Goal: Information Seeking & Learning: Learn about a topic

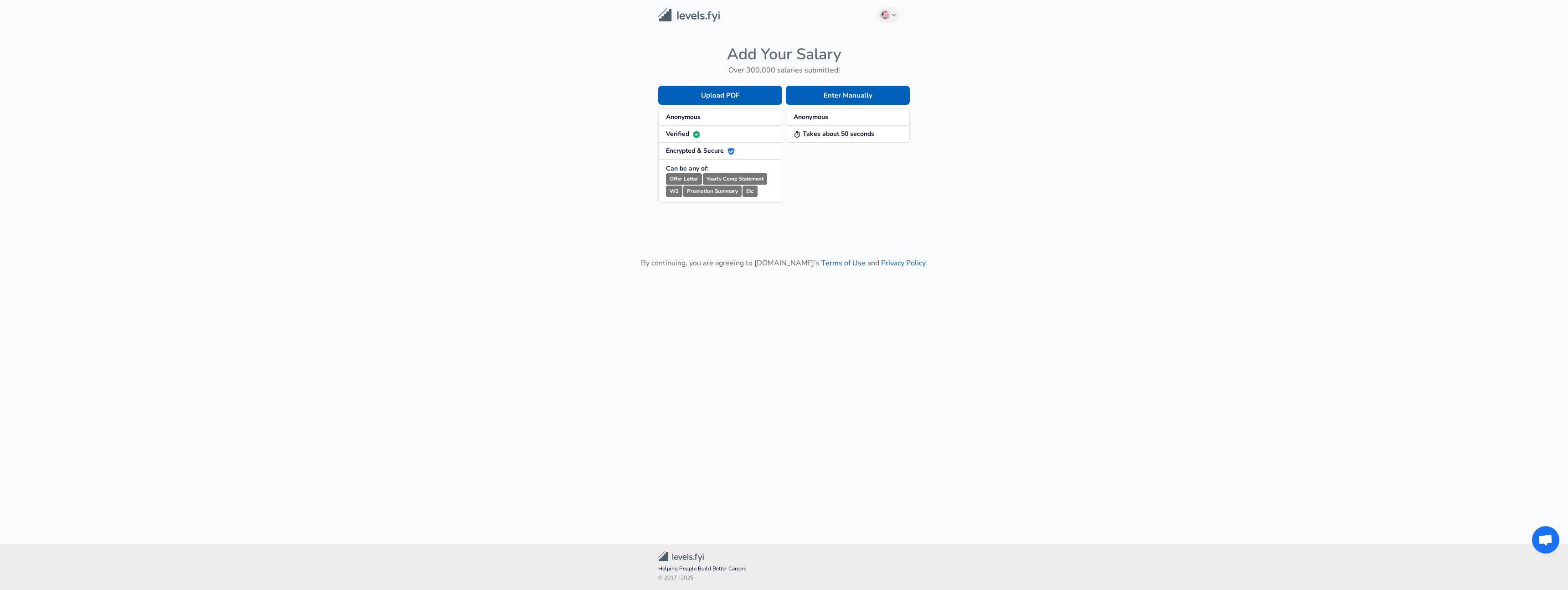
click at [689, 116] on strong "Anonymous" at bounding box center [683, 117] width 35 height 9
click at [833, 102] on button "Enter Manually" at bounding box center [848, 95] width 124 height 19
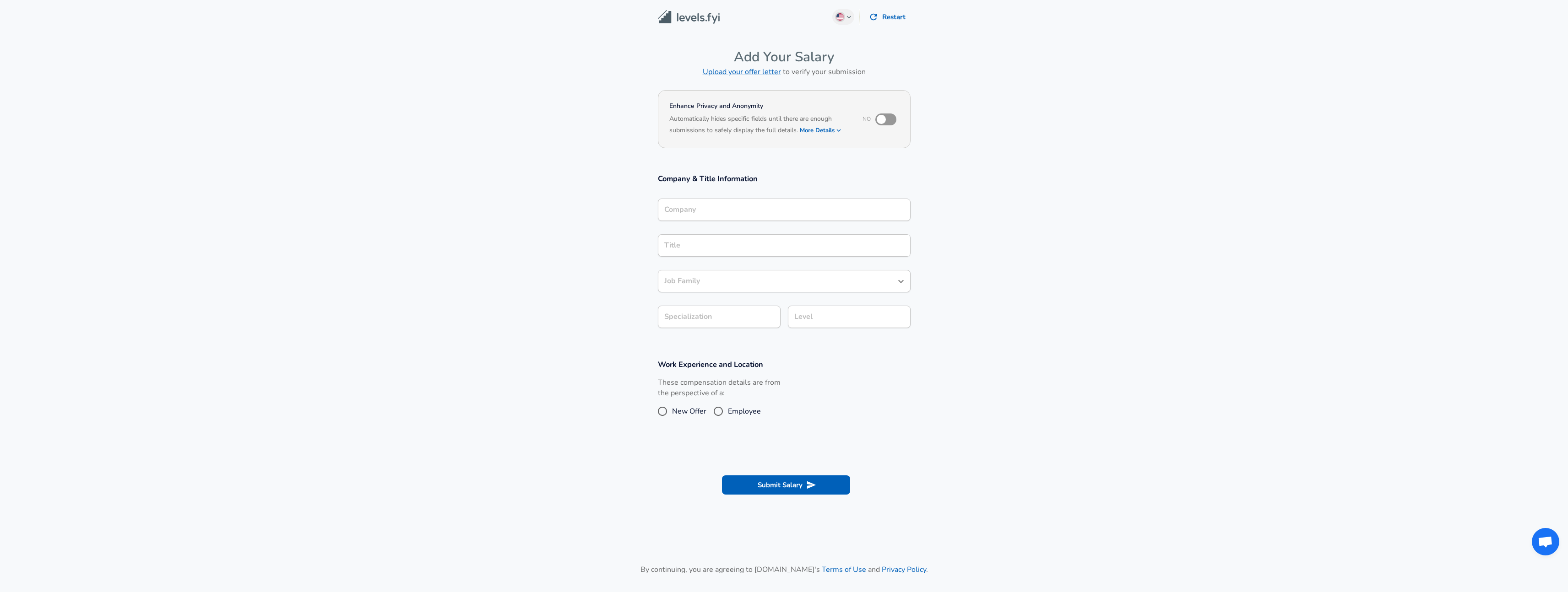
click at [731, 208] on input "Company" at bounding box center [784, 210] width 245 height 14
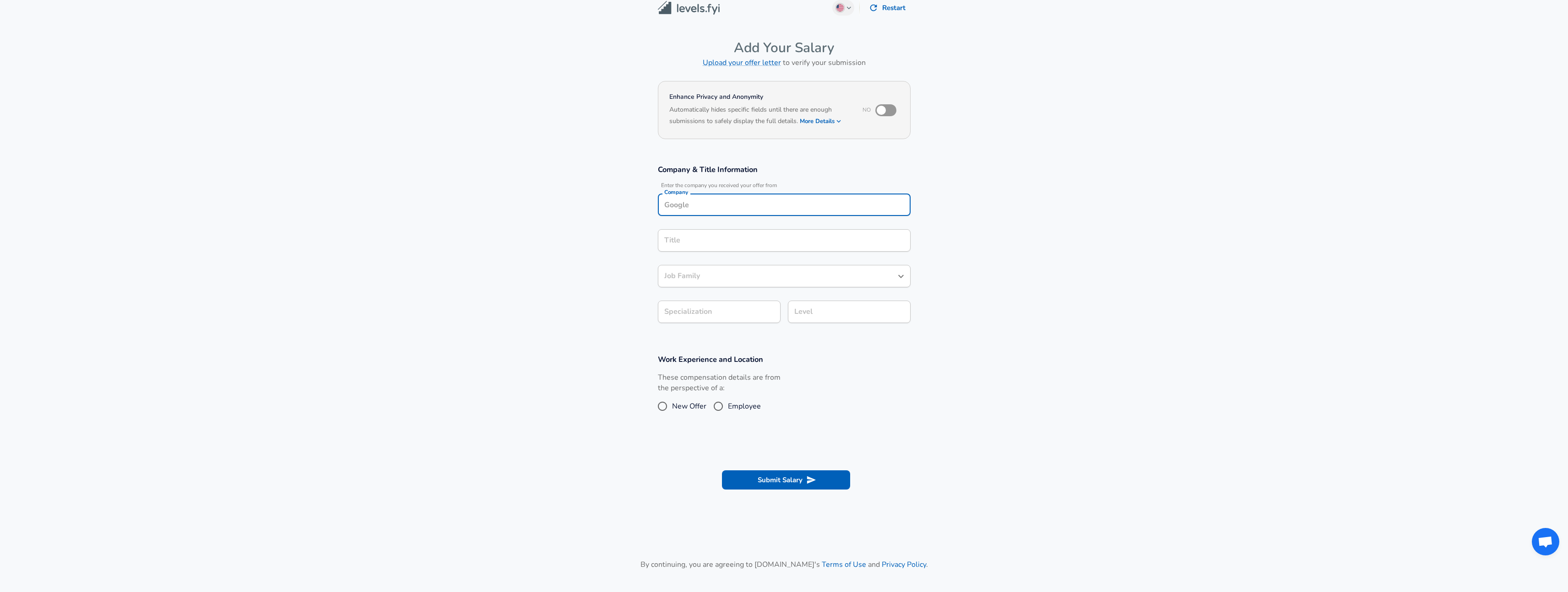
click at [717, 206] on input "Company" at bounding box center [784, 204] width 245 height 14
drag, startPoint x: 734, startPoint y: 409, endPoint x: 723, endPoint y: 412, distance: 11.4
click at [733, 410] on span "Employee" at bounding box center [745, 406] width 33 height 11
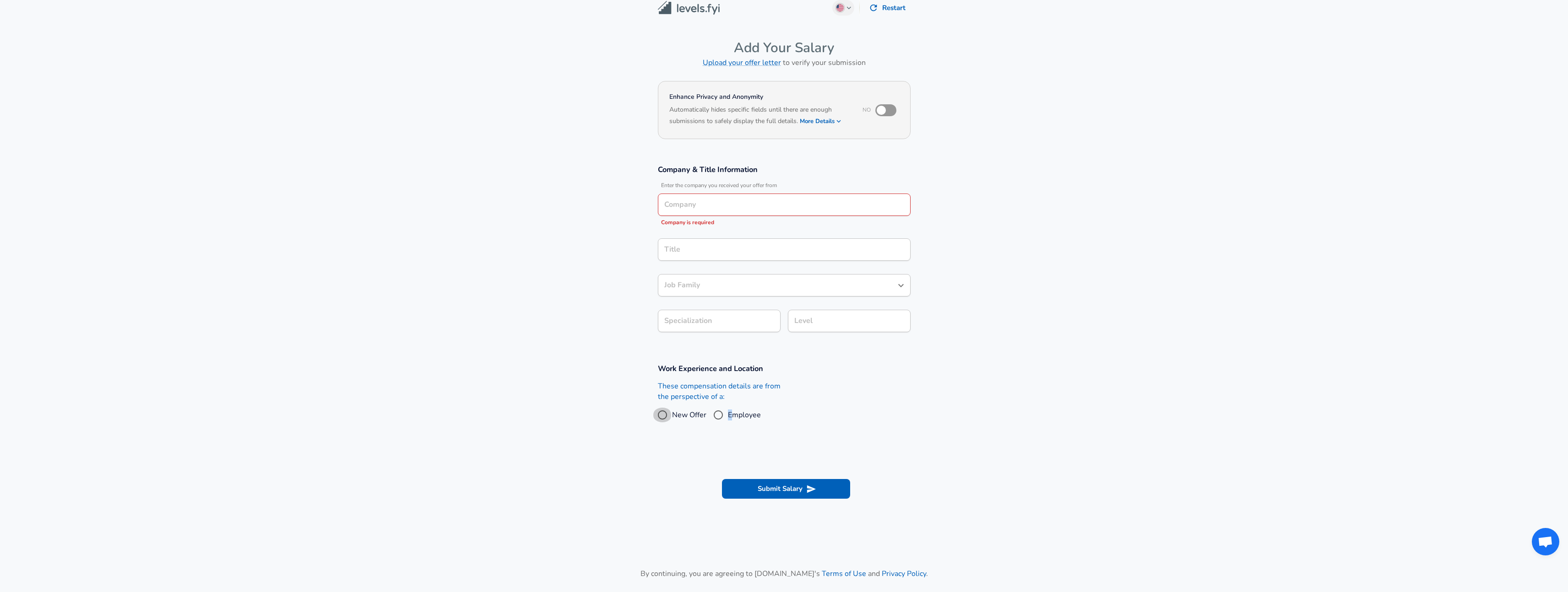
click at [663, 409] on input "New Offer" at bounding box center [662, 415] width 19 height 15
radio input "true"
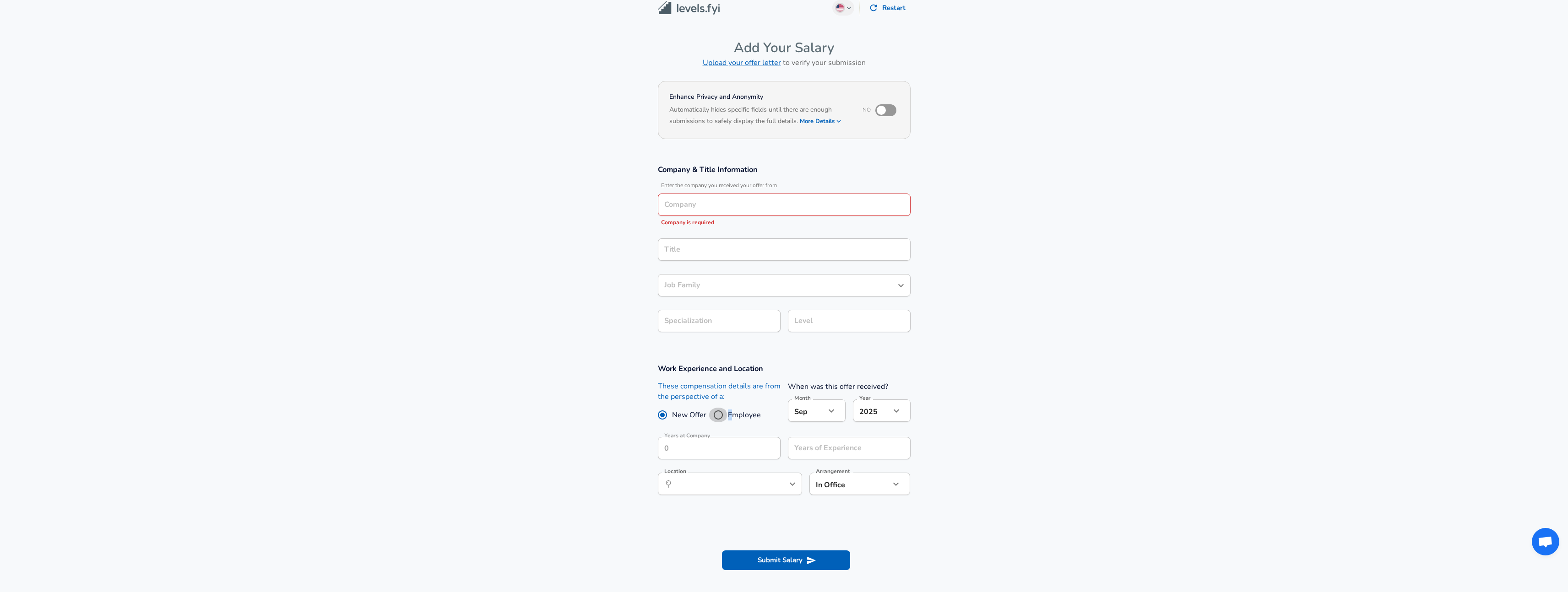
click at [718, 411] on input "Employee" at bounding box center [718, 415] width 19 height 15
radio input "true"
click at [718, 416] on input "Employee" at bounding box center [718, 415] width 19 height 15
click at [594, 356] on section "Work Experience and Location These compensation details are from the perspectiv…" at bounding box center [784, 434] width 1568 height 163
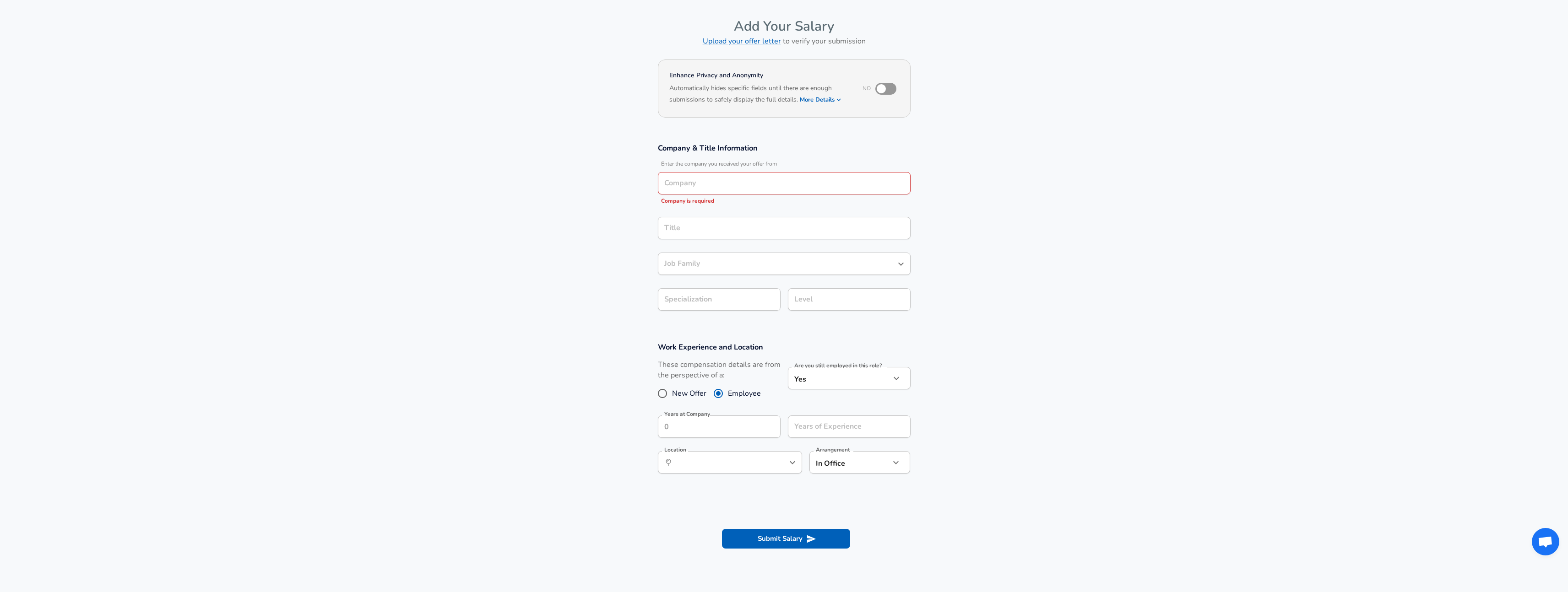
scroll to position [0, 0]
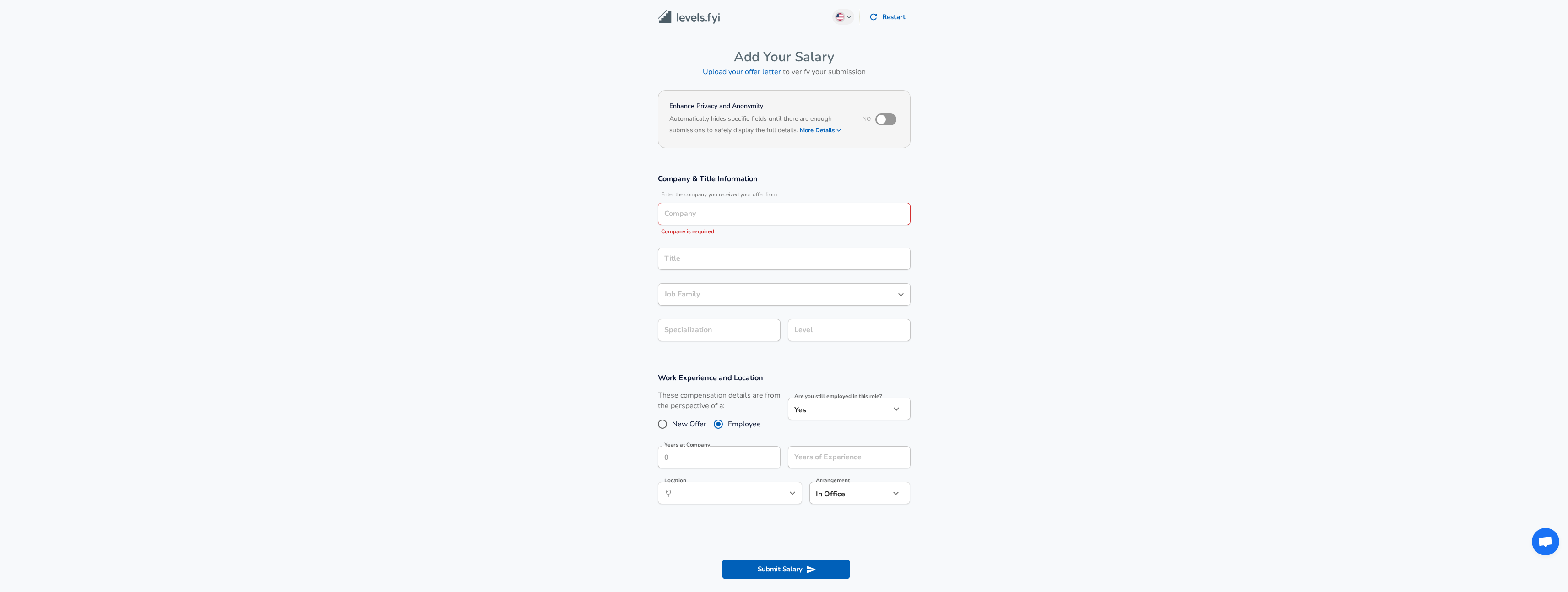
click at [721, 222] on div "Company" at bounding box center [784, 214] width 252 height 23
drag, startPoint x: 632, startPoint y: 202, endPoint x: 734, endPoint y: 227, distance: 105.0
click at [633, 202] on section "Company & Title Information Enter the company you received your offer from Comp…" at bounding box center [784, 263] width 1568 height 199
drag, startPoint x: 734, startPoint y: 227, endPoint x: 738, endPoint y: 221, distance: 7.2
click at [734, 226] on div "Company Company Company is required" at bounding box center [784, 219] width 252 height 34
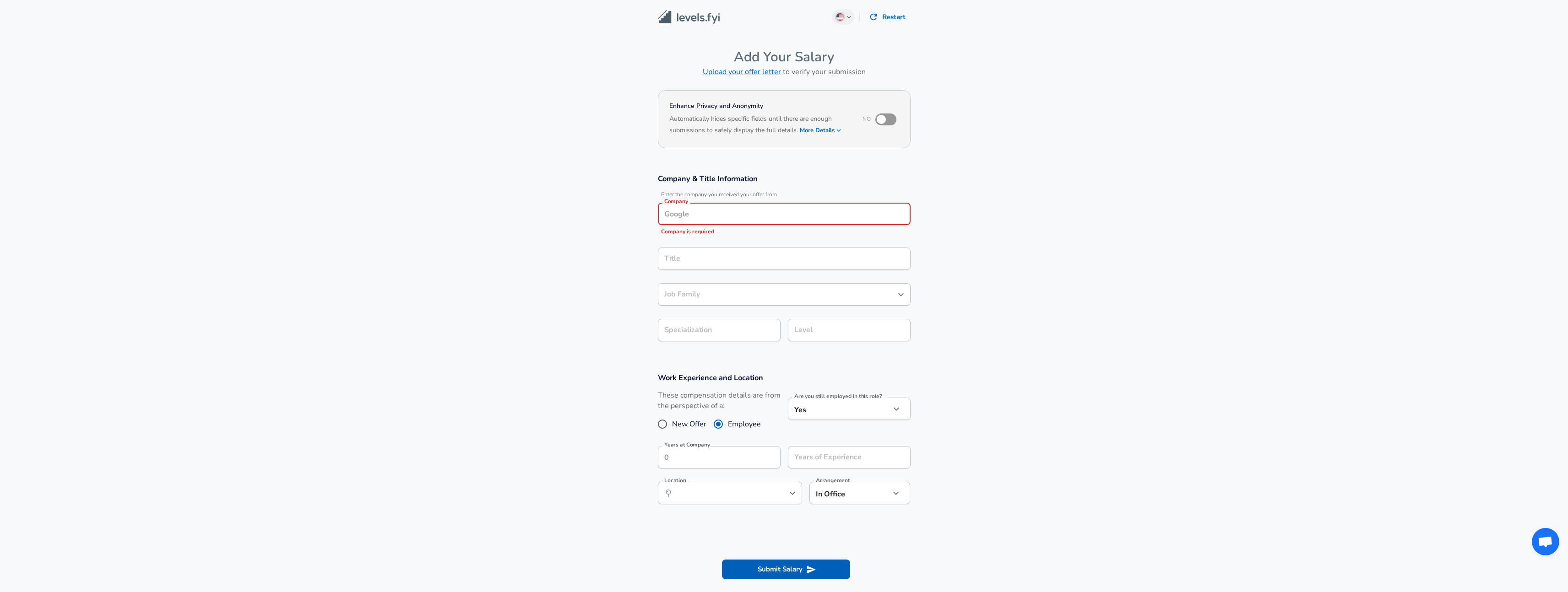
click at [781, 205] on div "Company" at bounding box center [784, 214] width 252 height 23
click at [839, 68] on h6 "Upload your offer letter to verify your submission" at bounding box center [784, 71] width 252 height 13
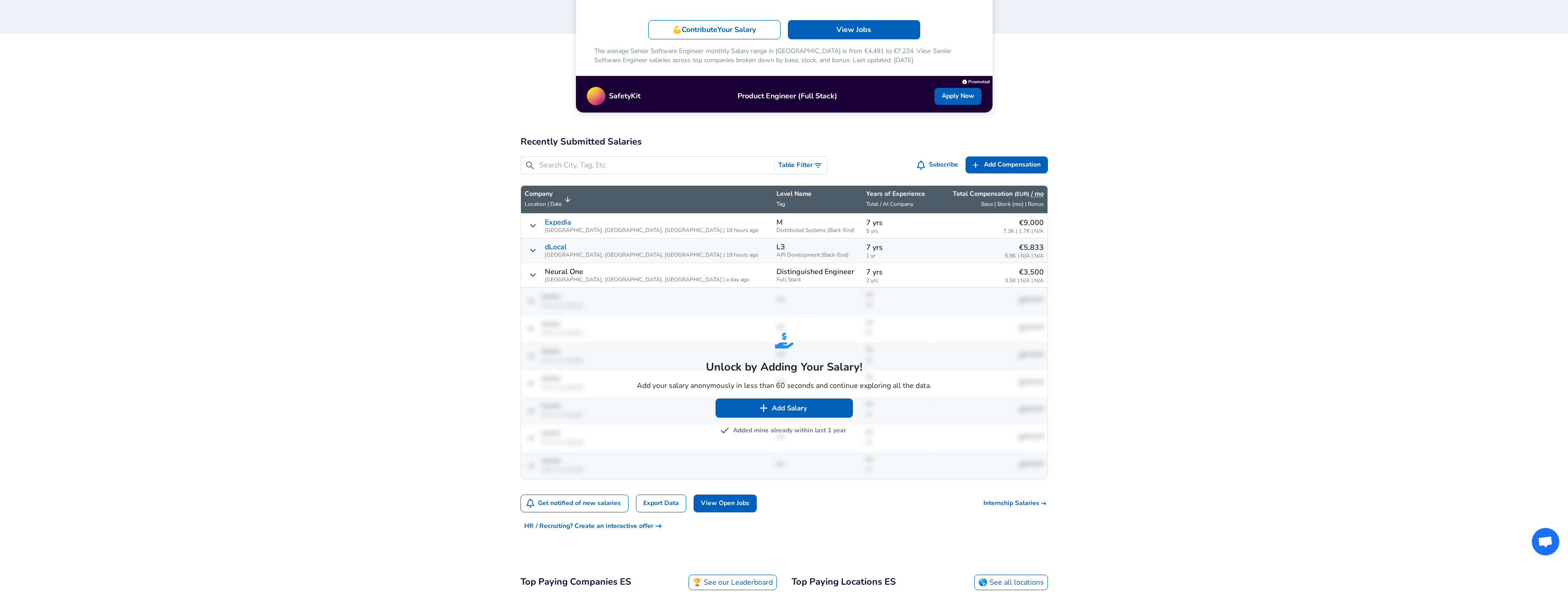
scroll to position [180, 0]
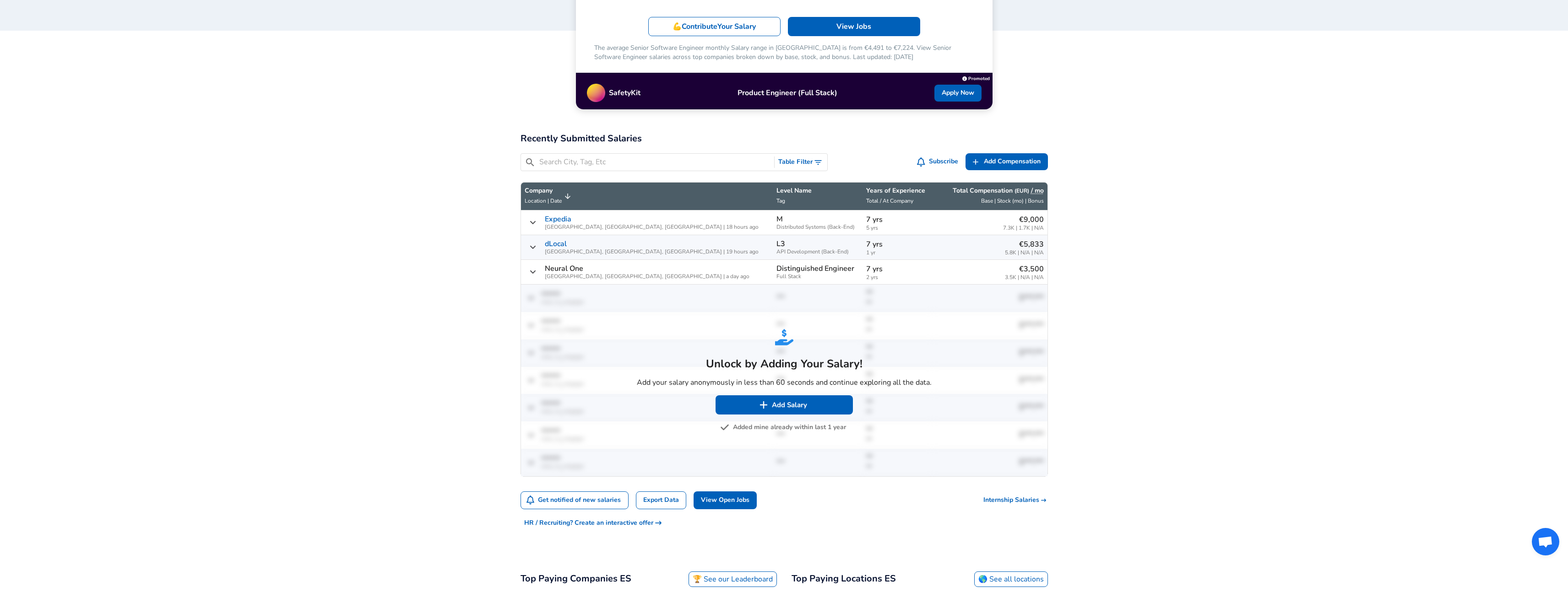
drag, startPoint x: 315, startPoint y: 181, endPoint x: 392, endPoint y: 206, distance: 81.0
click at [773, 428] on button "Added mine already within last 1 year" at bounding box center [784, 427] width 124 height 12
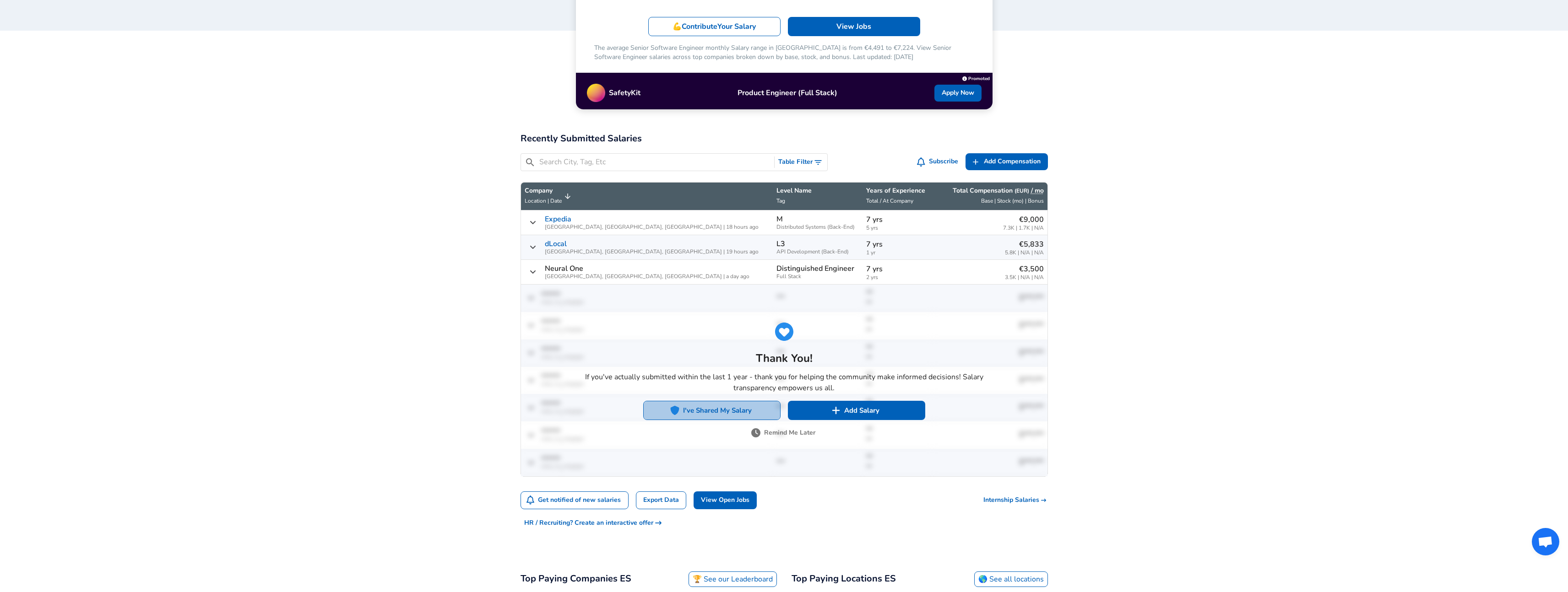
click at [729, 411] on button "I've Shared My Salary" at bounding box center [712, 410] width 138 height 19
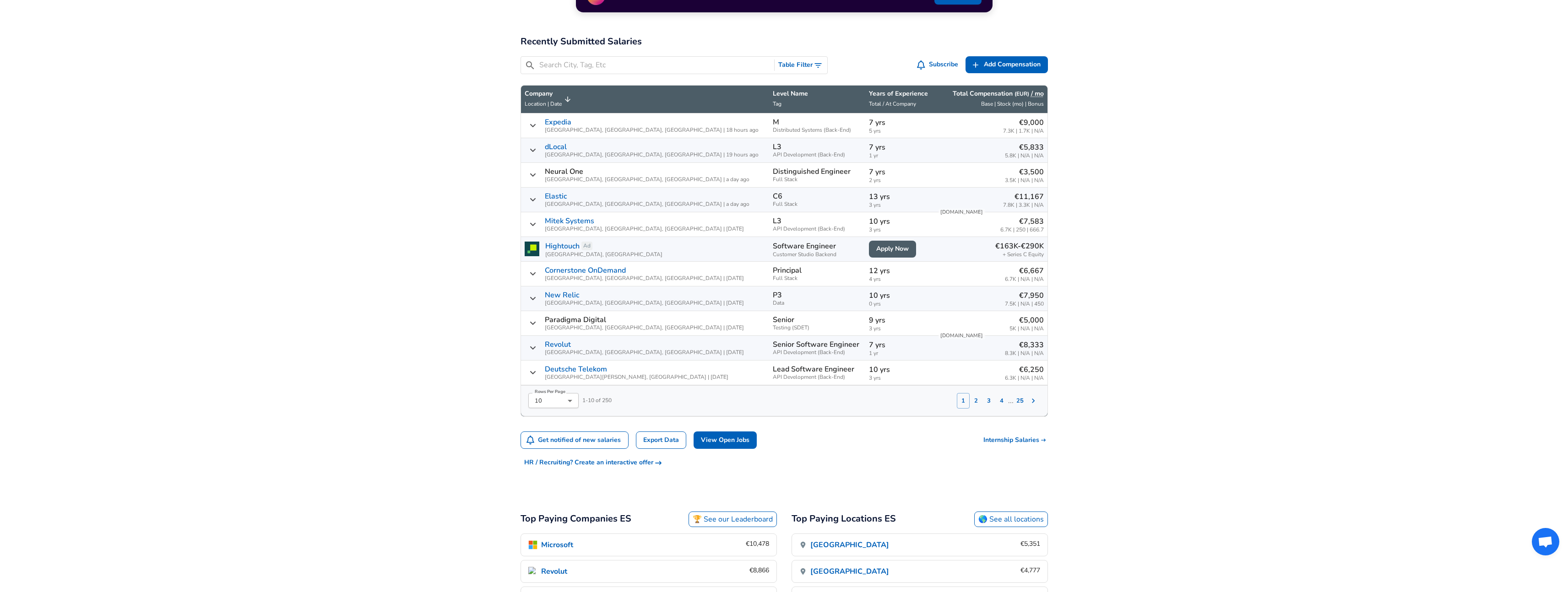
scroll to position [283, 0]
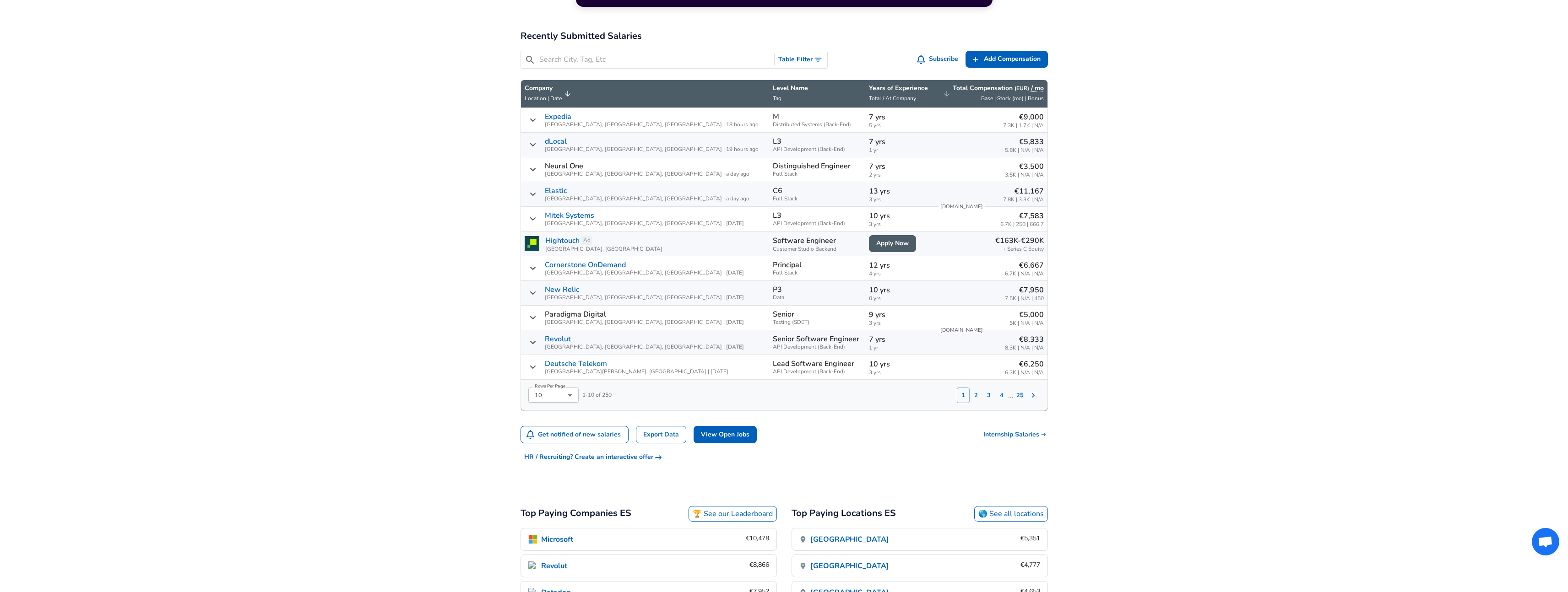
click at [989, 98] on span "Base | Stock (mo) | Bonus" at bounding box center [1012, 98] width 63 height 7
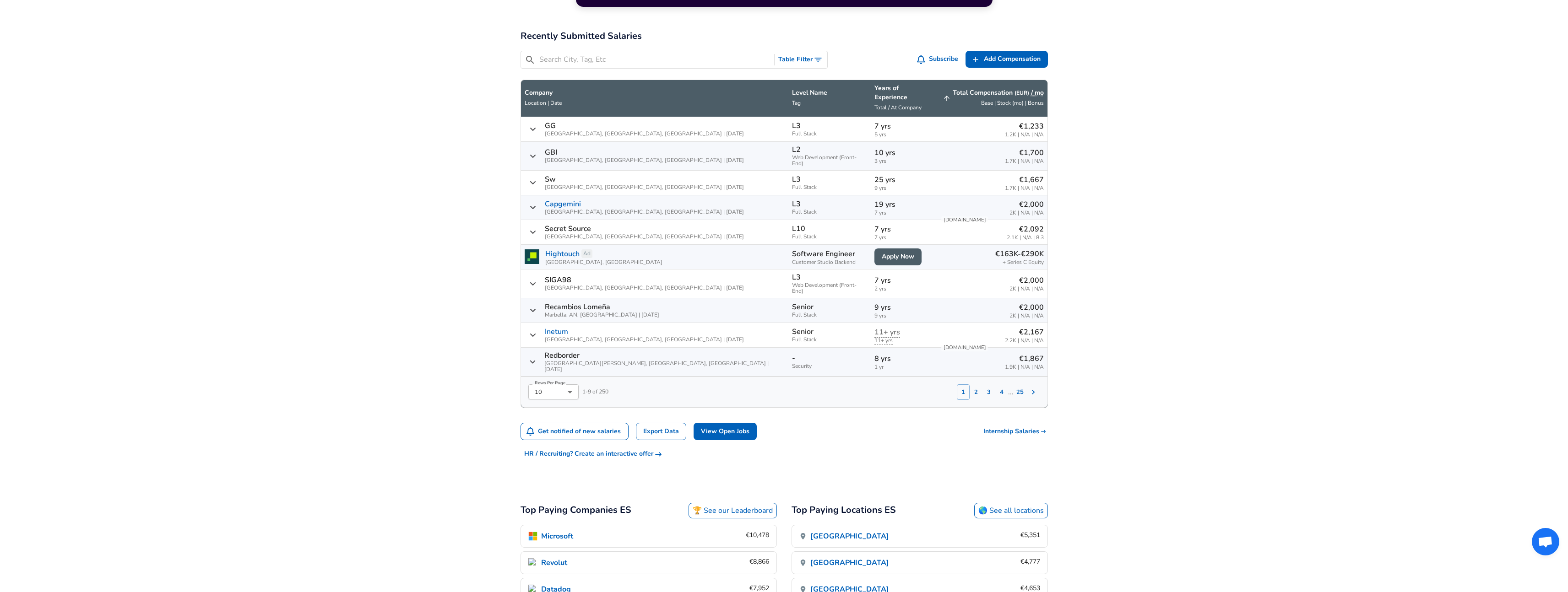
click at [988, 99] on span "Base | Stock (mo) | Bonus" at bounding box center [1012, 103] width 63 height 7
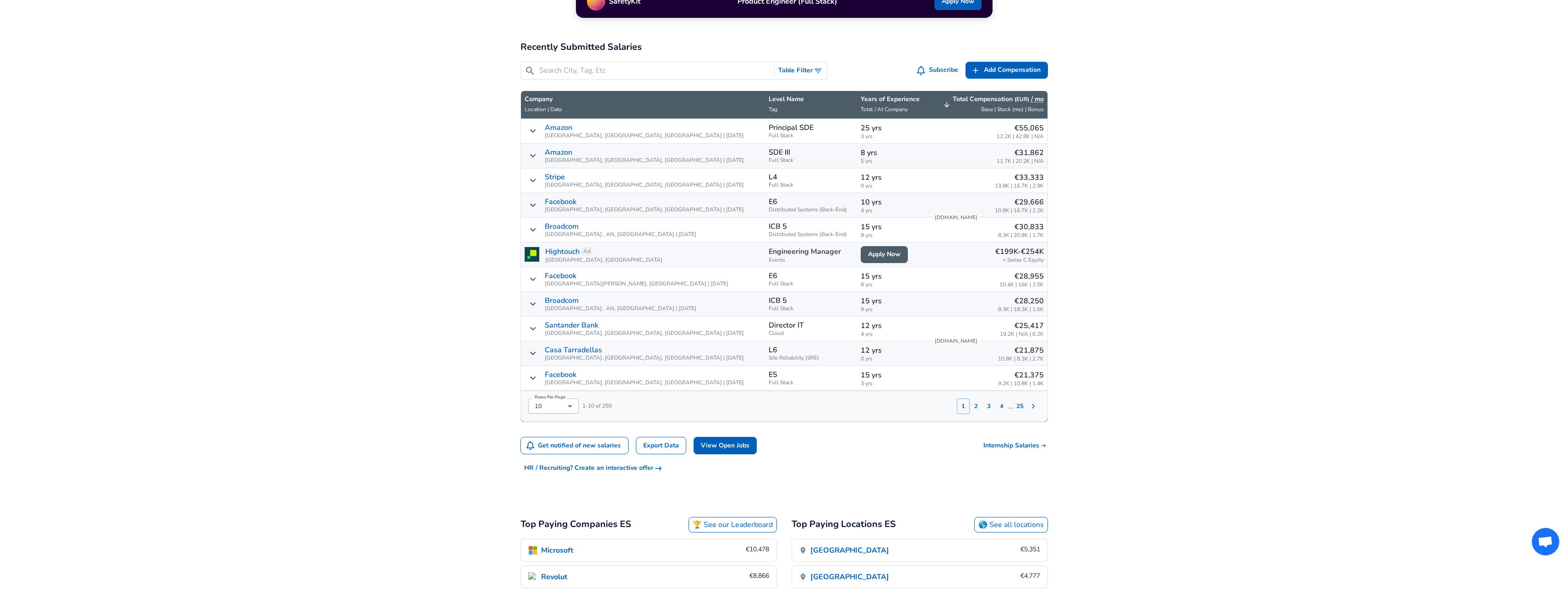
scroll to position [230, 0]
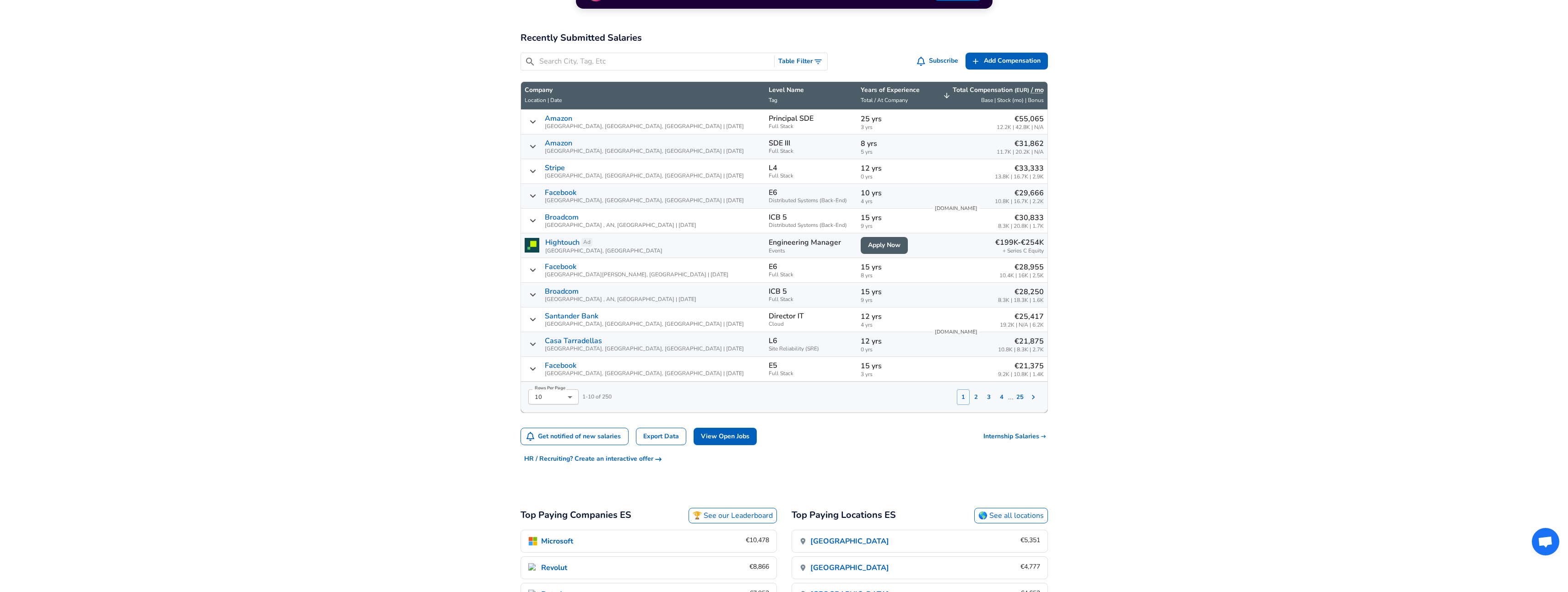
scroll to position [285, 0]
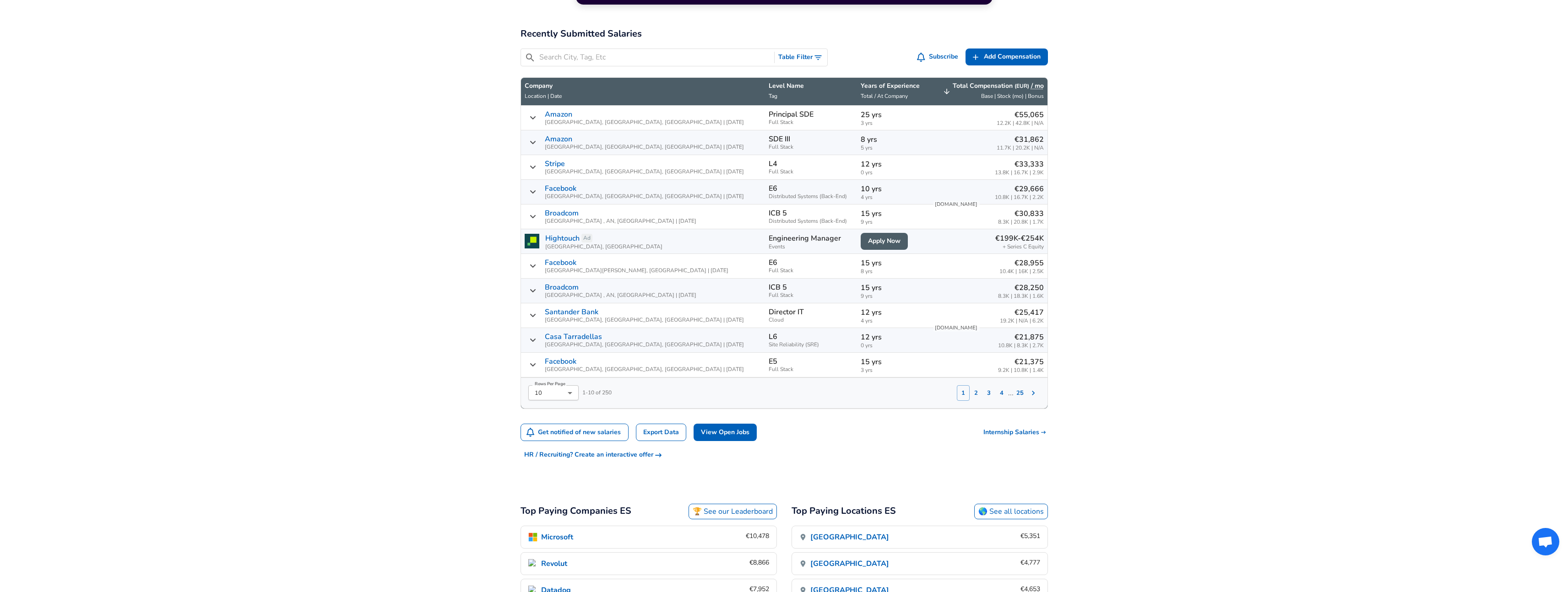
click at [1035, 390] on icon "Salary Submissions" at bounding box center [1033, 393] width 9 height 9
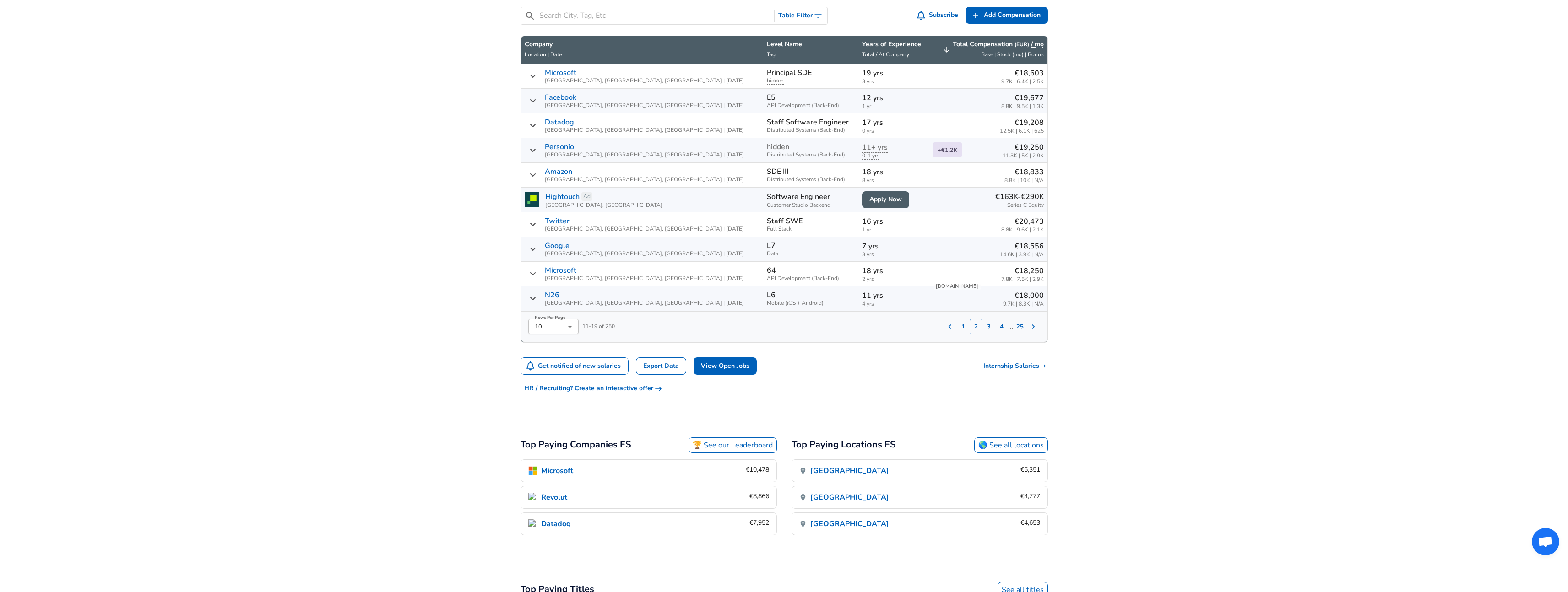
scroll to position [245, 0]
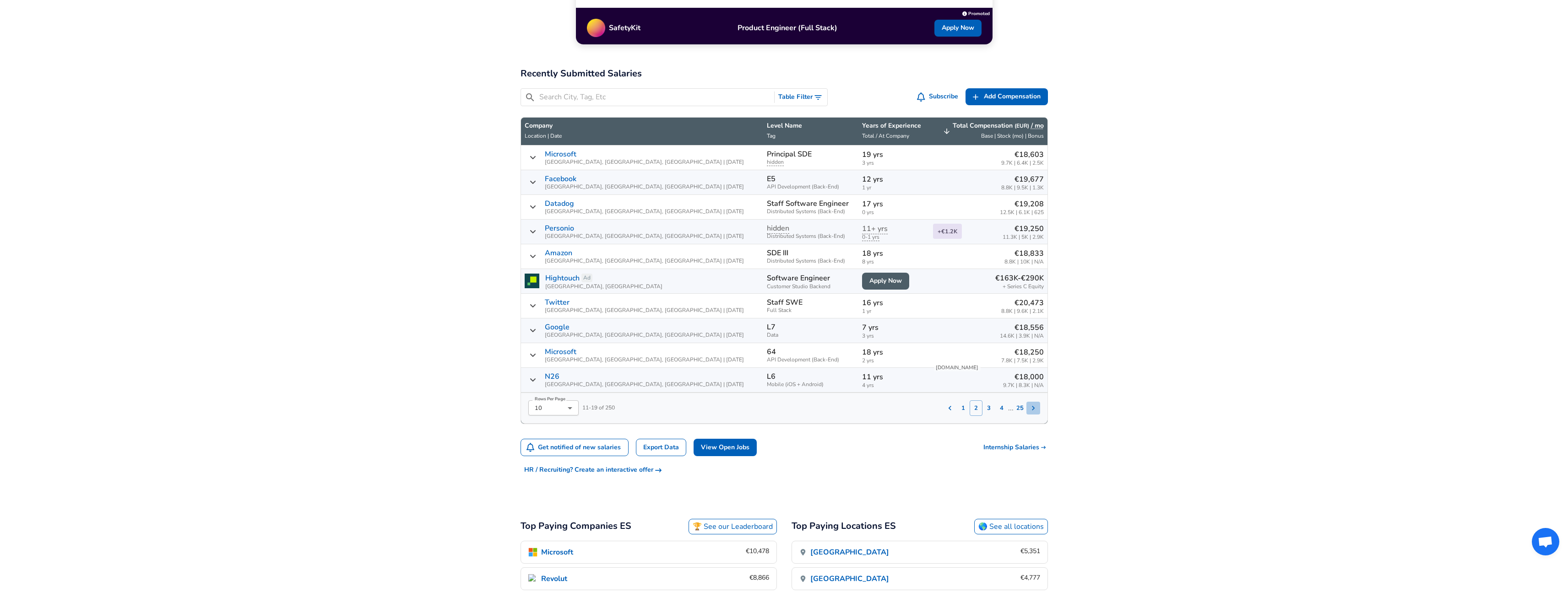
click at [1033, 407] on icon "Salary Submissions" at bounding box center [1033, 407] width 9 height 9
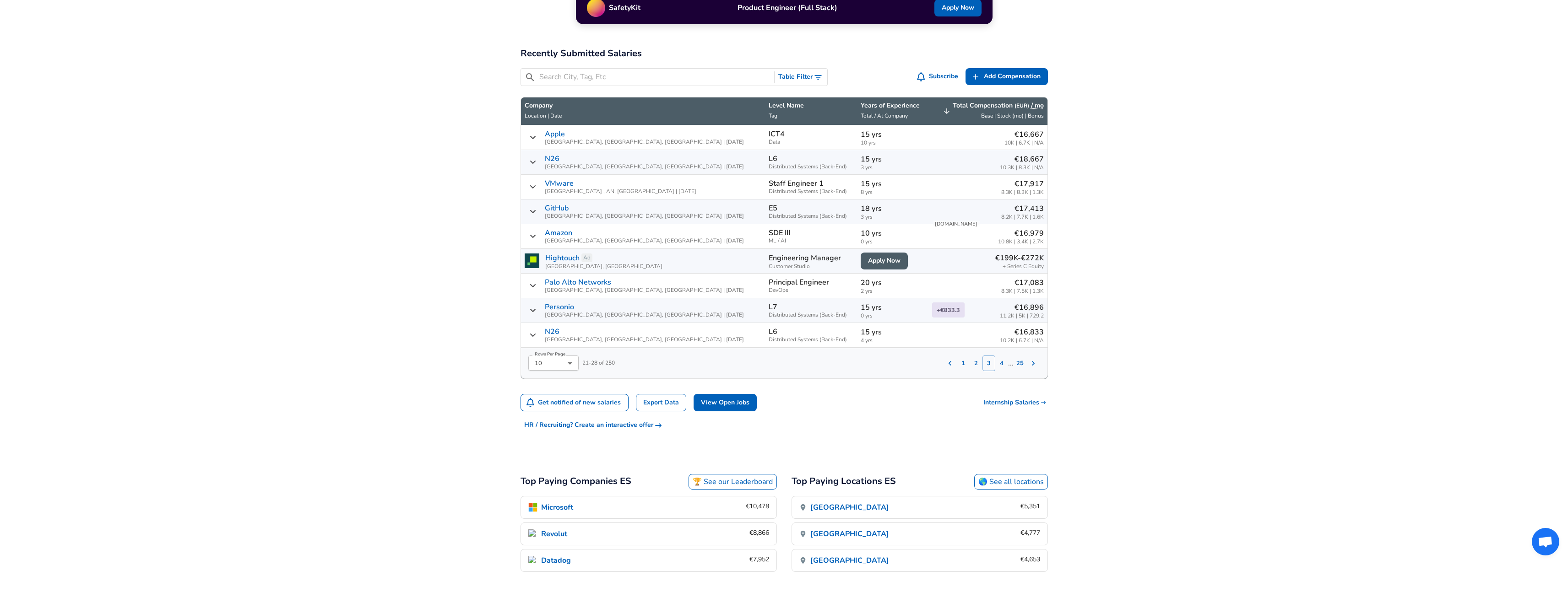
scroll to position [245, 0]
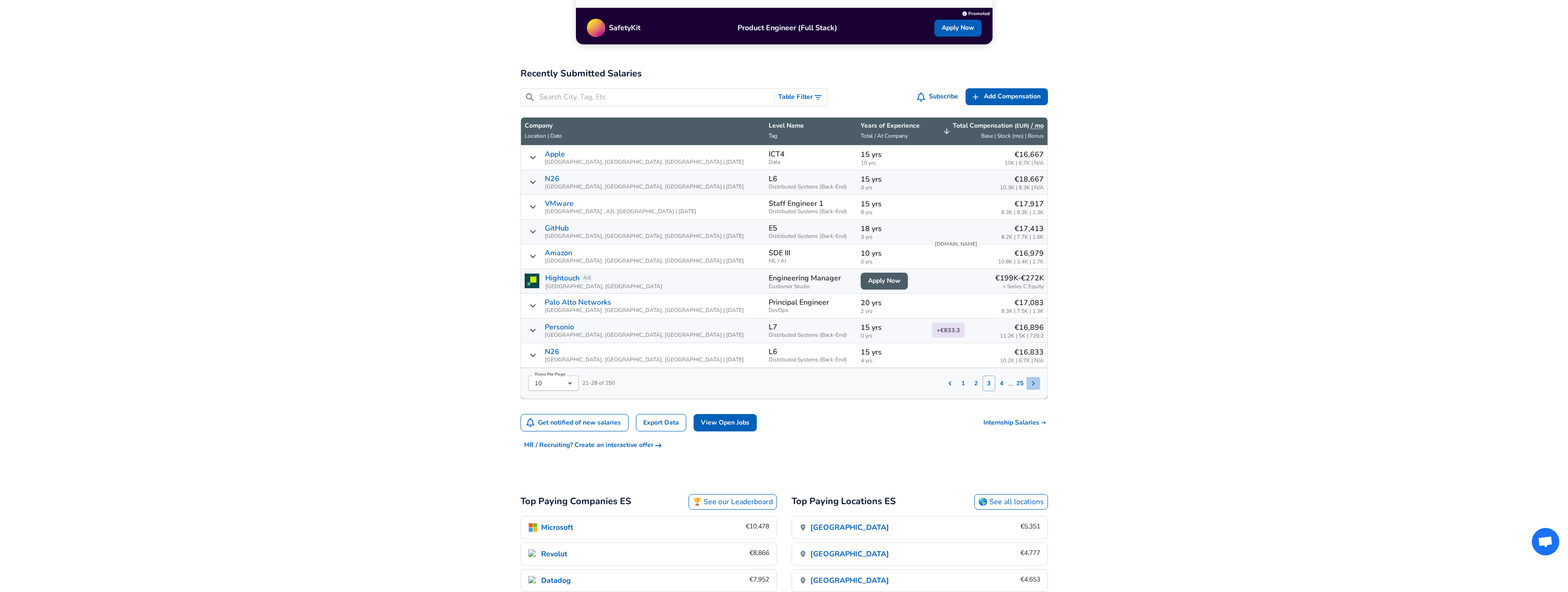
click at [1037, 382] on icon "Salary Submissions" at bounding box center [1033, 383] width 9 height 9
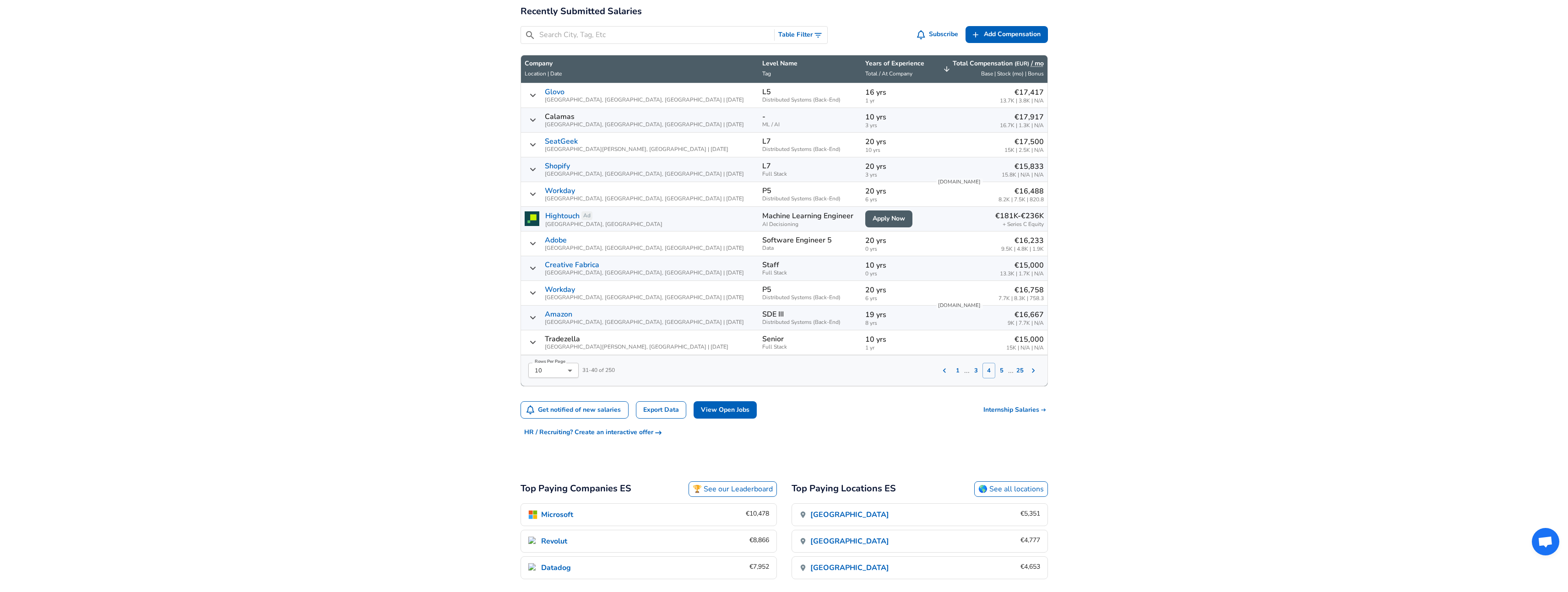
scroll to position [300, 0]
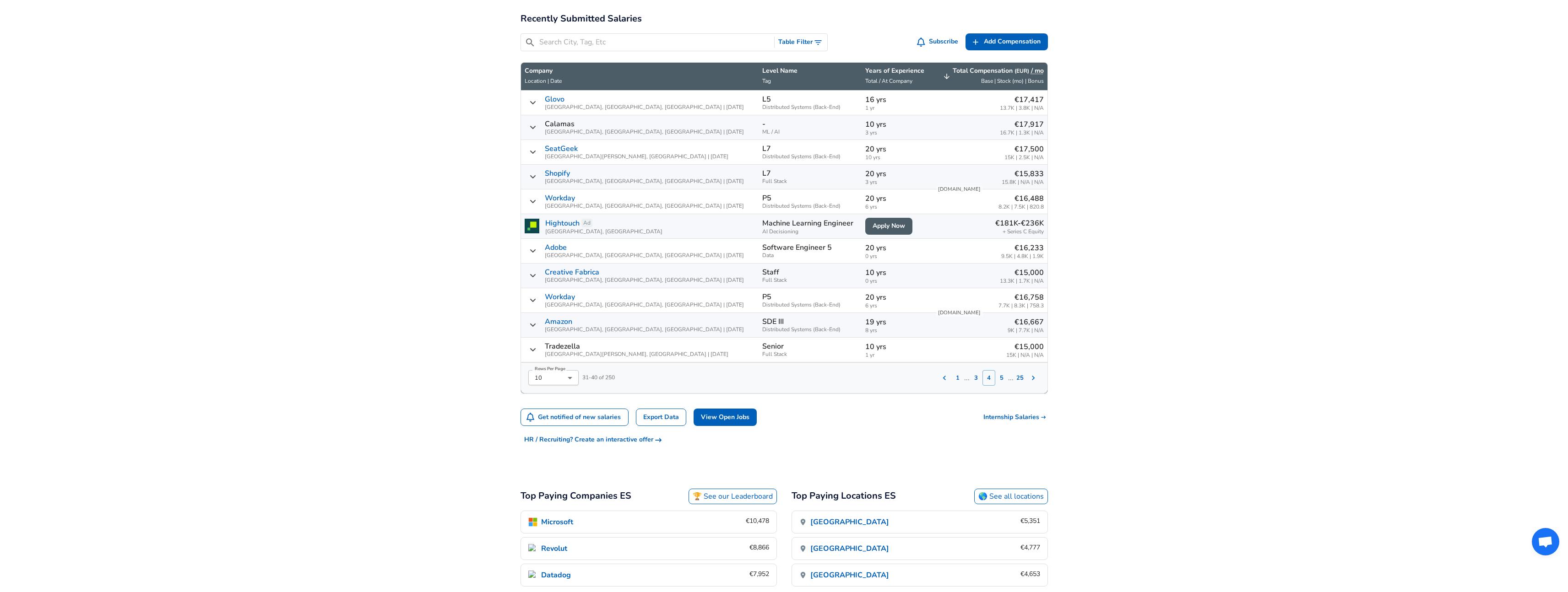
click at [945, 380] on icon "Salary Submissions" at bounding box center [944, 378] width 9 height 9
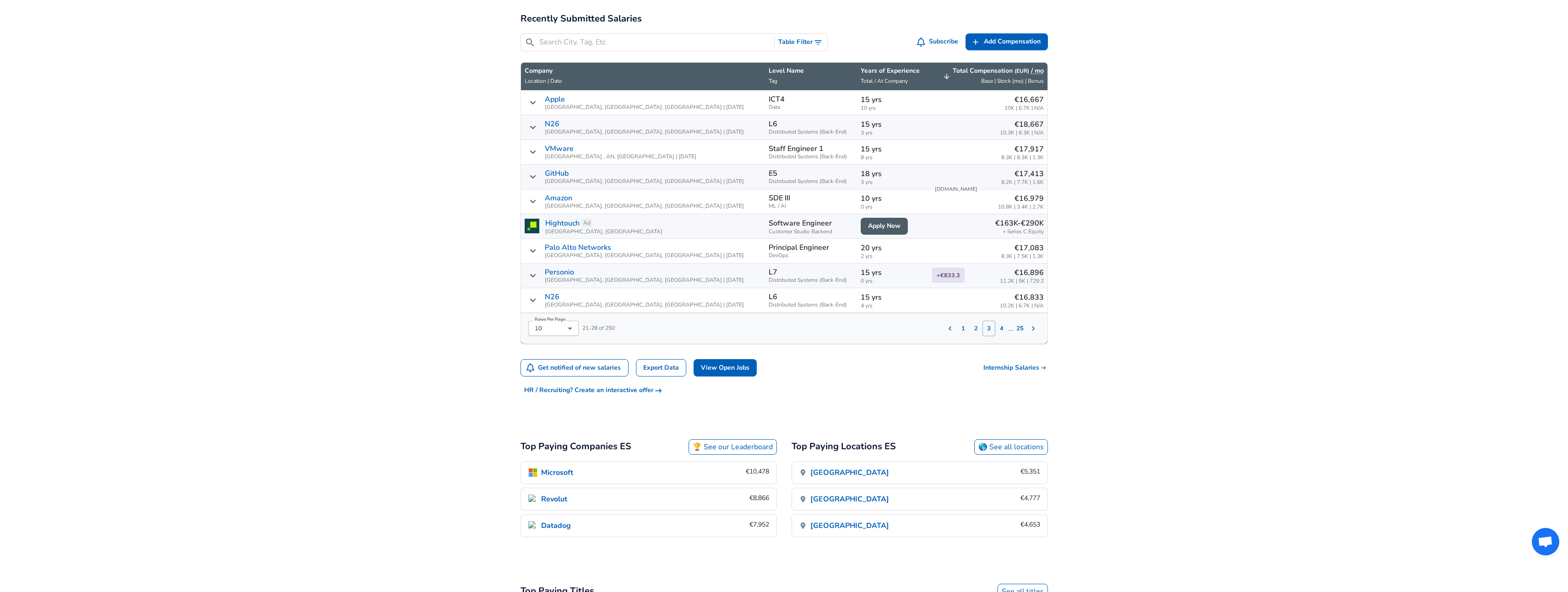
click at [956, 326] on button "Salary Submissions" at bounding box center [950, 328] width 13 height 13
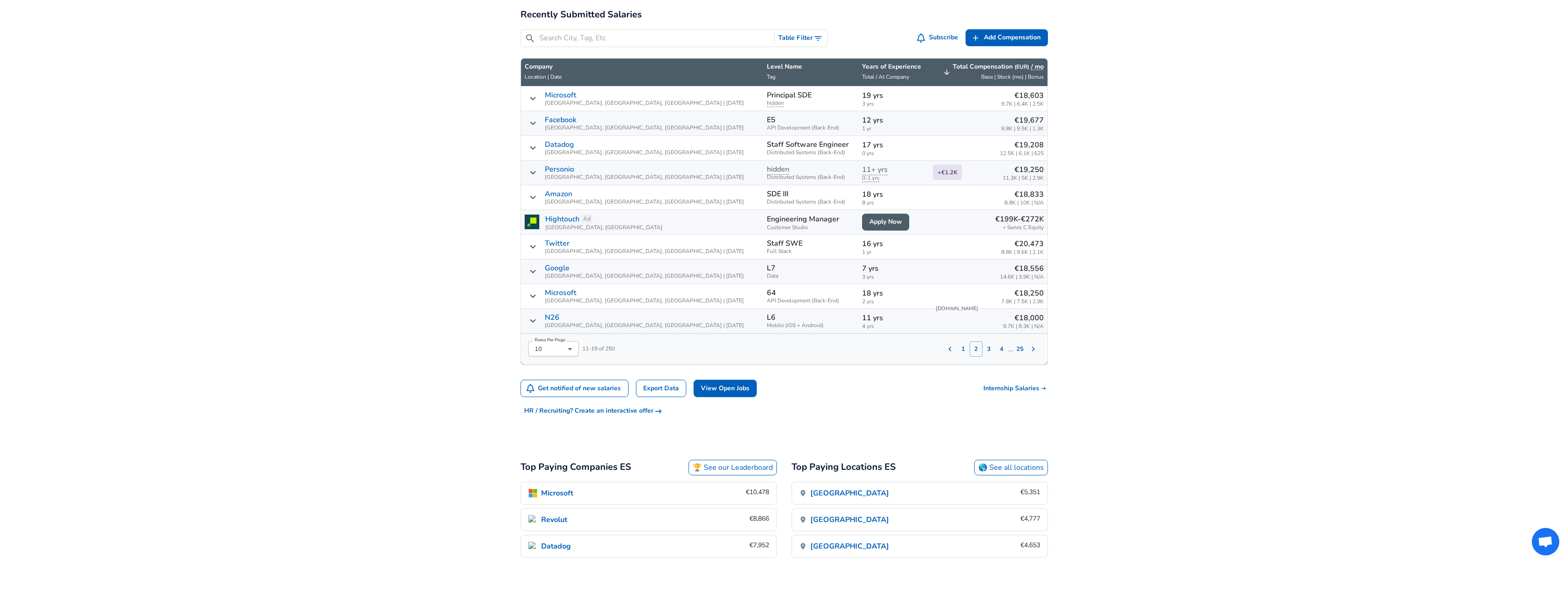
scroll to position [300, 0]
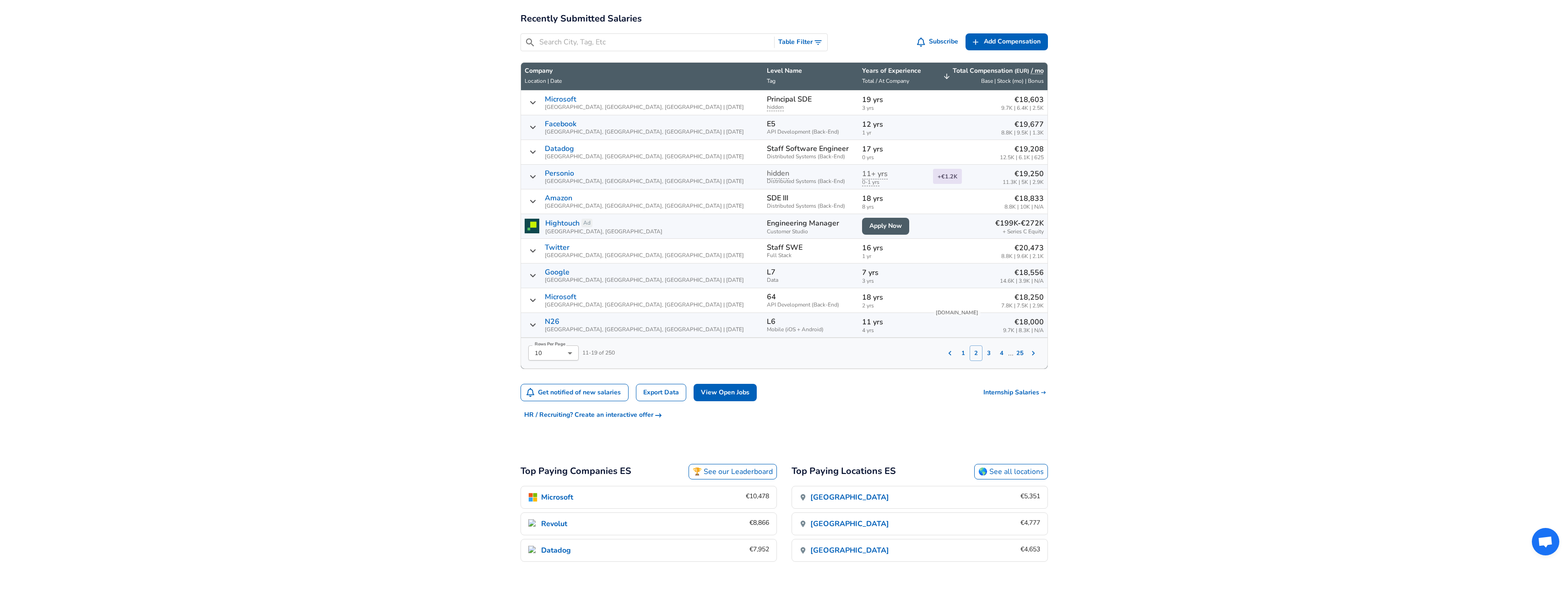
click at [1009, 282] on span "14.6K | 3.9K | N/A" at bounding box center [1021, 281] width 44 height 6
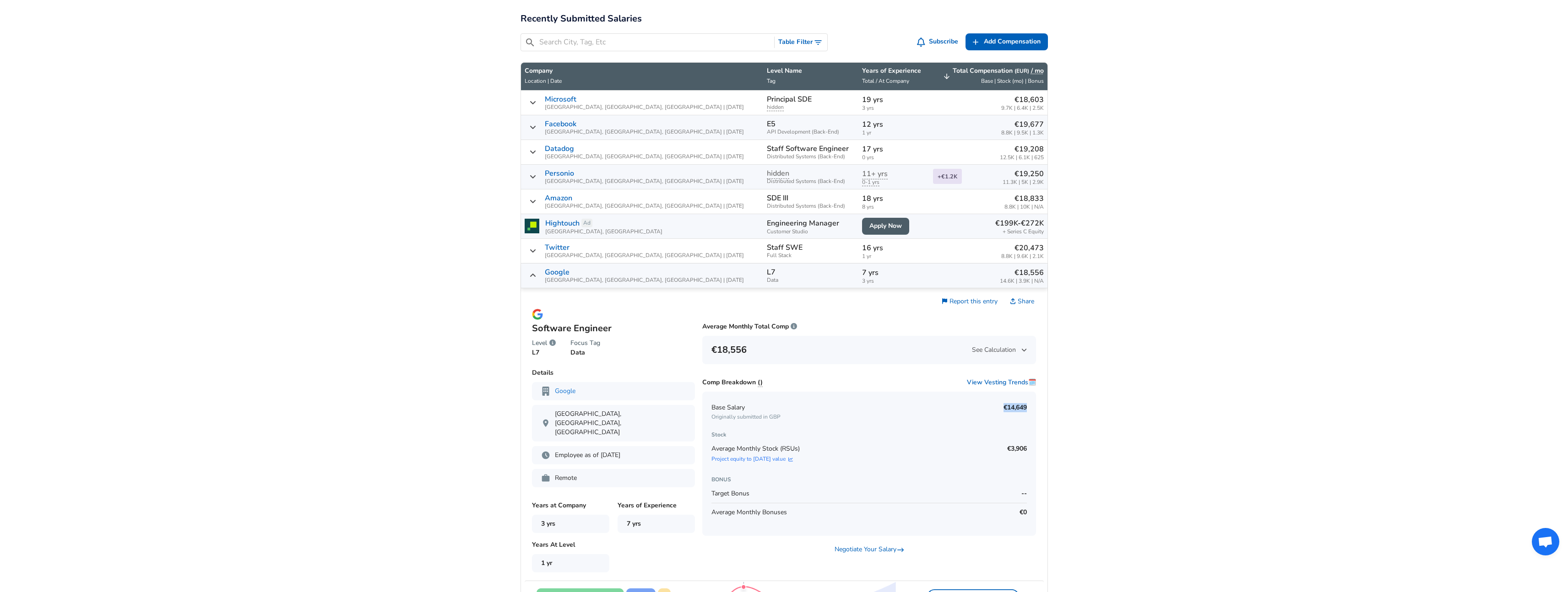
drag, startPoint x: 1003, startPoint y: 407, endPoint x: 1031, endPoint y: 405, distance: 28.1
click at [1031, 405] on div "Base Salary Originally submitted in GBP €14,649 Stock Average Monthly Stock (RS…" at bounding box center [869, 464] width 334 height 144
drag, startPoint x: 1028, startPoint y: 409, endPoint x: 1018, endPoint y: 391, distance: 20.6
click at [1028, 409] on div "Base Salary Originally submitted in GBP €14,649 Stock Average Monthly Stock (RS…" at bounding box center [869, 464] width 334 height 144
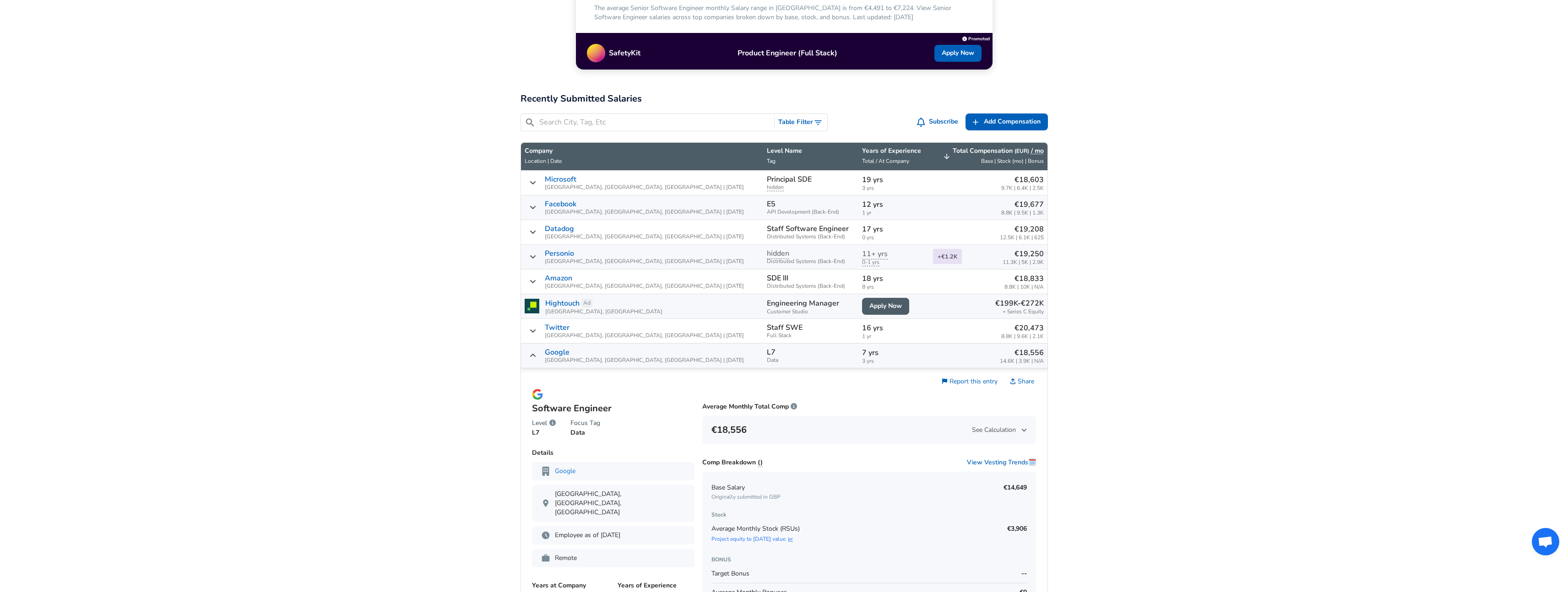
scroll to position [136, 0]
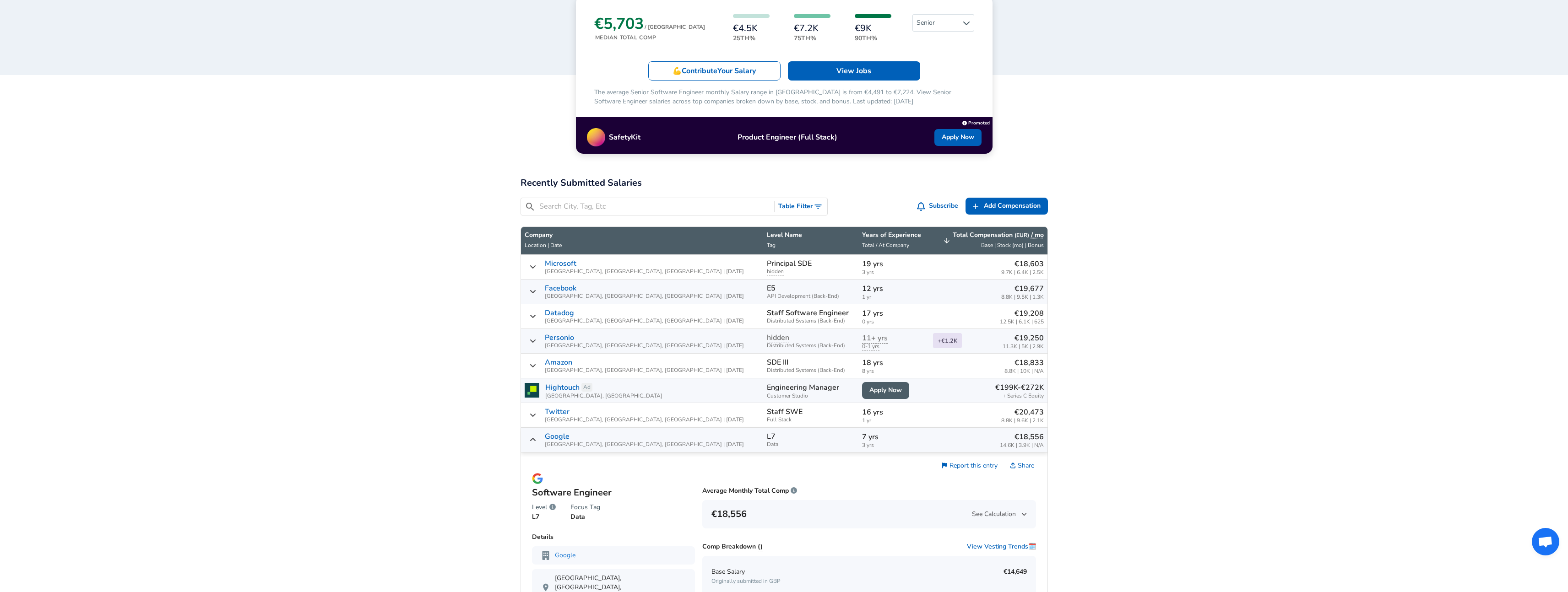
drag, startPoint x: 1169, startPoint y: 203, endPoint x: 1164, endPoint y: 205, distance: 5.4
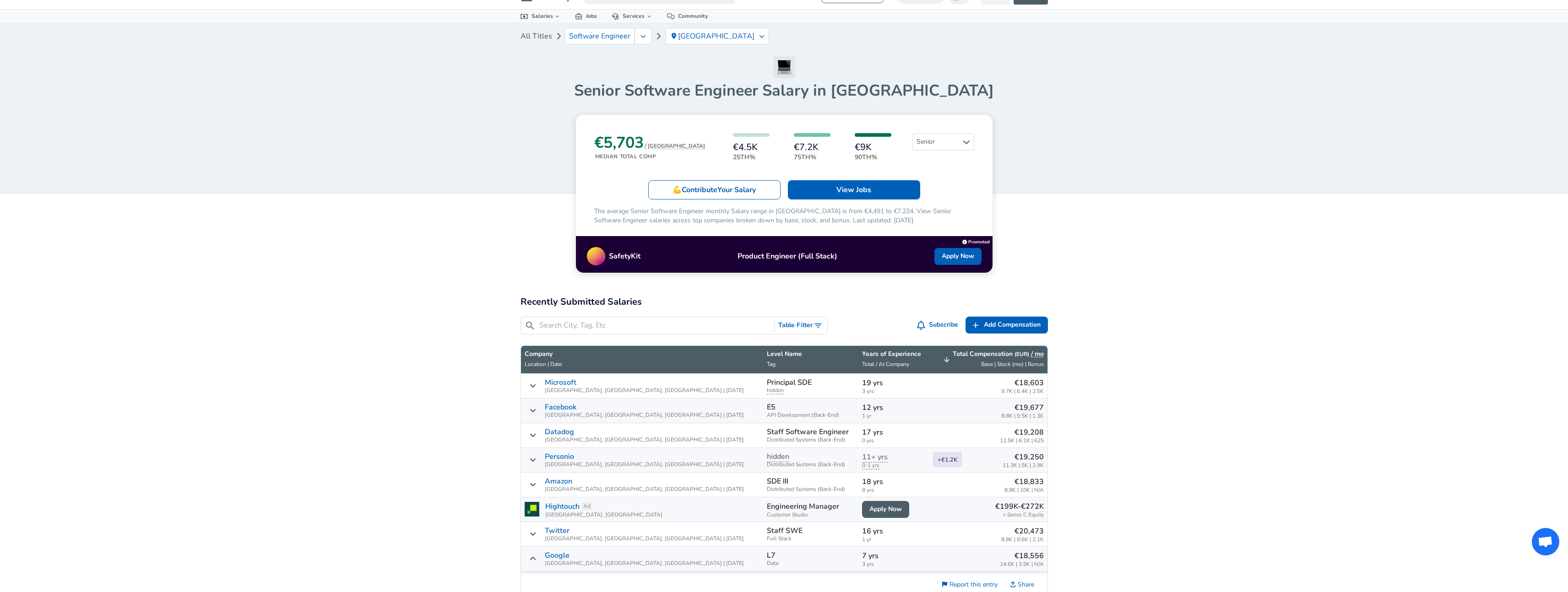
scroll to position [0, 0]
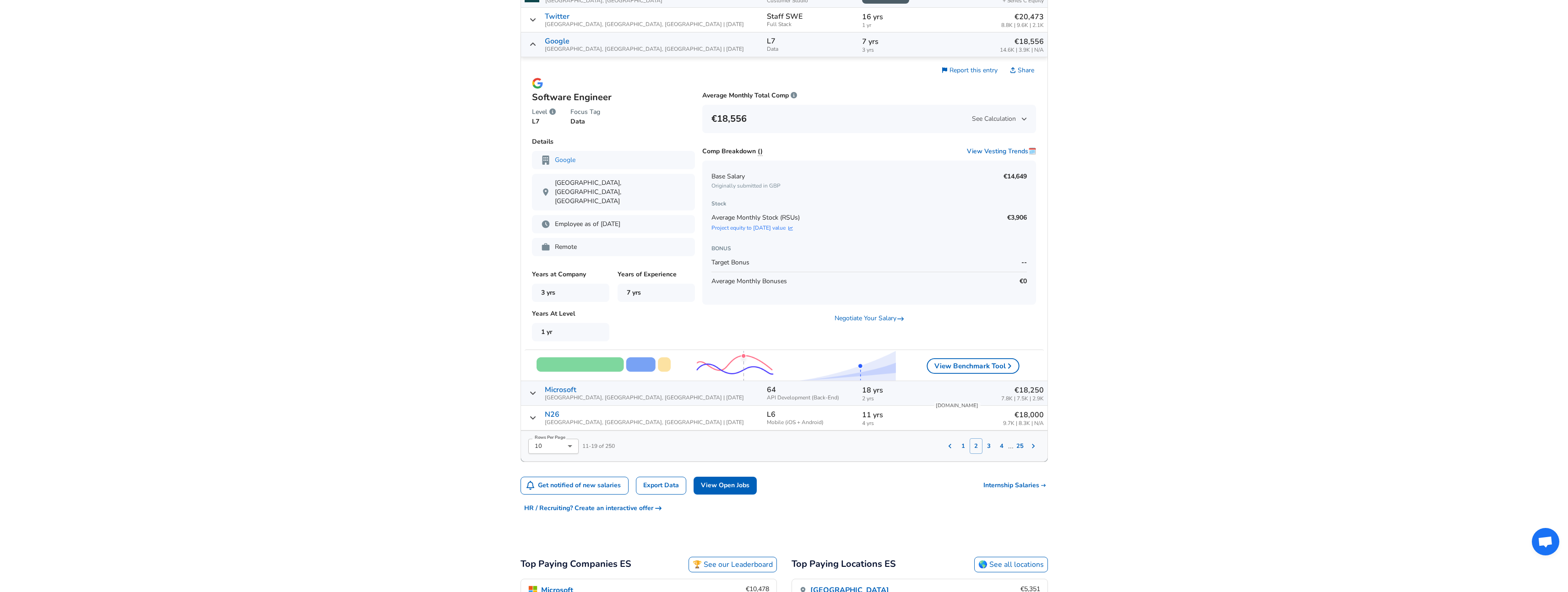
click at [951, 442] on icon "Salary Submissions" at bounding box center [949, 446] width 9 height 9
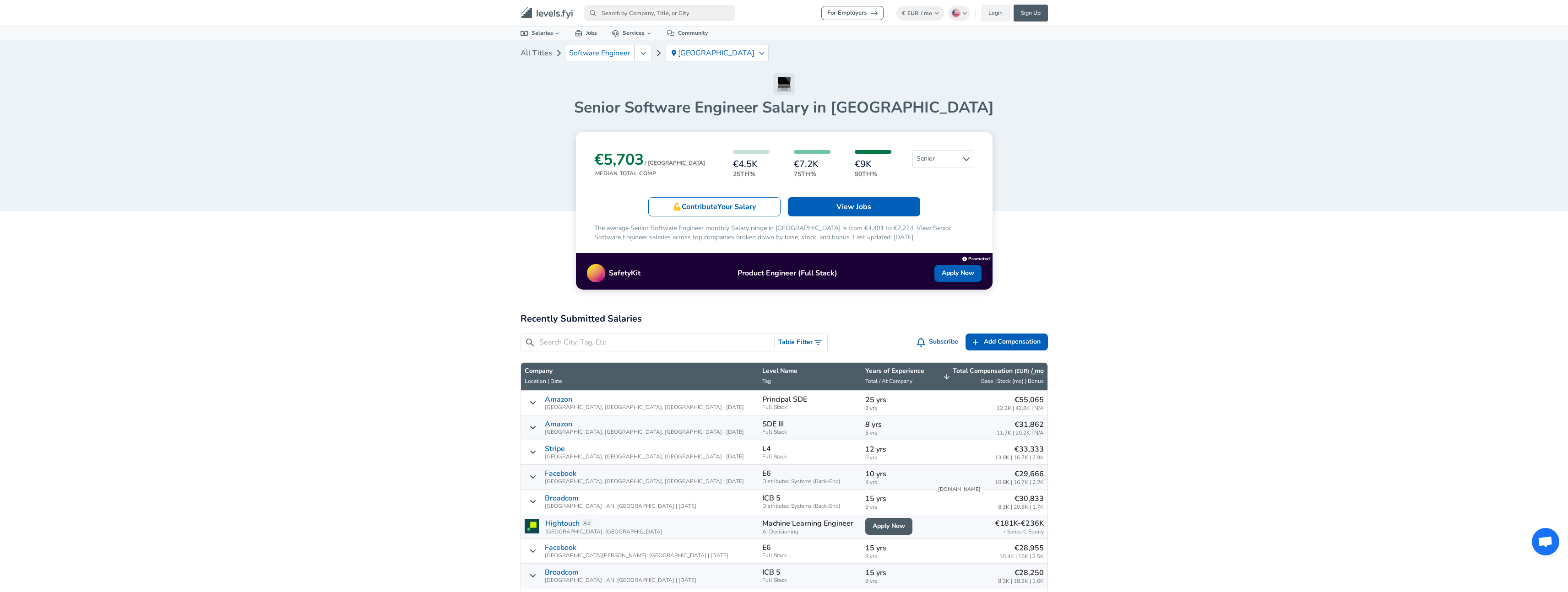
click at [628, 351] on div "​ Table Filter" at bounding box center [674, 342] width 307 height 18
click at [626, 343] on input "Search City, Tag, Etc" at bounding box center [655, 342] width 232 height 12
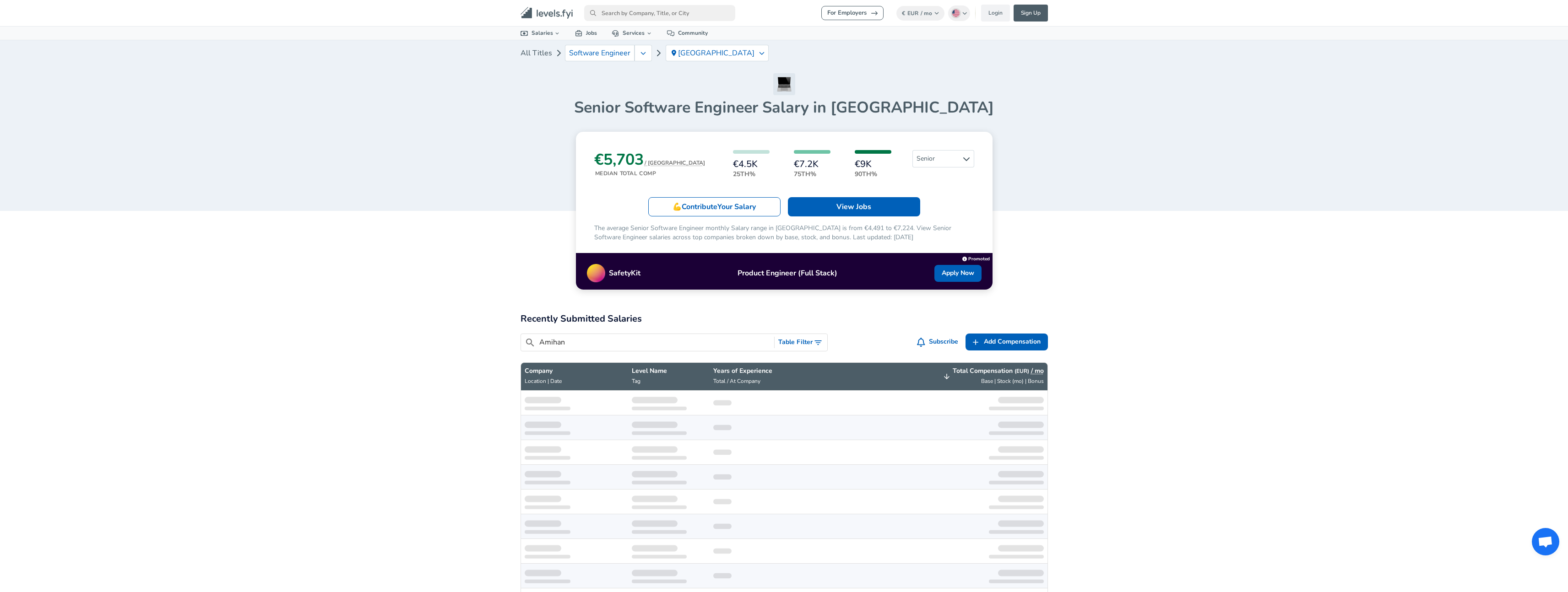
type input "Amihan"
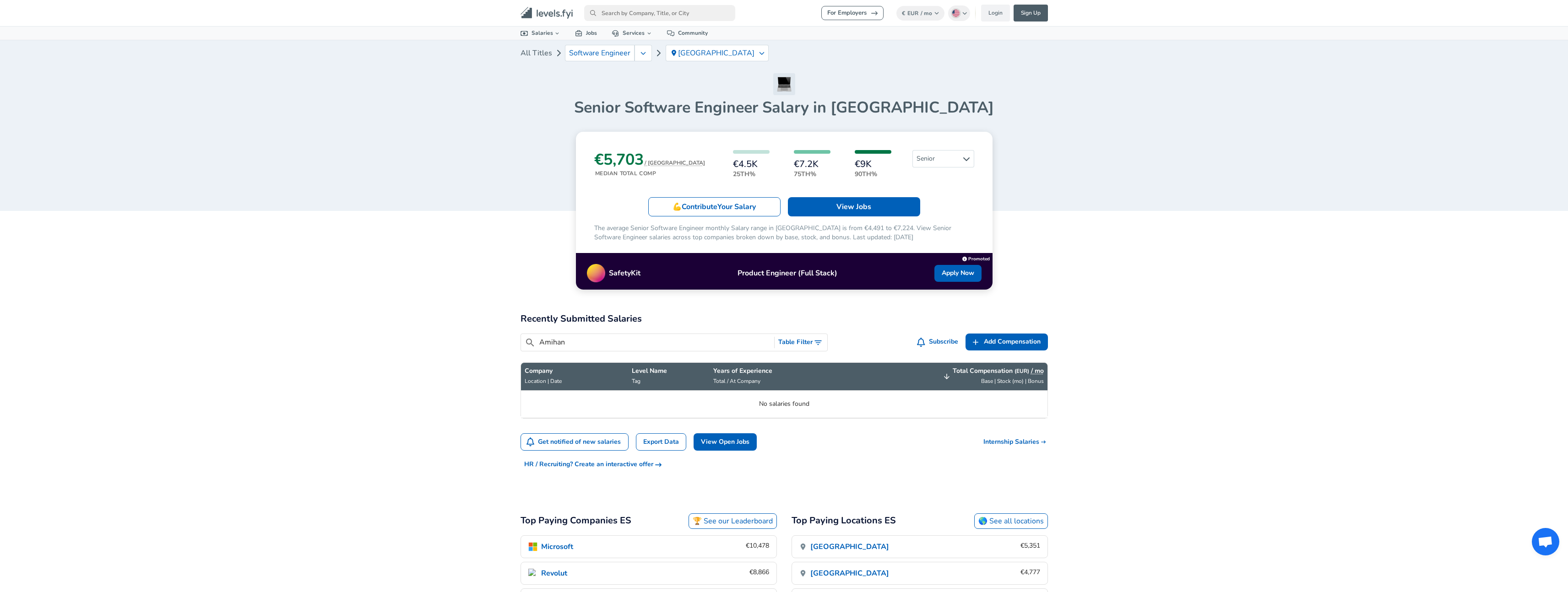
click at [586, 343] on input "Amihan" at bounding box center [655, 342] width 232 height 12
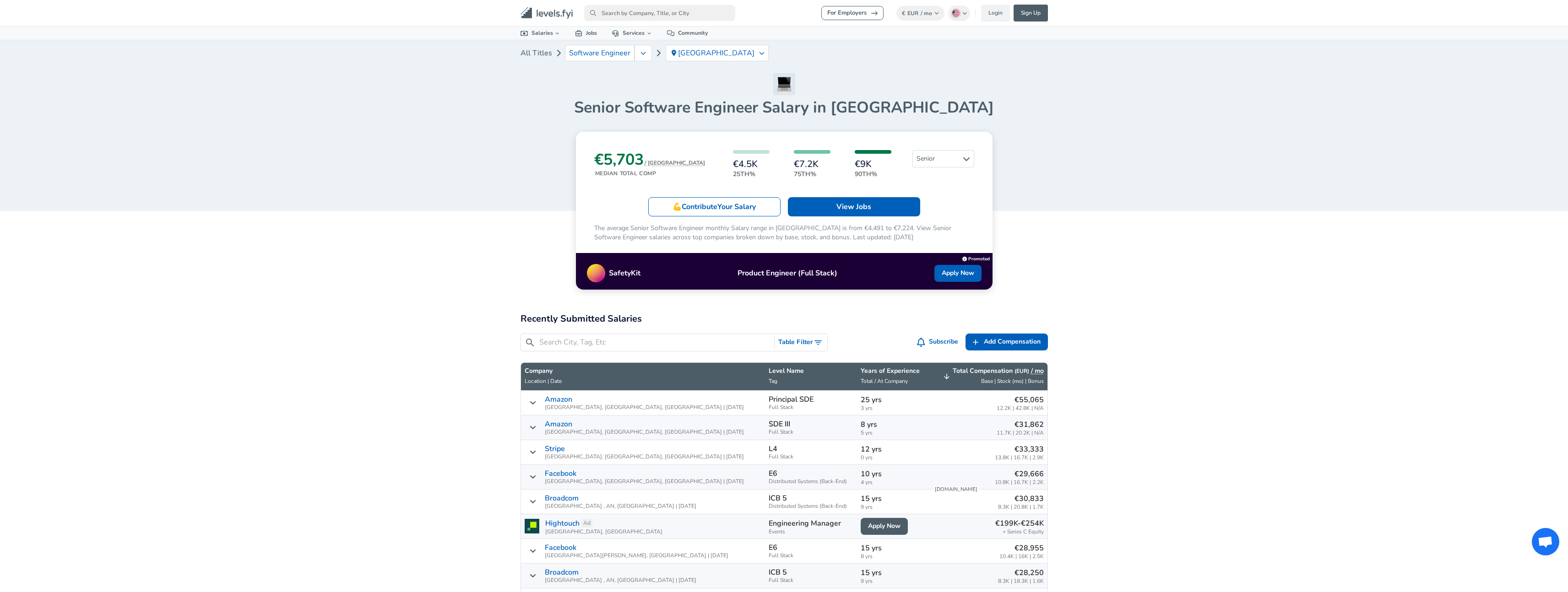
click at [648, 4] on nav "For Employers € EUR / mo Change English ([GEOGRAPHIC_DATA]) Change Login Sign U…" at bounding box center [784, 13] width 550 height 19
click at [647, 8] on input "primary" at bounding box center [660, 13] width 151 height 16
paste input "Amihan"
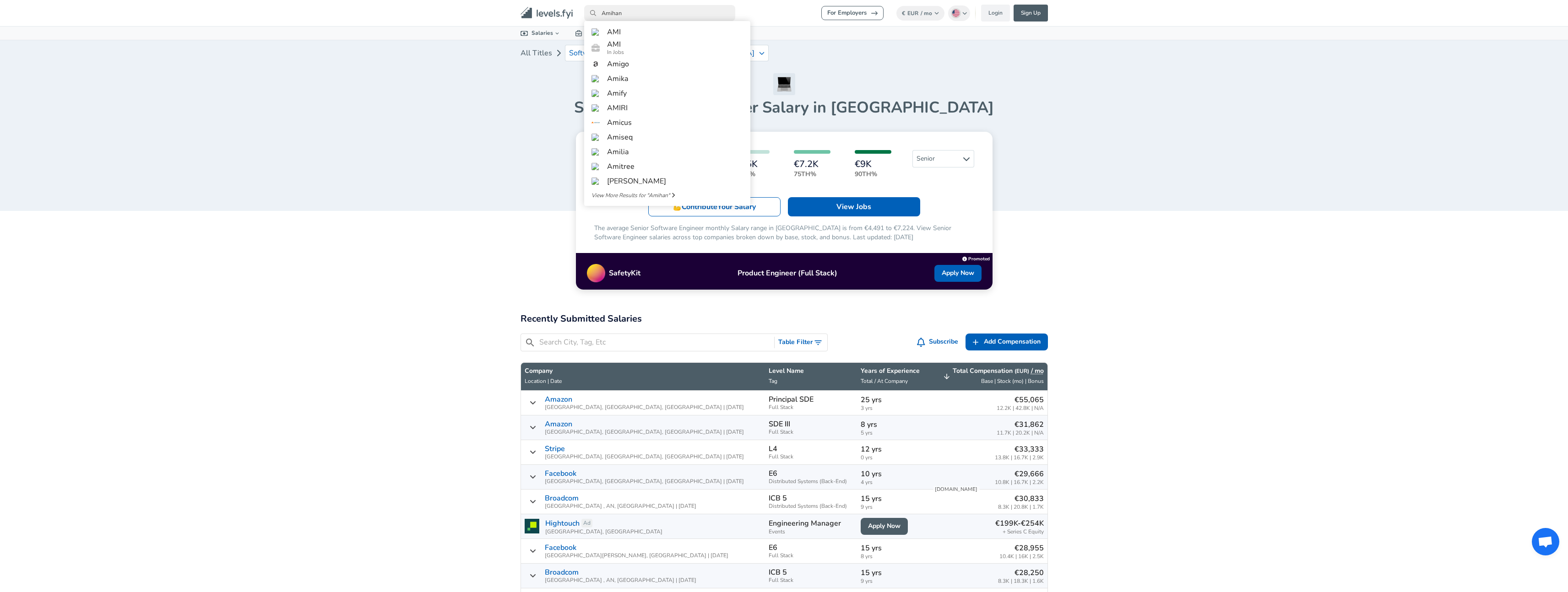
type input "Amihan"
click at [520, 178] on article "€5,703 / MO Median Total Comp €4.5K 25th% €7.2K 75th% €9K 90th% Senior 💪 Contri…" at bounding box center [784, 211] width 528 height 158
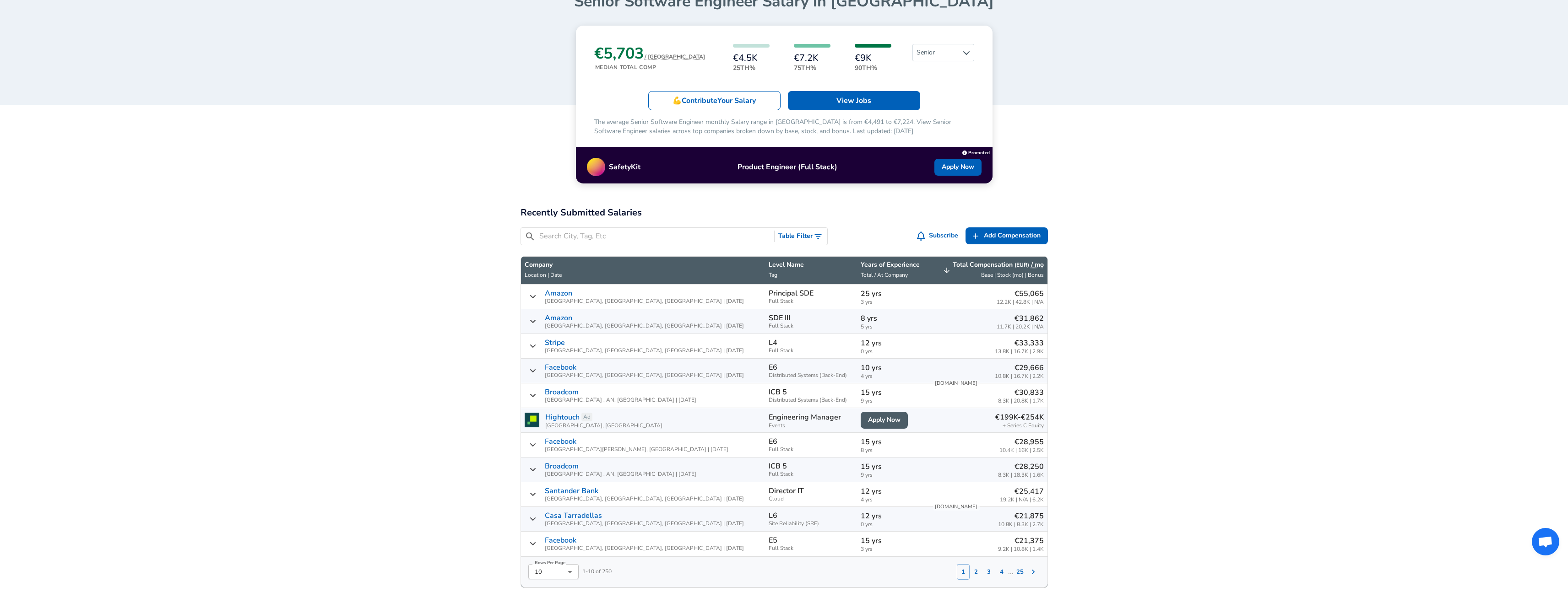
scroll to position [110, 0]
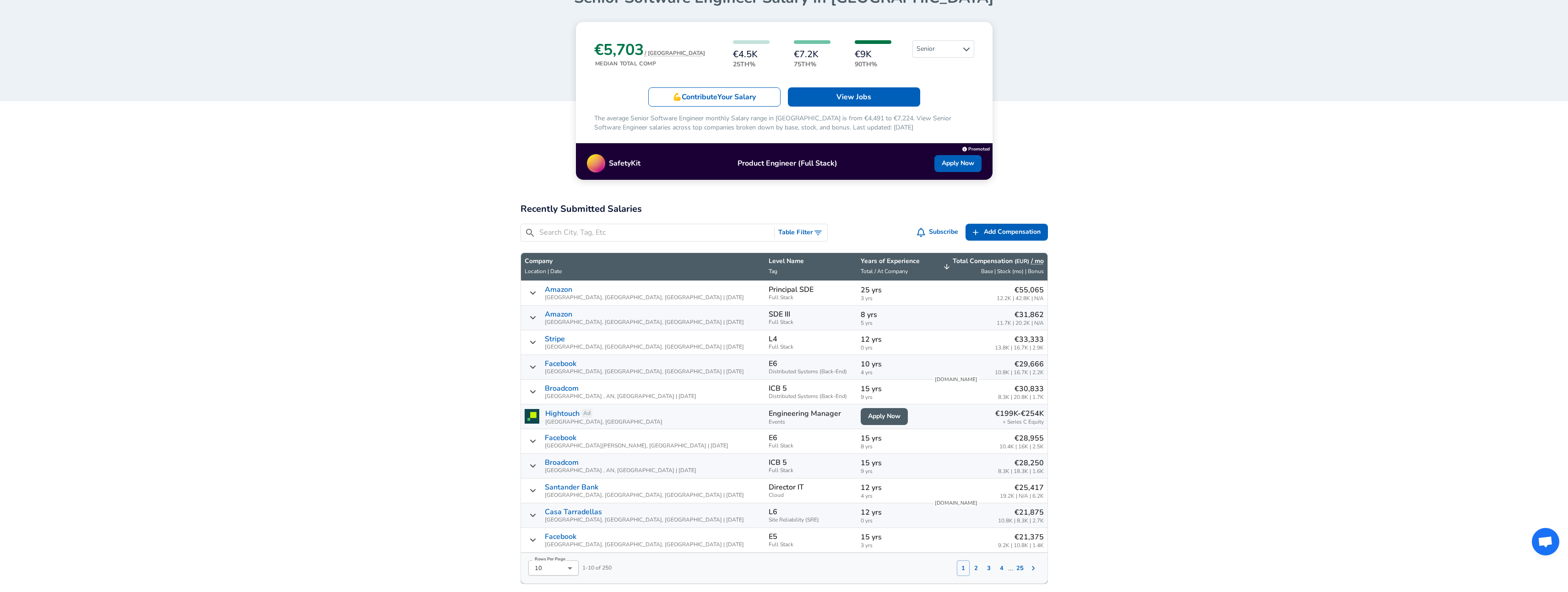
click at [600, 231] on input "Search City, Tag, Etc" at bounding box center [655, 232] width 232 height 12
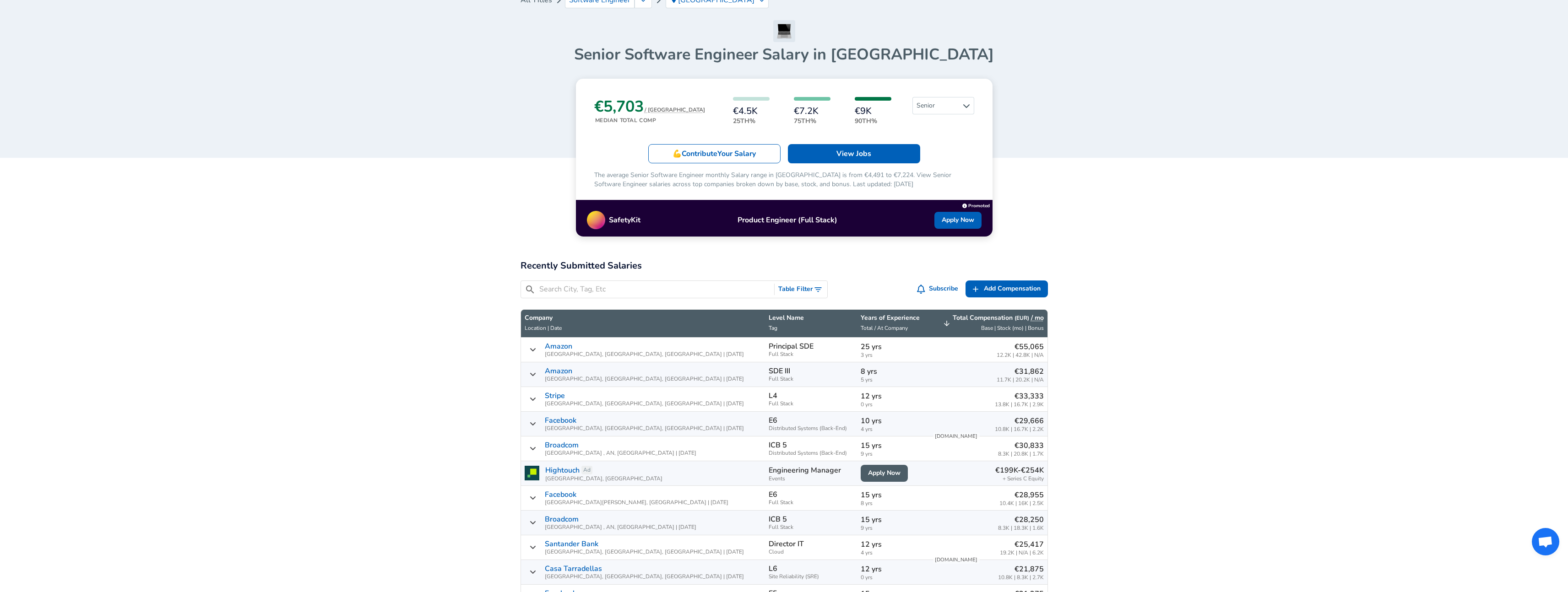
scroll to position [55, 0]
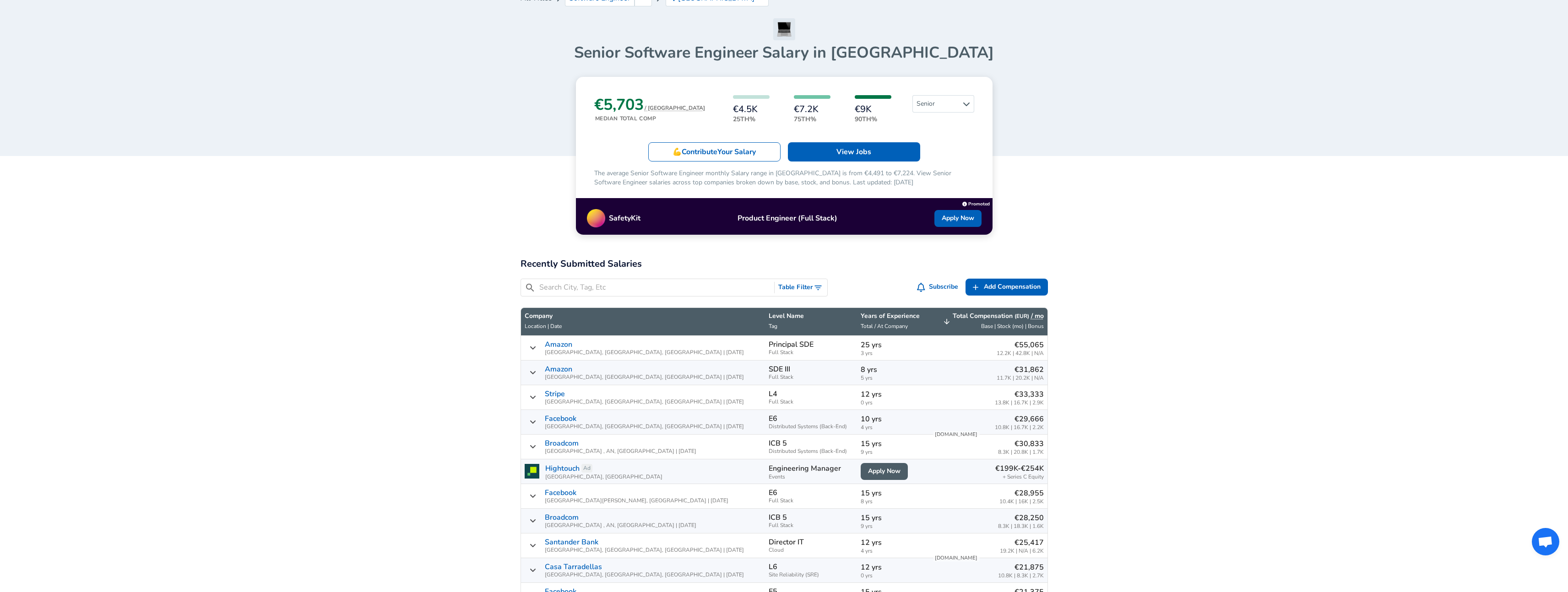
click at [532, 374] on icon "Salary Submissions" at bounding box center [532, 372] width 6 height 3
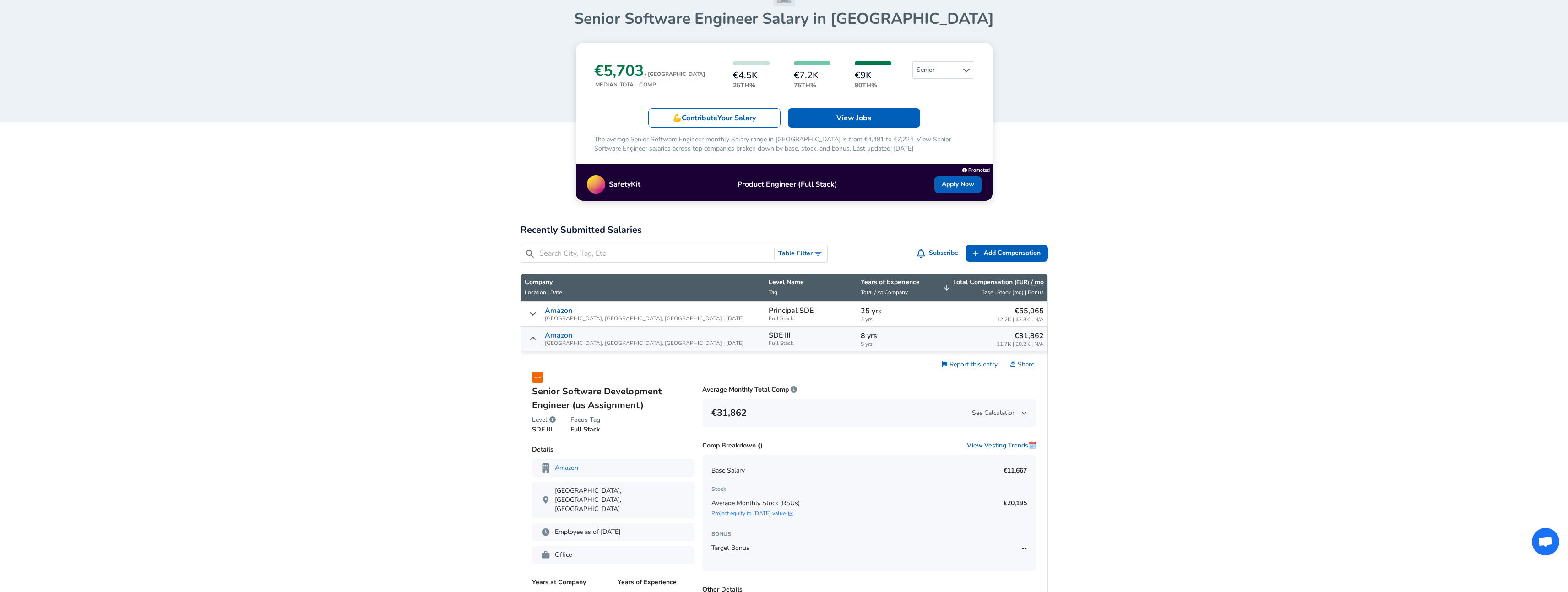
scroll to position [165, 0]
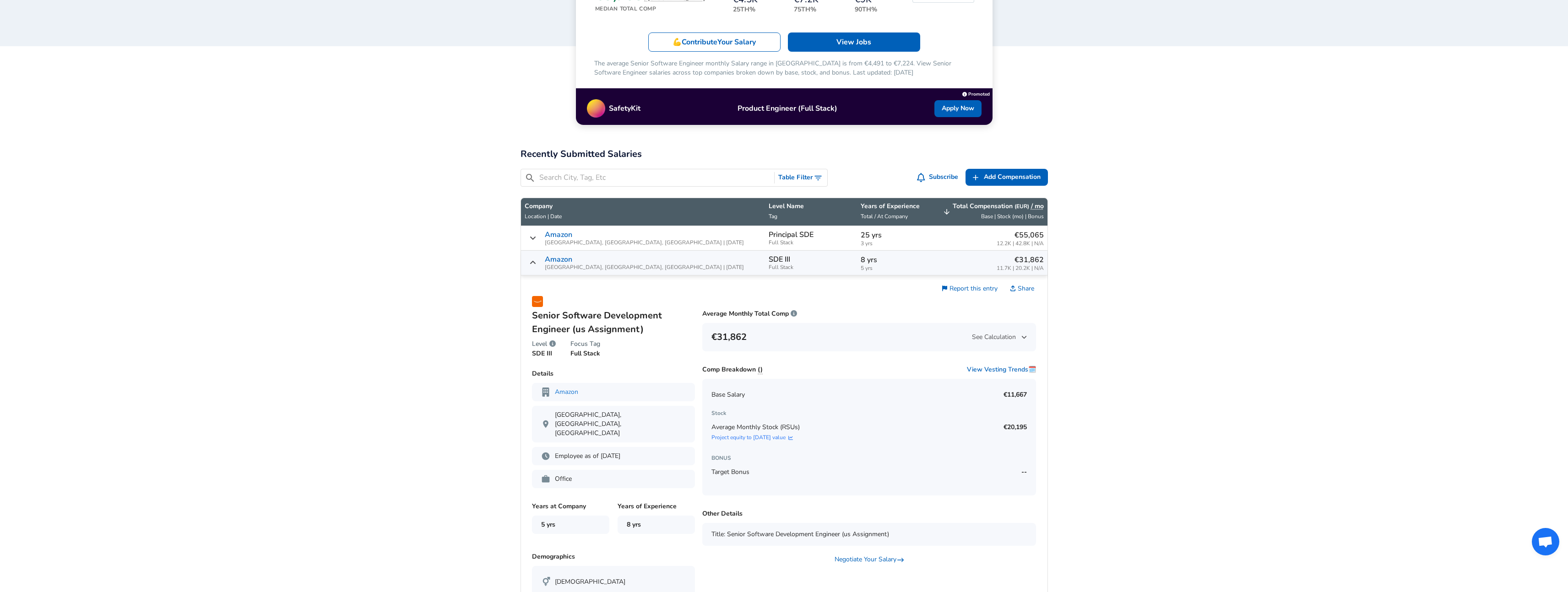
click at [721, 395] on span "Base Salary" at bounding box center [728, 395] width 34 height 9
click at [726, 396] on span "Base Salary" at bounding box center [728, 395] width 34 height 9
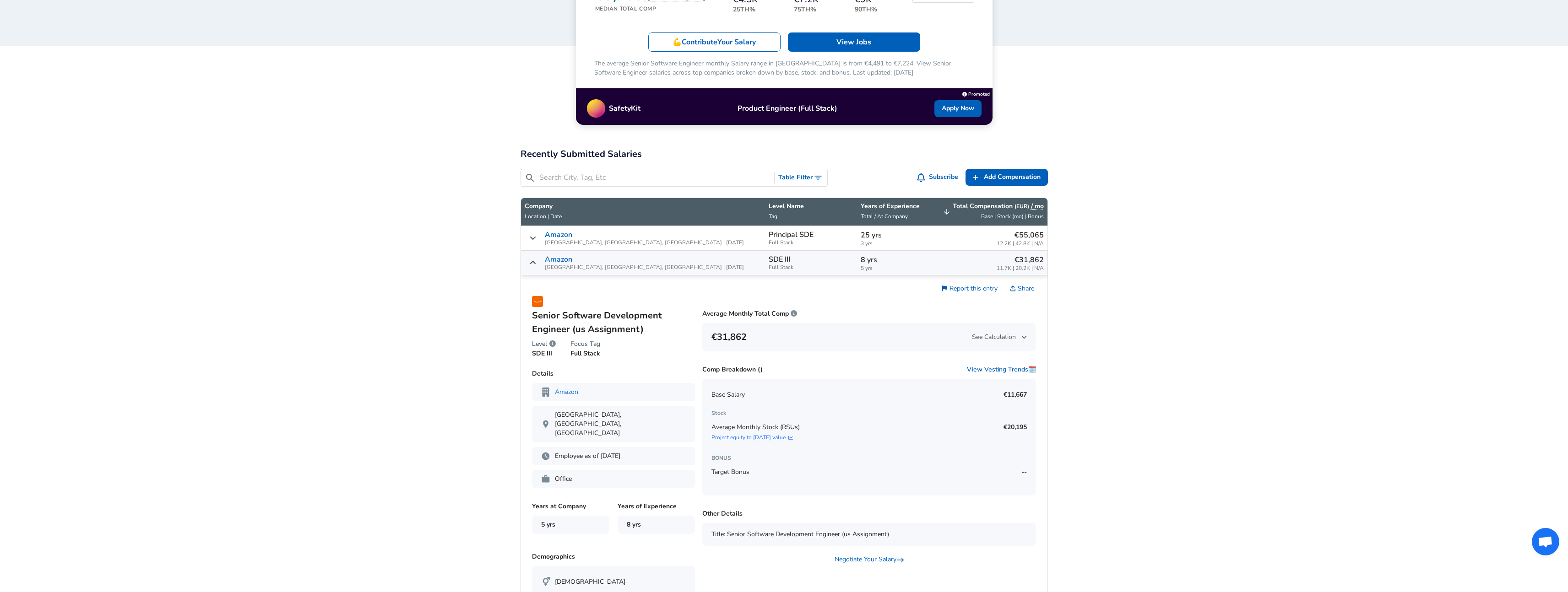
click at [531, 262] on icon "Salary Submissions" at bounding box center [533, 263] width 7 height 7
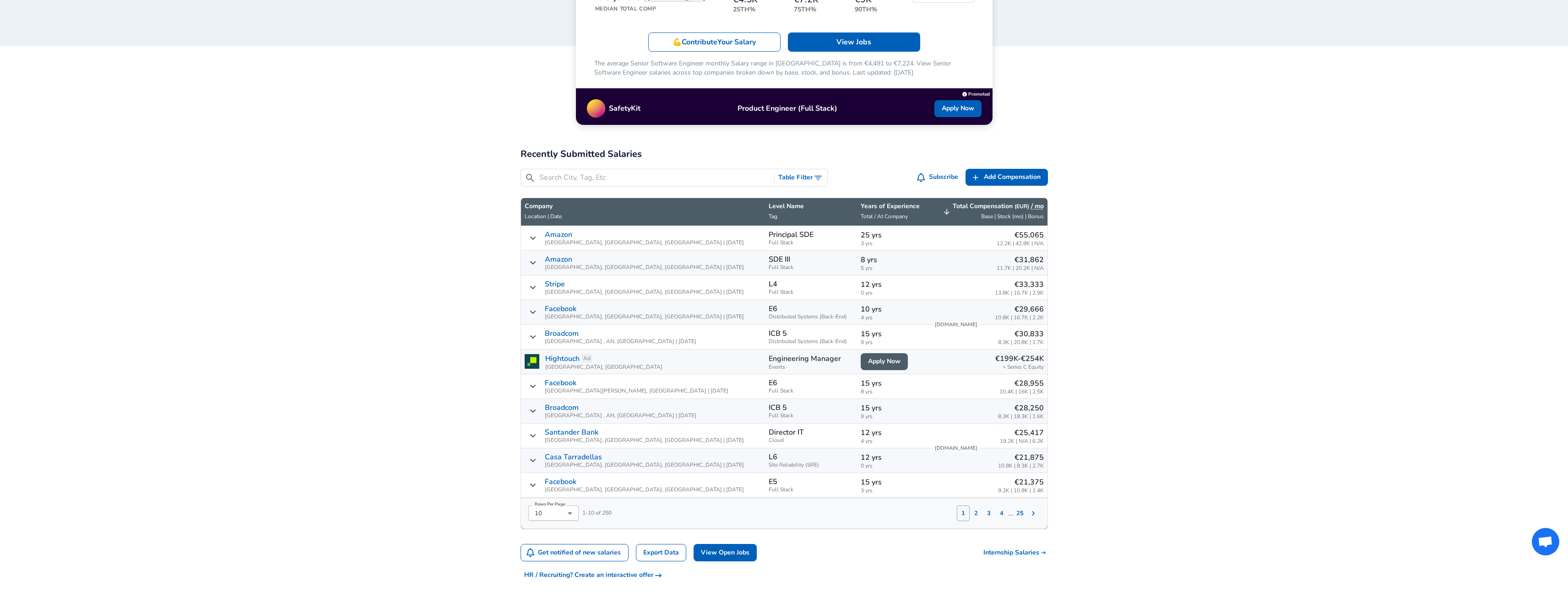
click at [529, 261] on icon "Salary Submissions" at bounding box center [533, 263] width 7 height 7
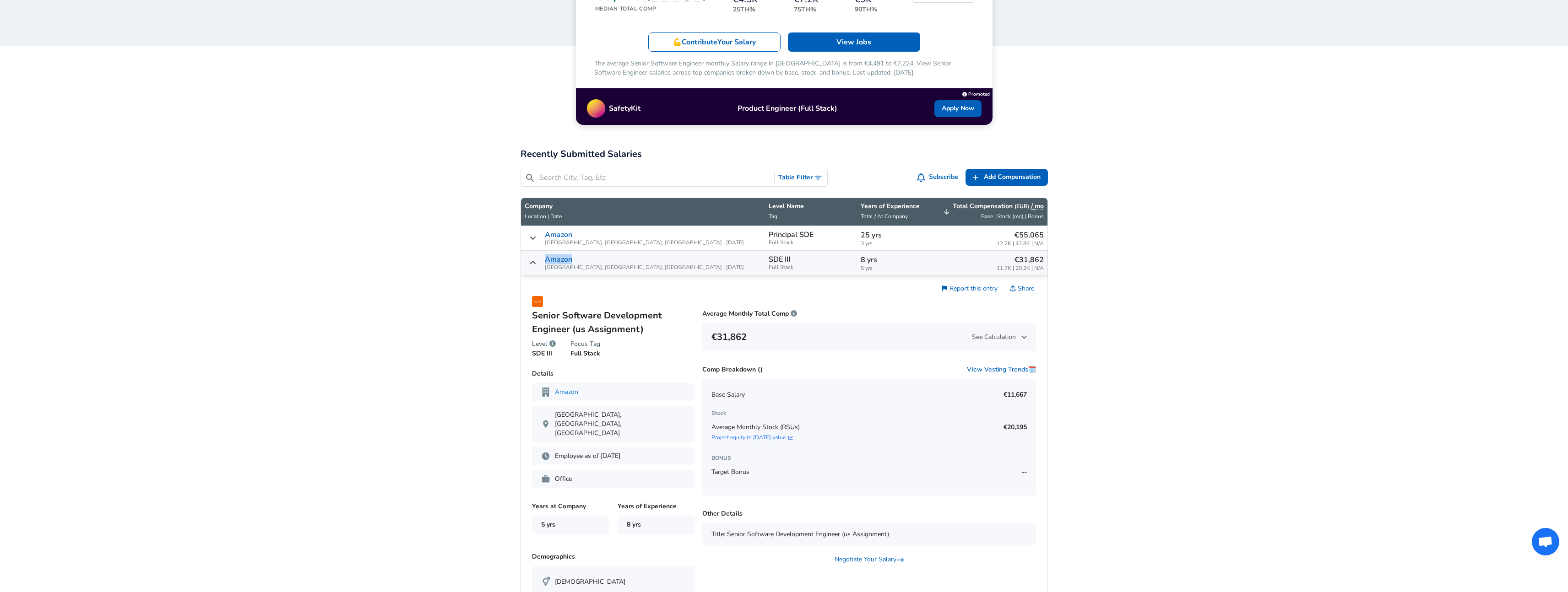
click at [529, 261] on icon "Salary Submissions" at bounding box center [533, 263] width 7 height 7
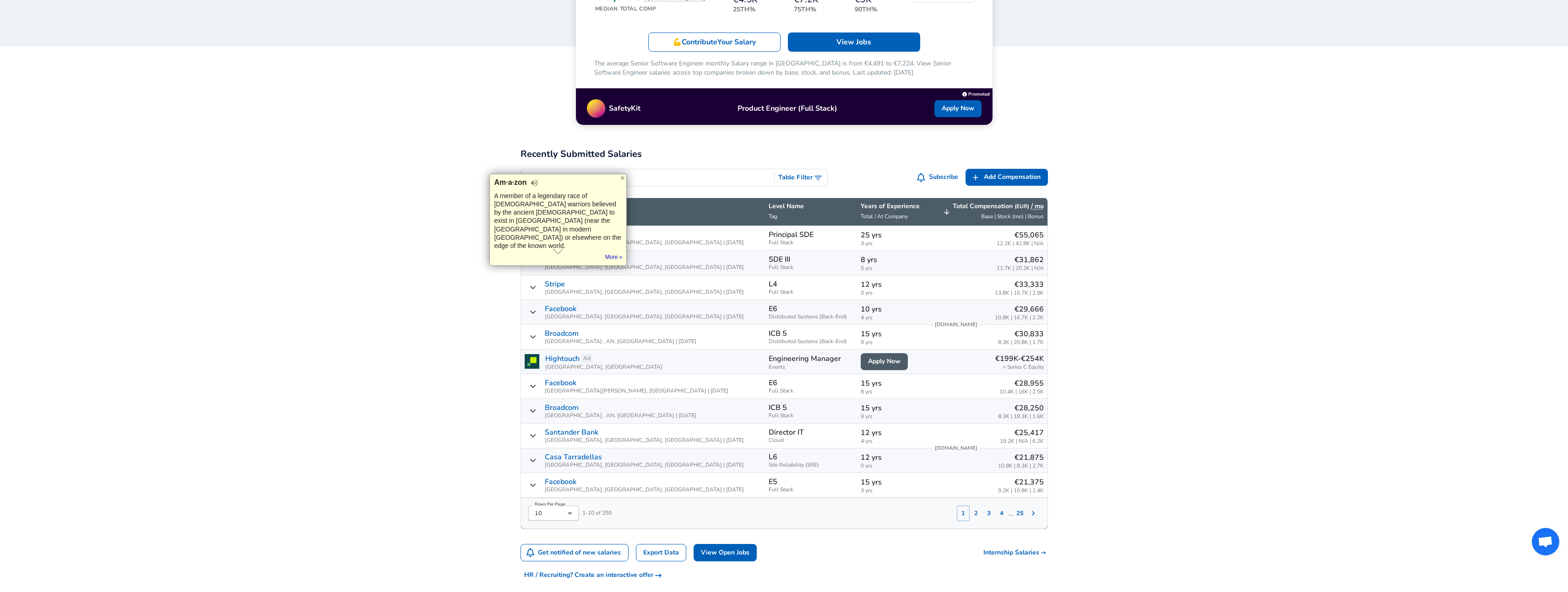
click at [529, 261] on icon "Salary Submissions" at bounding box center [533, 263] width 7 height 7
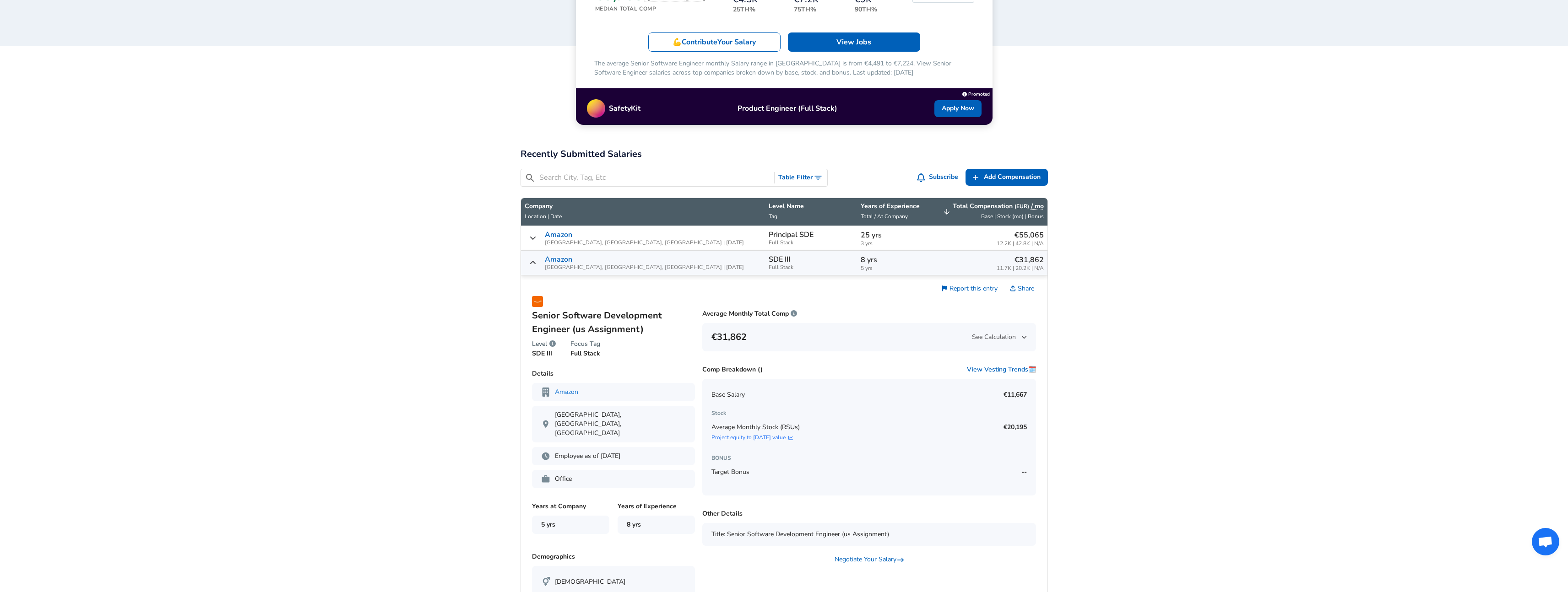
click at [531, 262] on icon "Salary Submissions" at bounding box center [533, 263] width 7 height 7
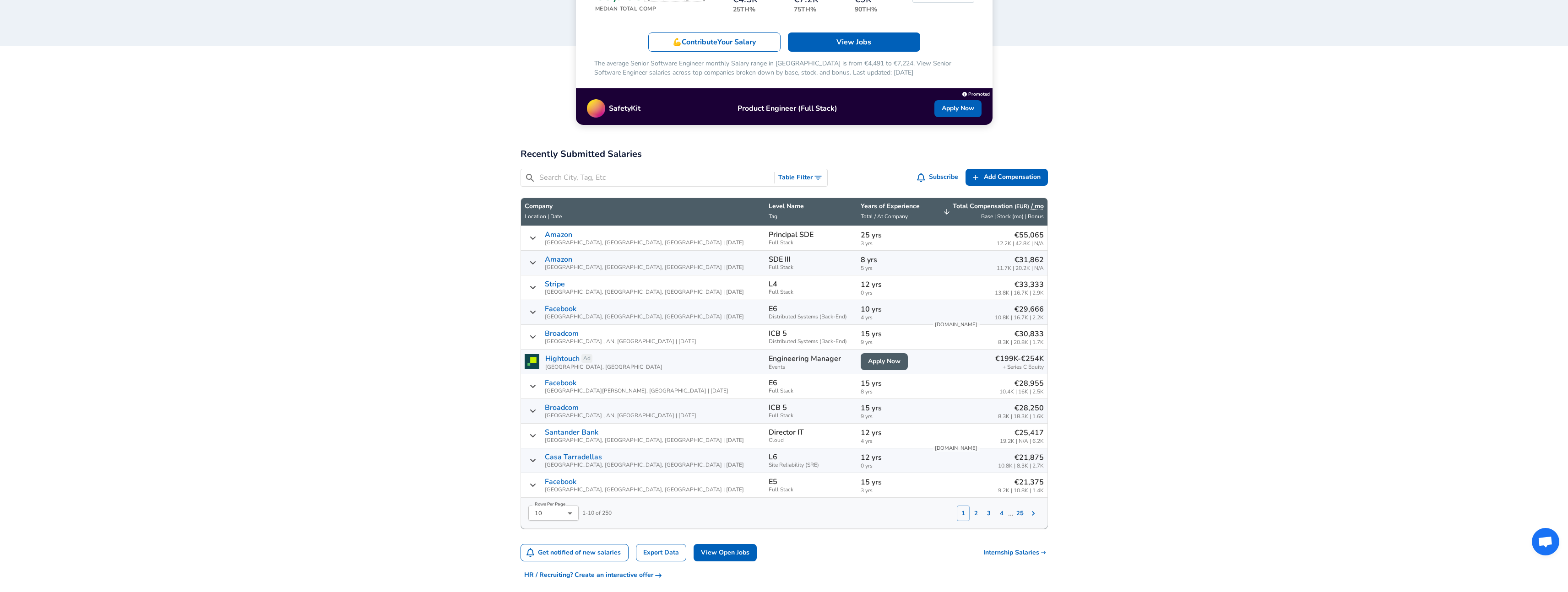
click at [535, 263] on icon "Salary Submissions" at bounding box center [533, 263] width 7 height 7
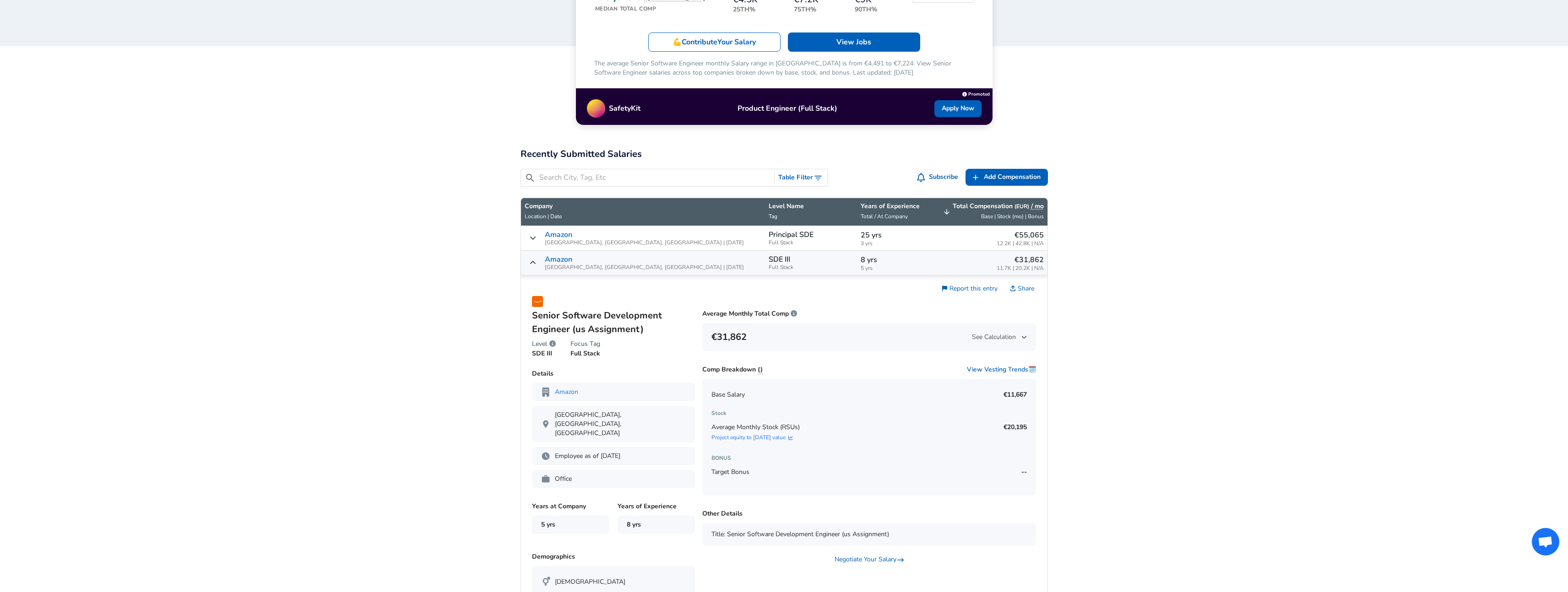
scroll to position [576, 0]
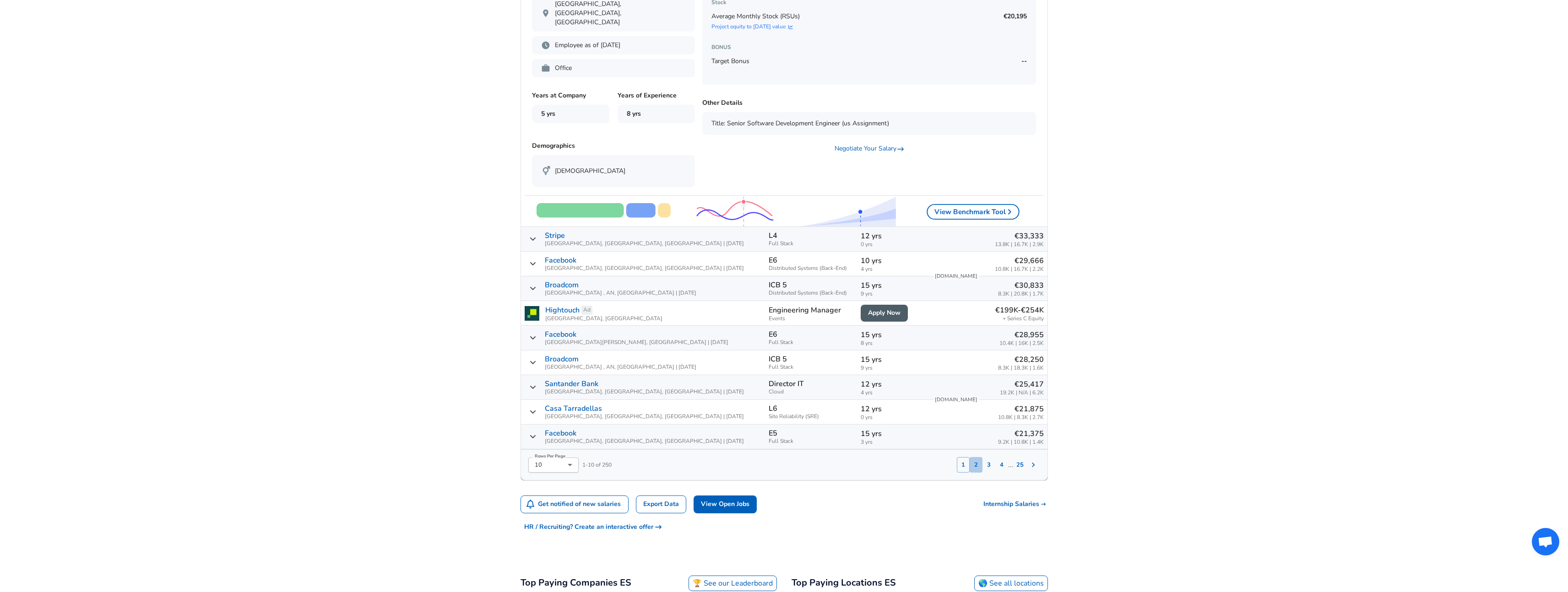
click at [977, 457] on button "2" at bounding box center [976, 464] width 13 height 15
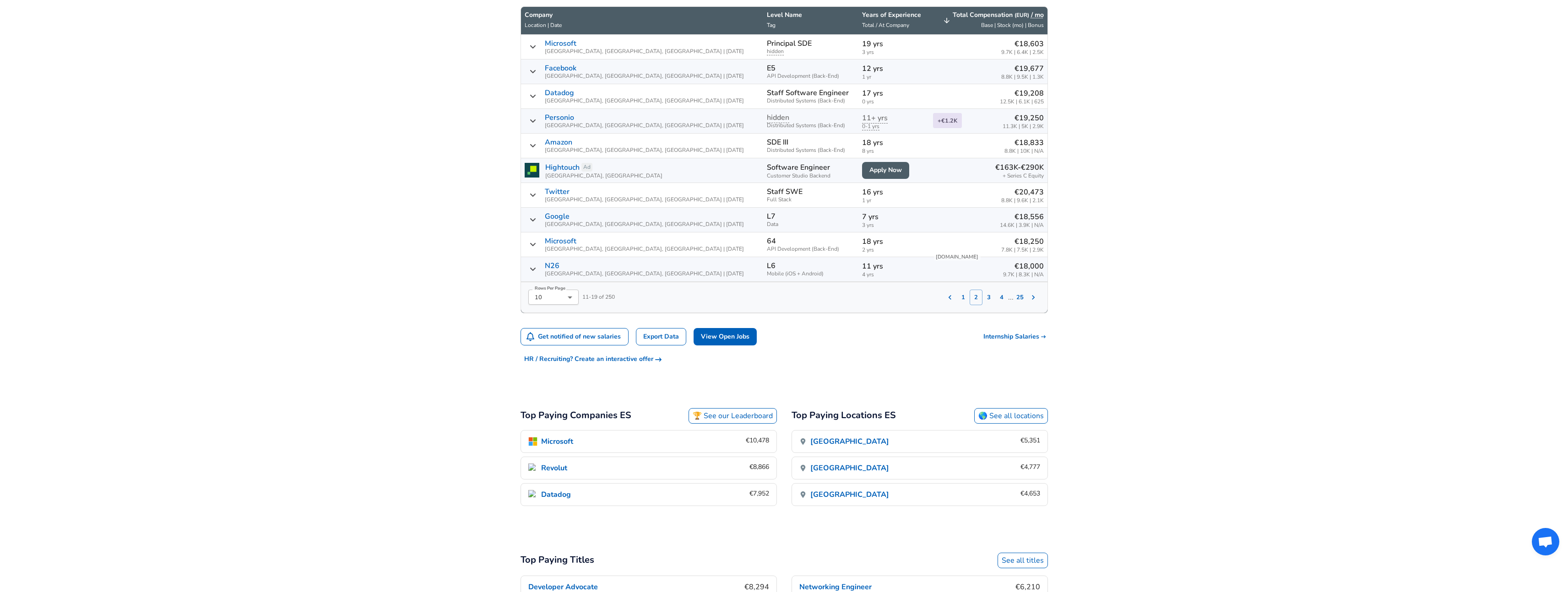
scroll to position [355, 0]
click at [995, 296] on button "4" at bounding box center [1001, 298] width 13 height 15
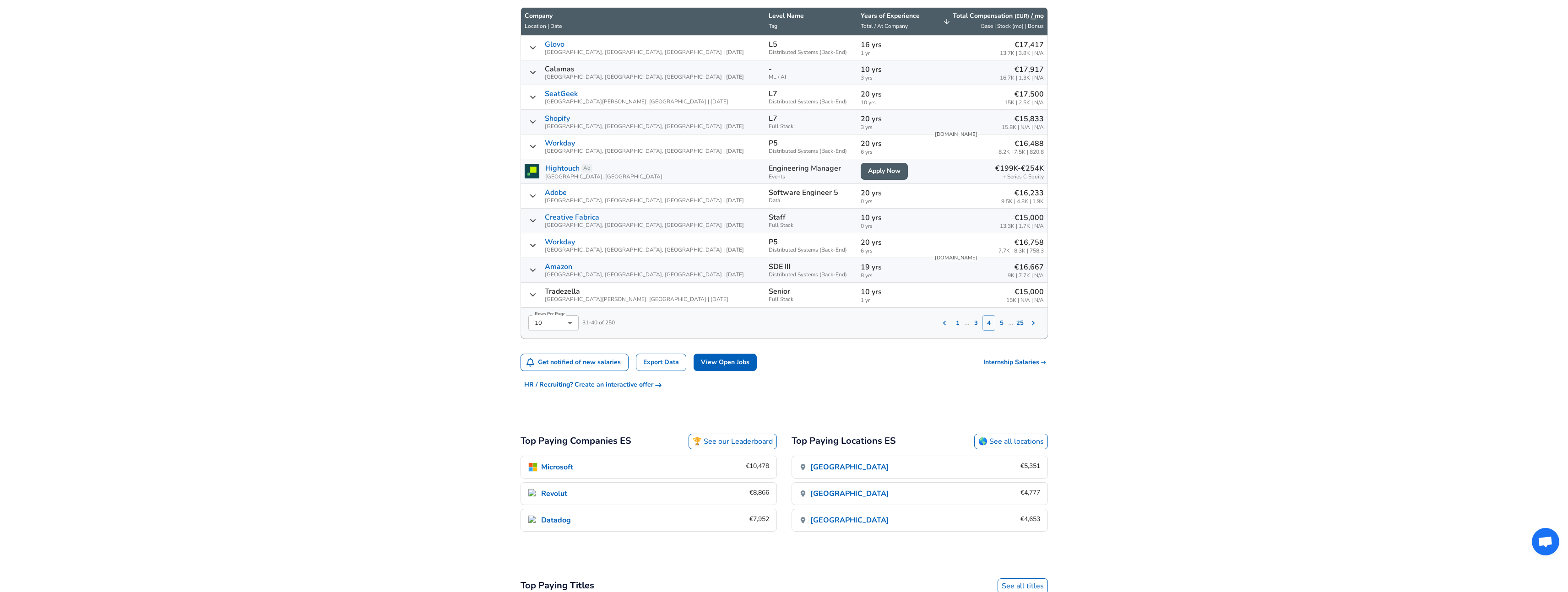
click at [1001, 323] on button "5" at bounding box center [1001, 323] width 13 height 15
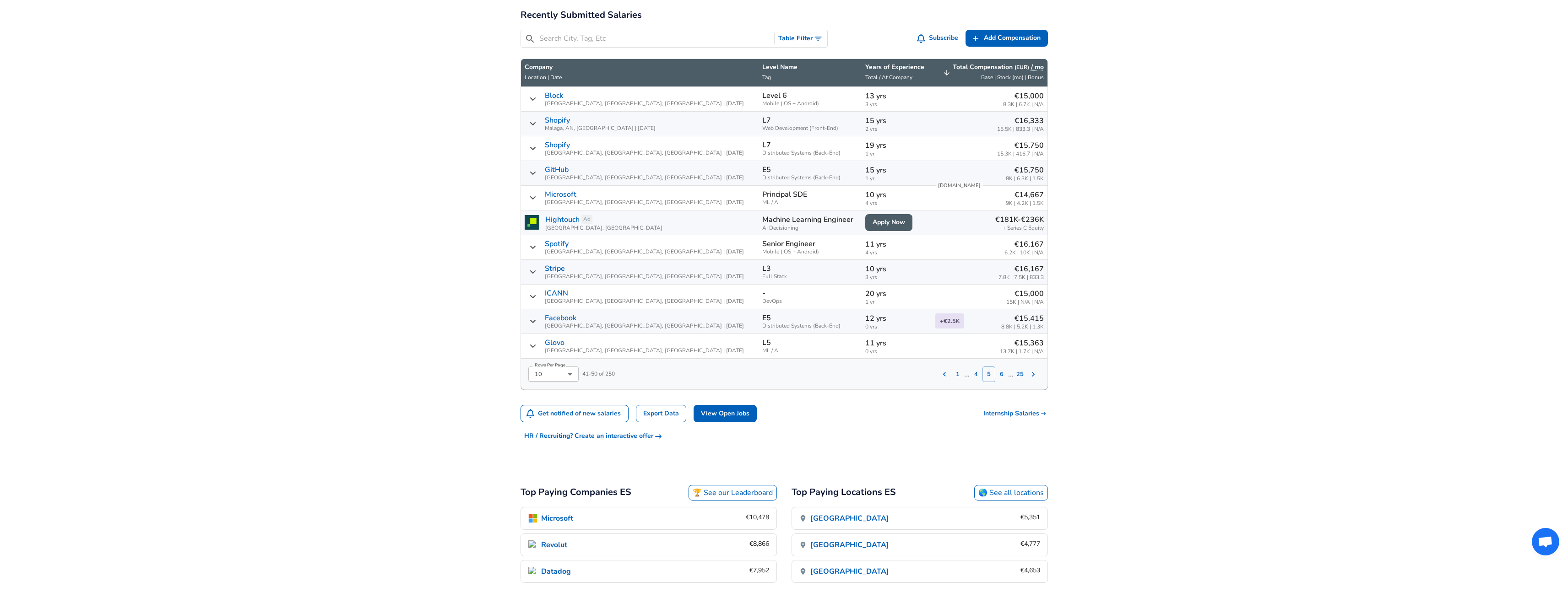
scroll to position [300, 0]
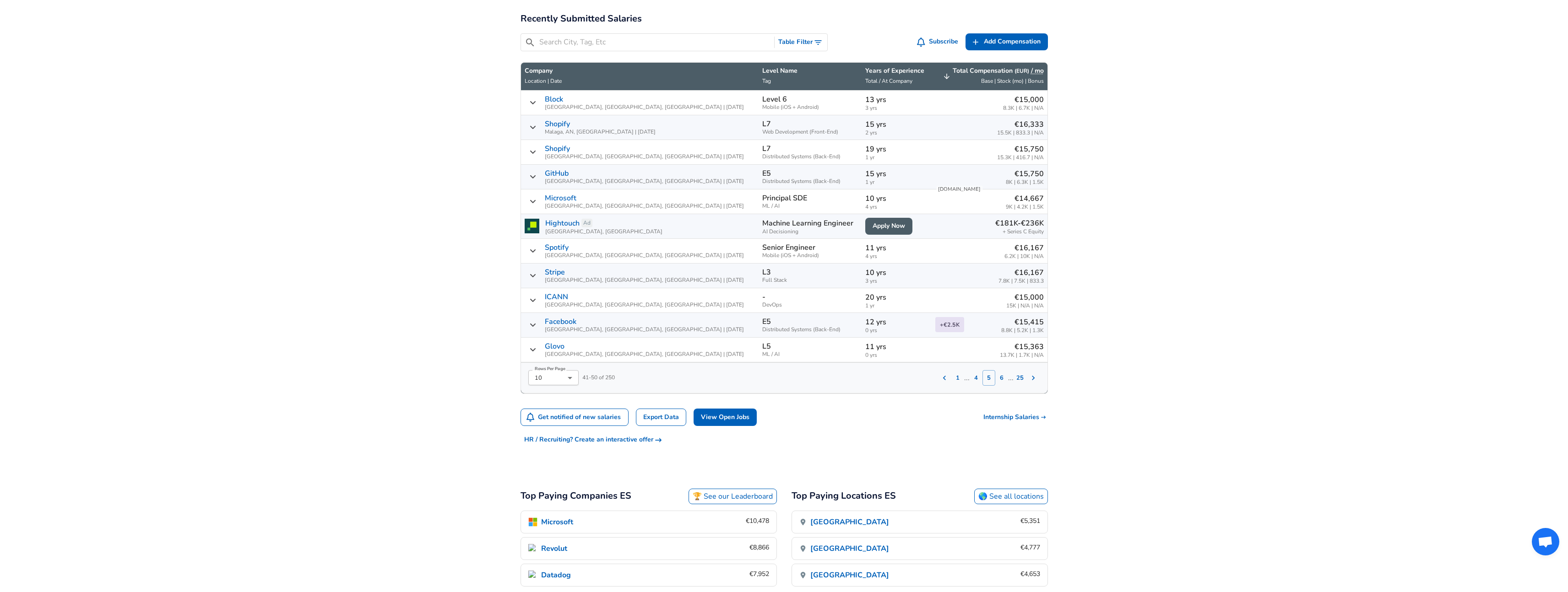
click at [865, 277] on p "10 yrs" at bounding box center [896, 272] width 62 height 11
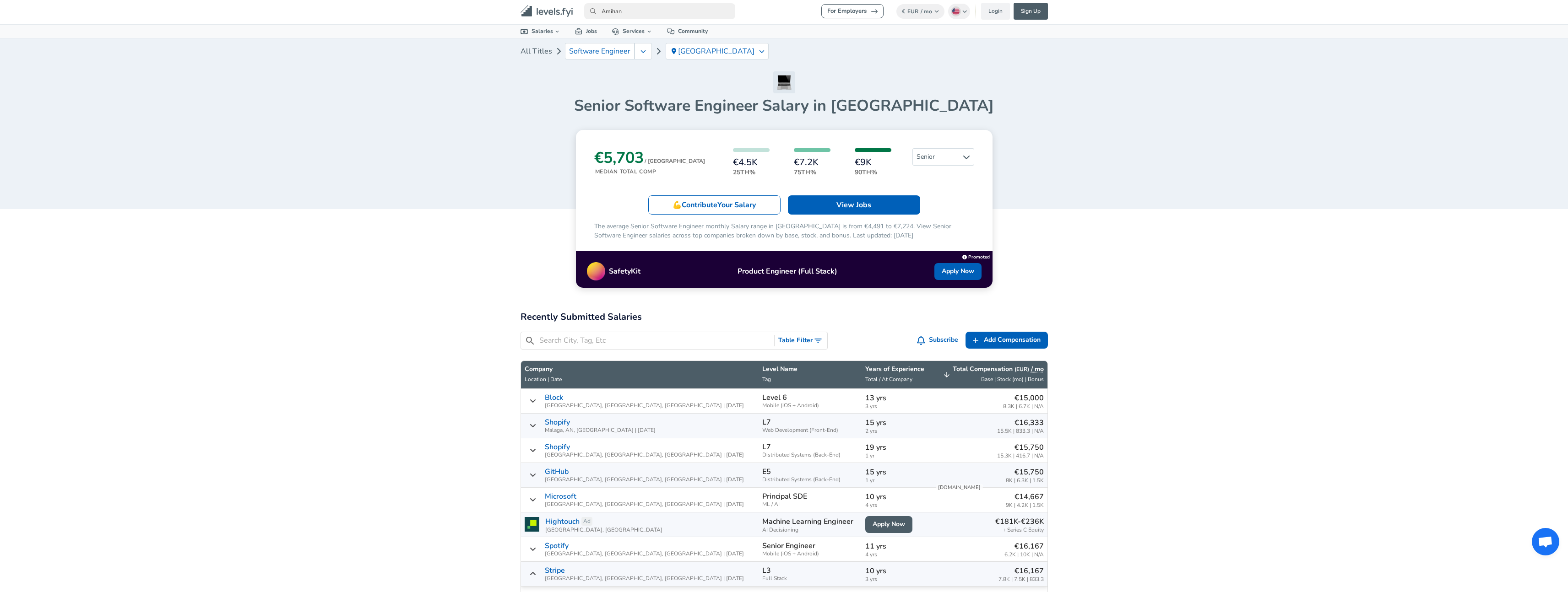
scroll to position [0, 0]
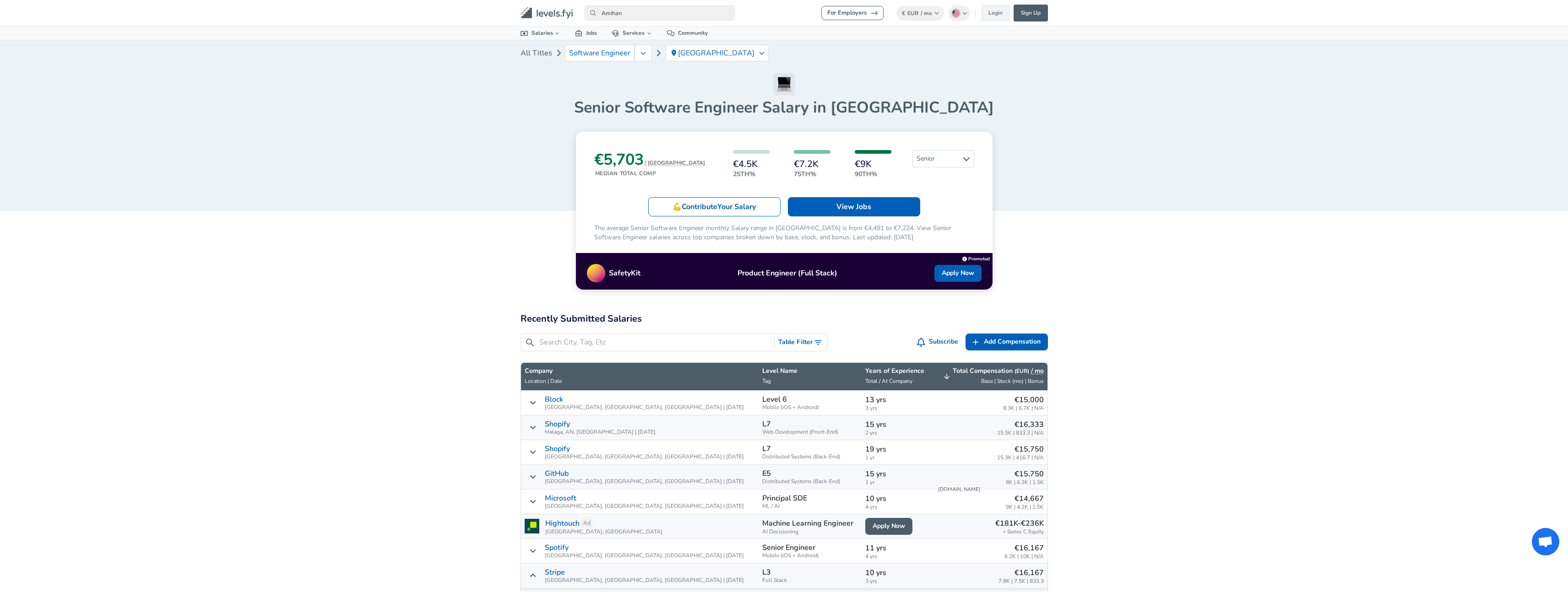
click at [292, 88] on div "All Titles Software Engineer [GEOGRAPHIC_DATA] Senior Software Engineer Salary …" at bounding box center [784, 79] width 1568 height 77
click at [1048, 136] on article "€5,703 / MO Median Total Comp €4.5K 25th% €7.2K 75th% €9K 90th% Senior 💪 Contri…" at bounding box center [784, 211] width 528 height 158
click at [793, 165] on h6 "€7.2K" at bounding box center [812, 164] width 37 height 10
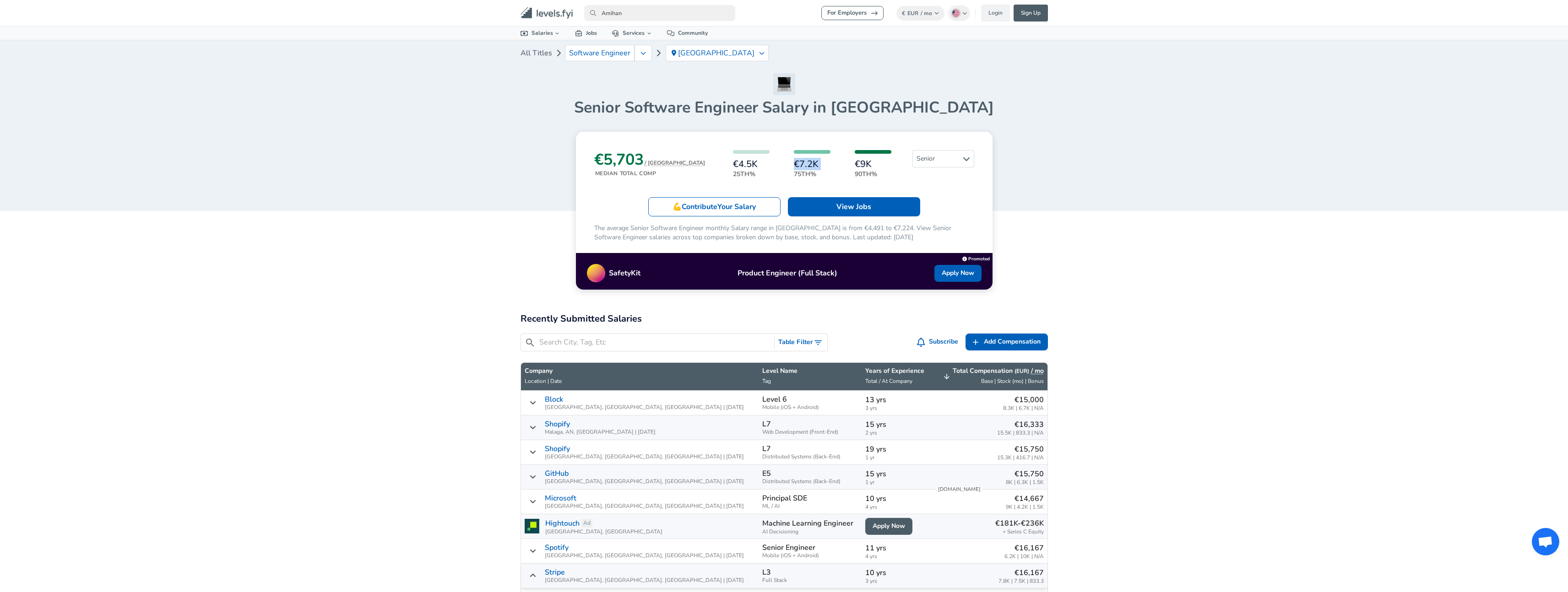
click at [793, 165] on h6 "€7.2K" at bounding box center [812, 164] width 37 height 10
drag, startPoint x: 1119, startPoint y: 192, endPoint x: 1111, endPoint y: 198, distance: 10.0
click at [1048, 197] on article "€5,703 / MO Median Total Comp €4.5K 25th% €7.2K 75th% €9K 90th% Senior 💪 Contri…" at bounding box center [784, 211] width 528 height 158
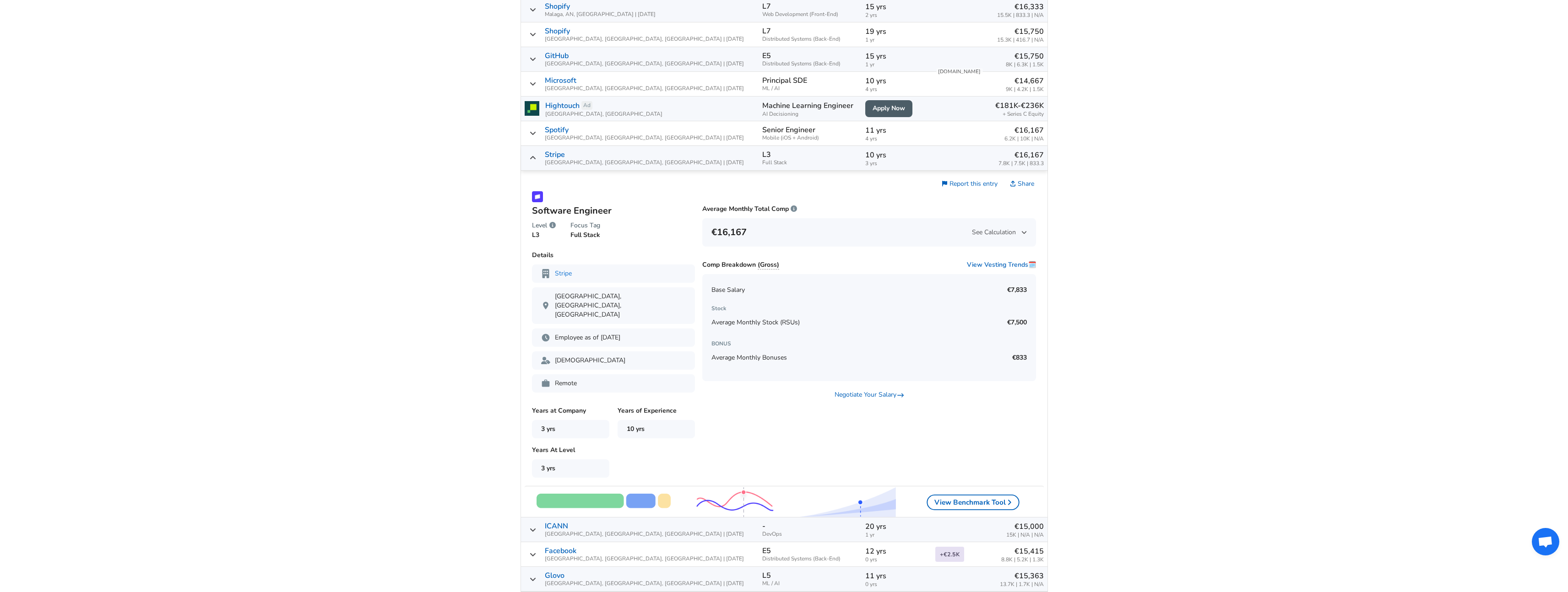
scroll to position [583, 0]
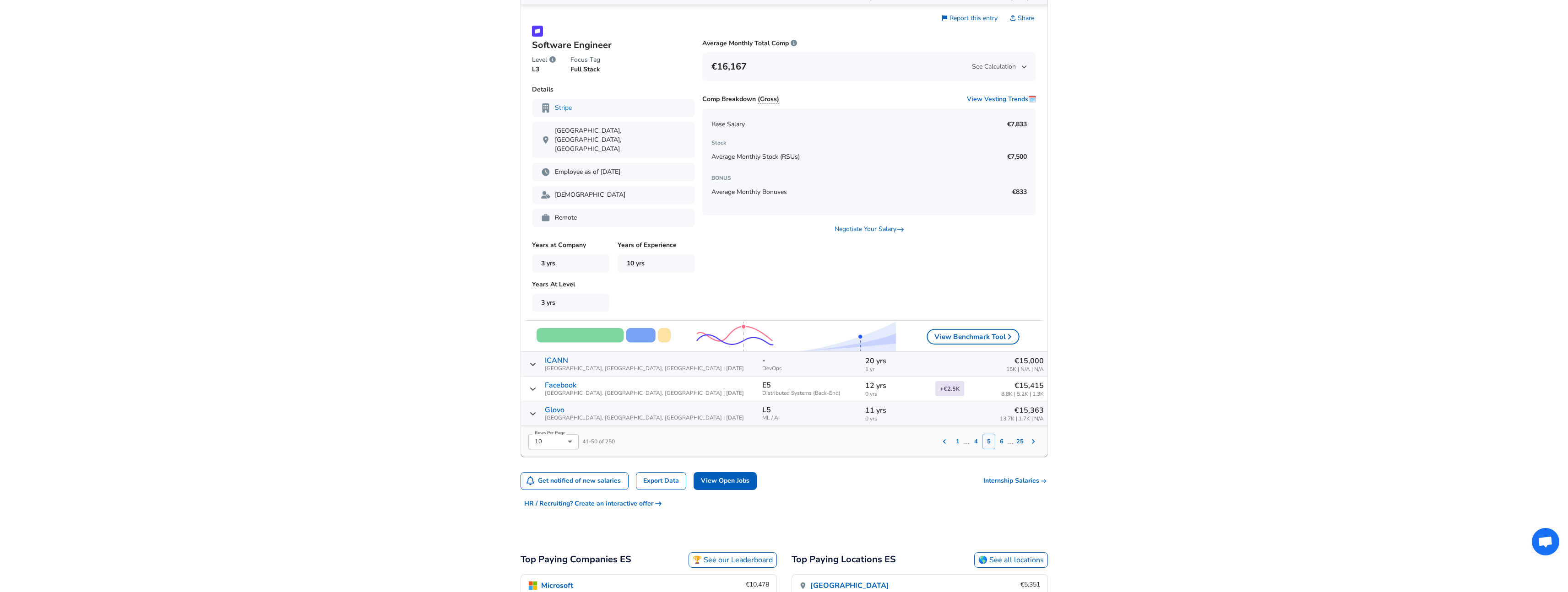
click at [1003, 434] on button "6" at bounding box center [1001, 441] width 13 height 15
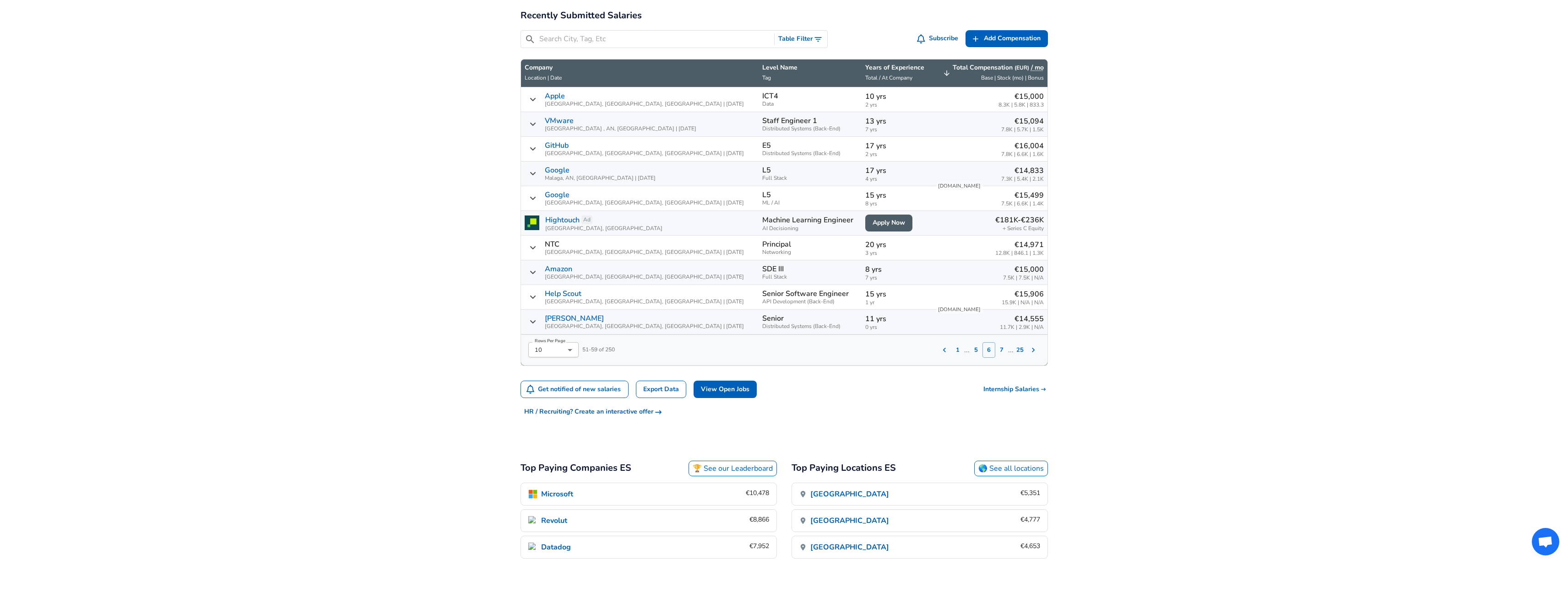
scroll to position [300, 0]
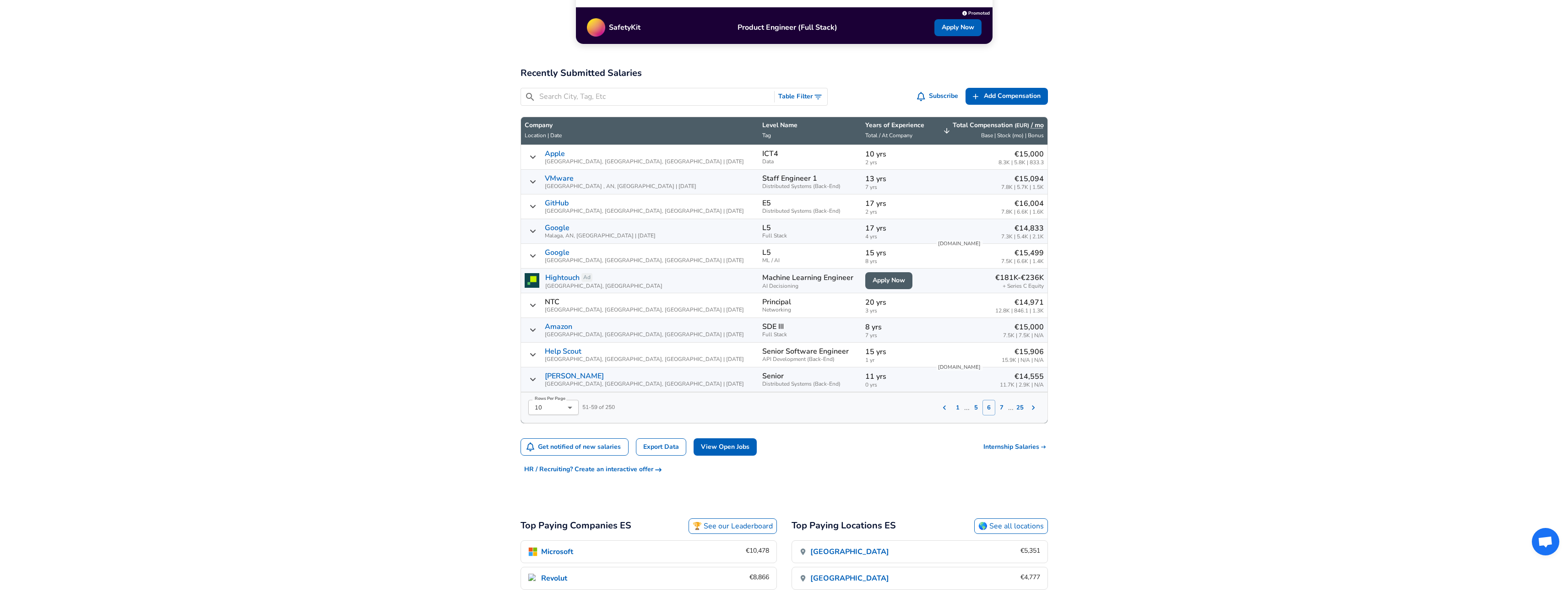
scroll to position [245, 0]
click at [1002, 408] on button "7" at bounding box center [1001, 407] width 13 height 15
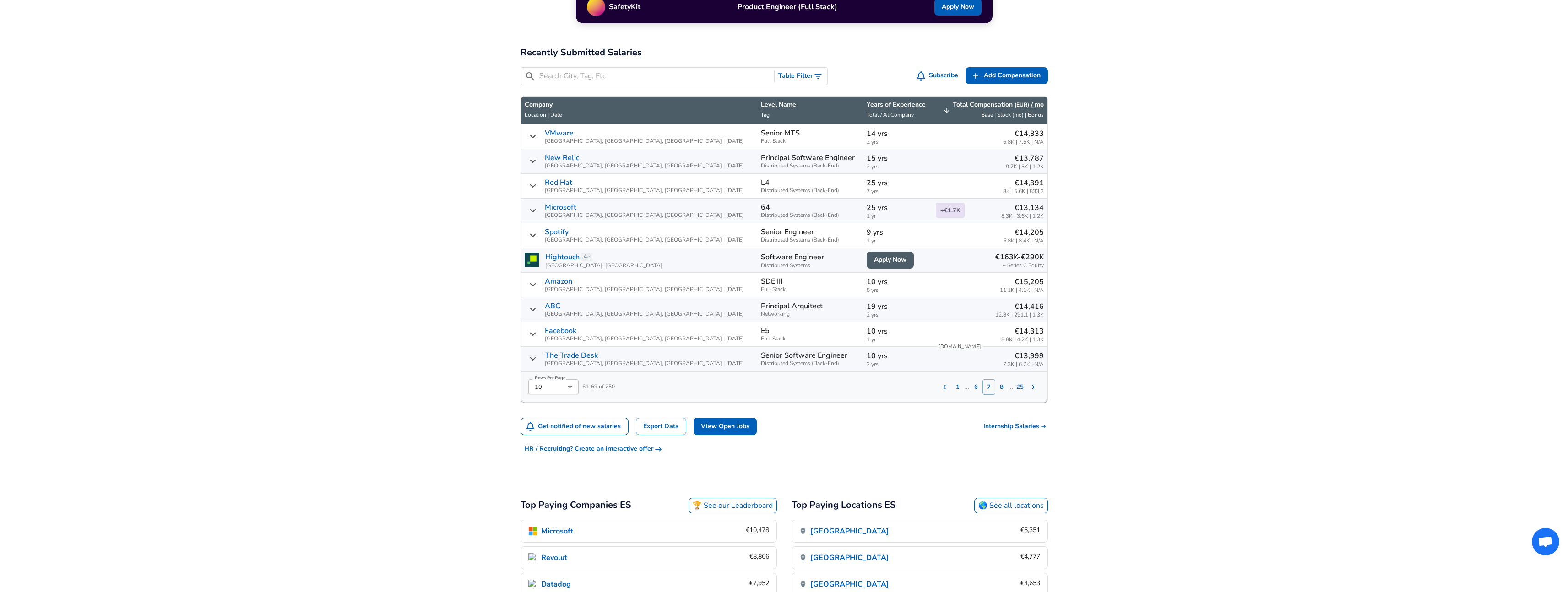
scroll to position [245, 0]
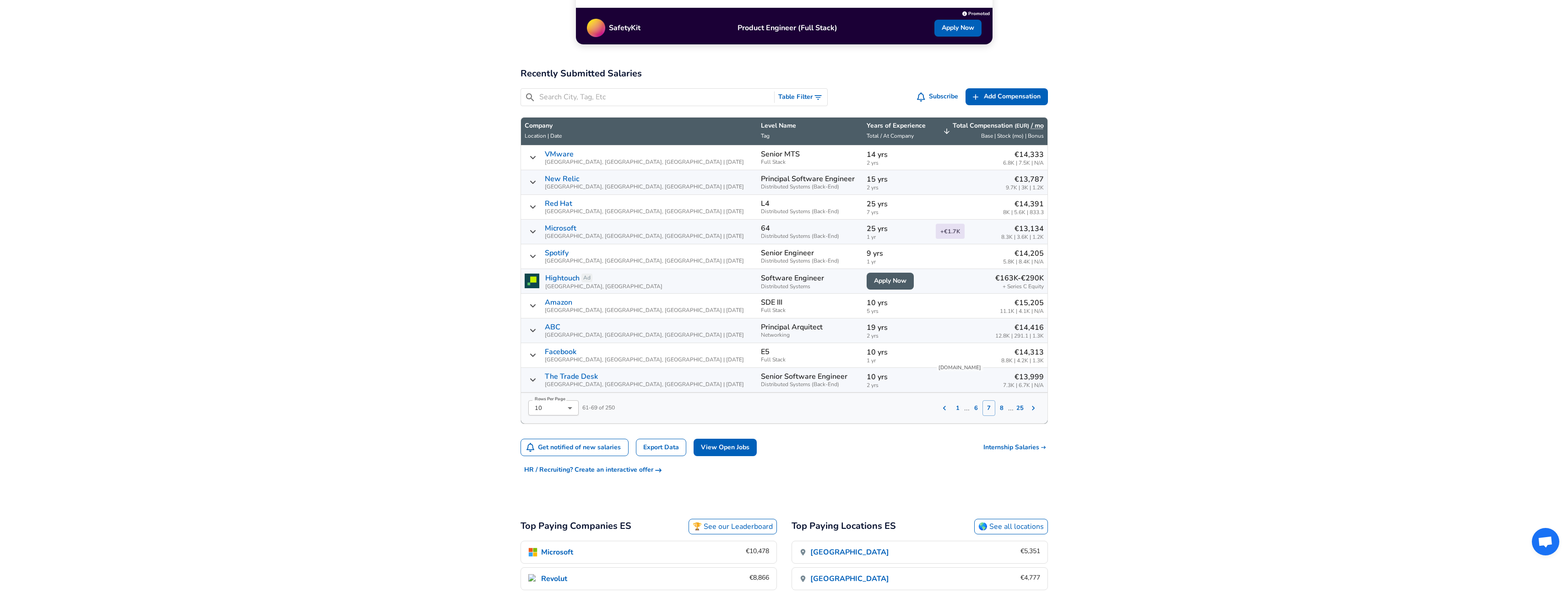
click at [763, 304] on td "SDE III Full Stack" at bounding box center [810, 306] width 106 height 24
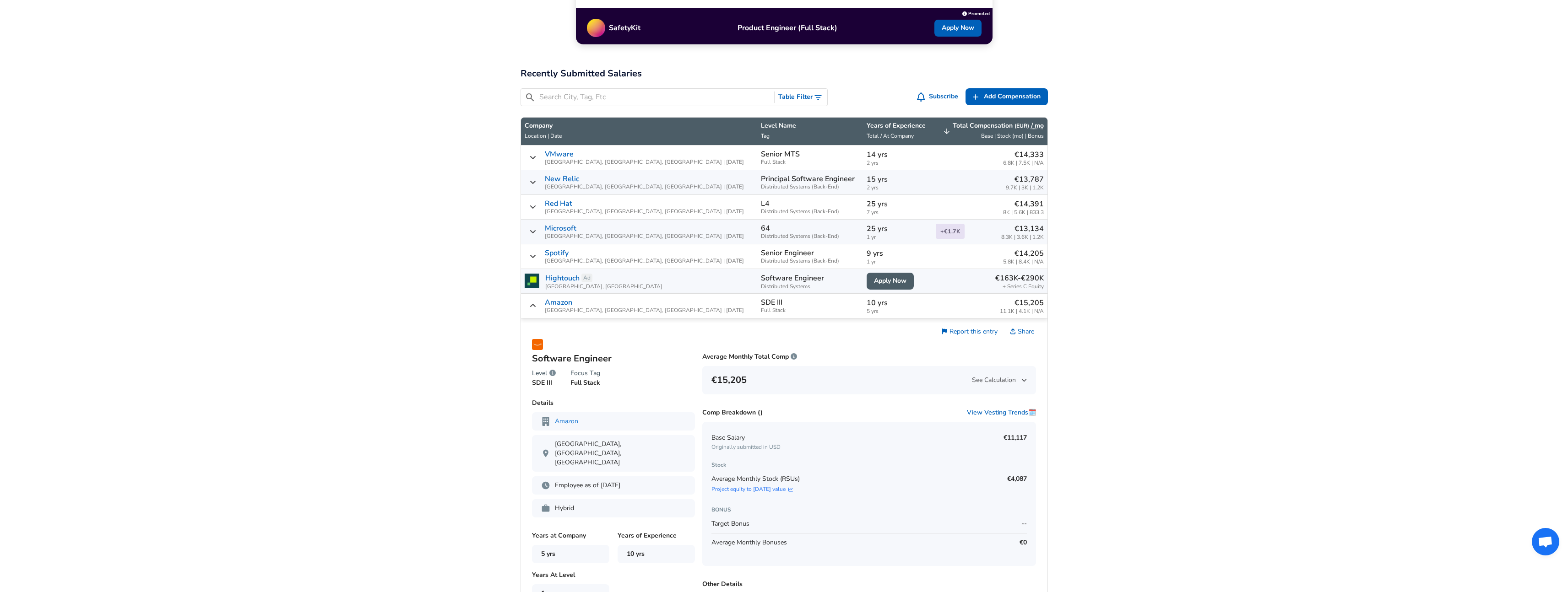
click at [532, 308] on icon "Salary Submissions" at bounding box center [533, 305] width 7 height 7
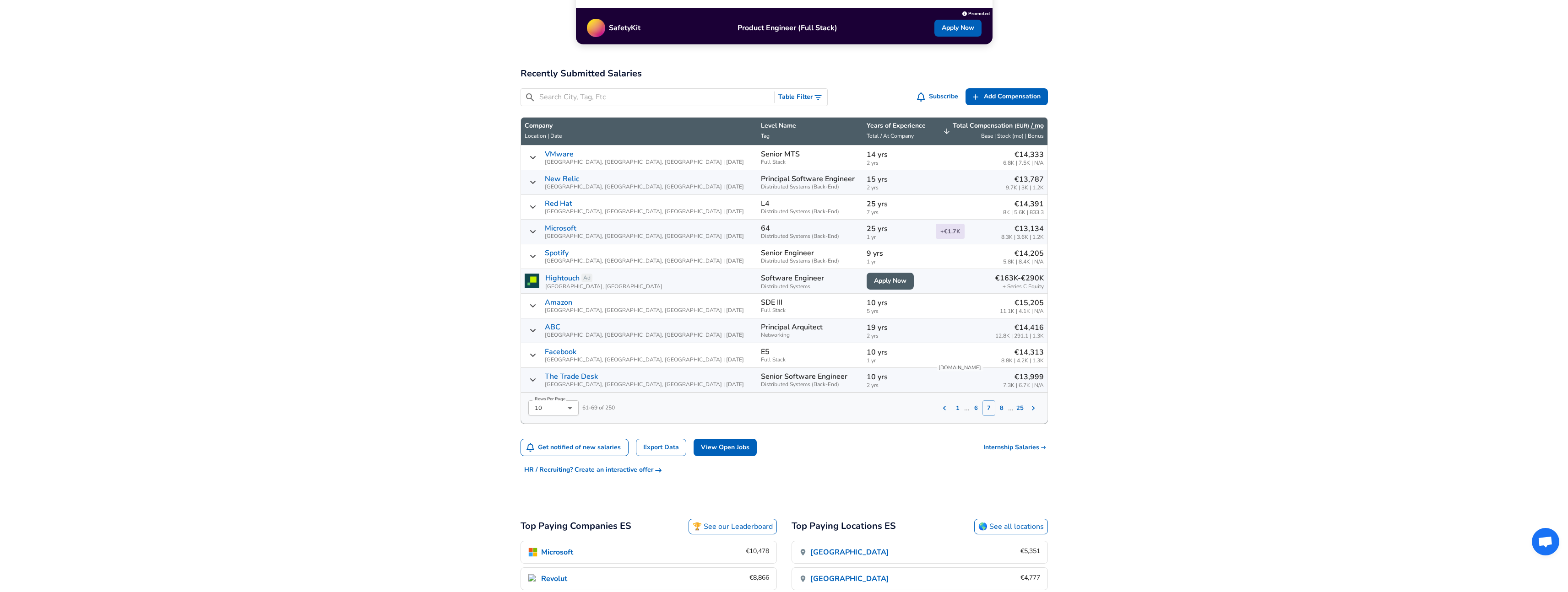
click at [696, 94] on input "Search City, Tag, Etc" at bounding box center [655, 97] width 232 height 12
click at [796, 93] on button "Table Filter" at bounding box center [801, 97] width 53 height 17
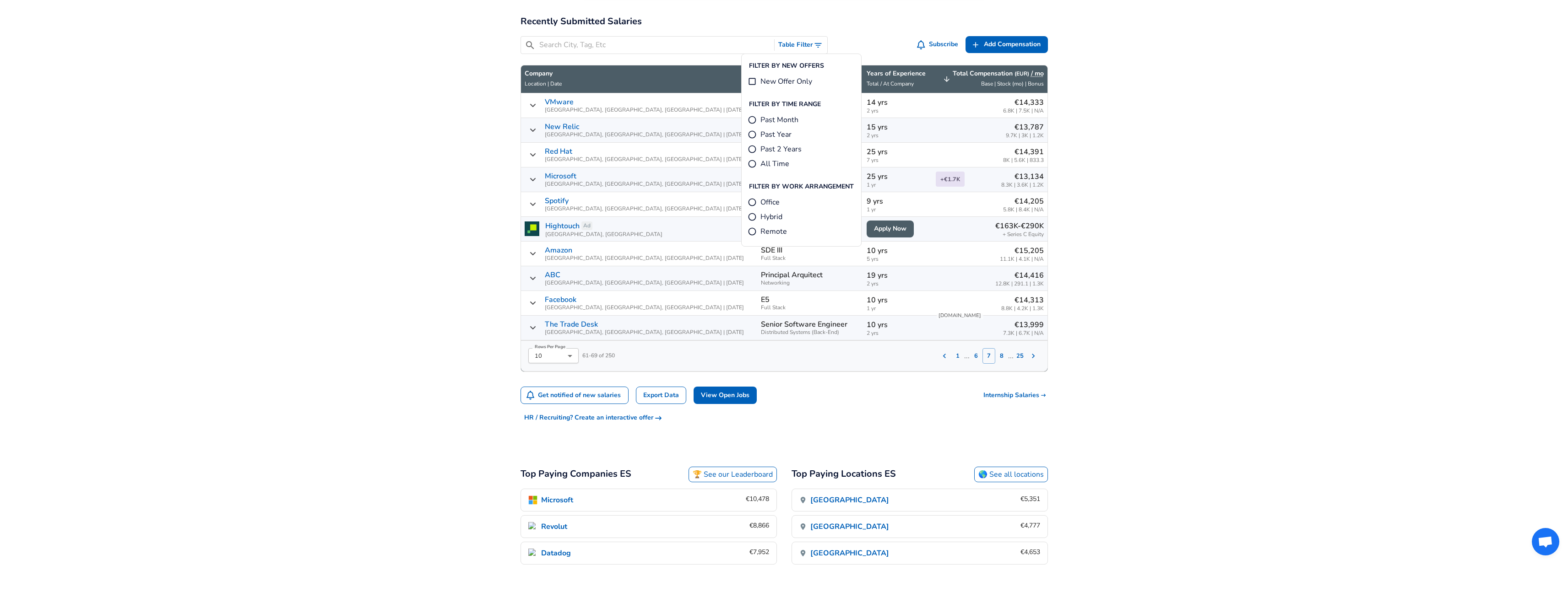
scroll to position [300, 0]
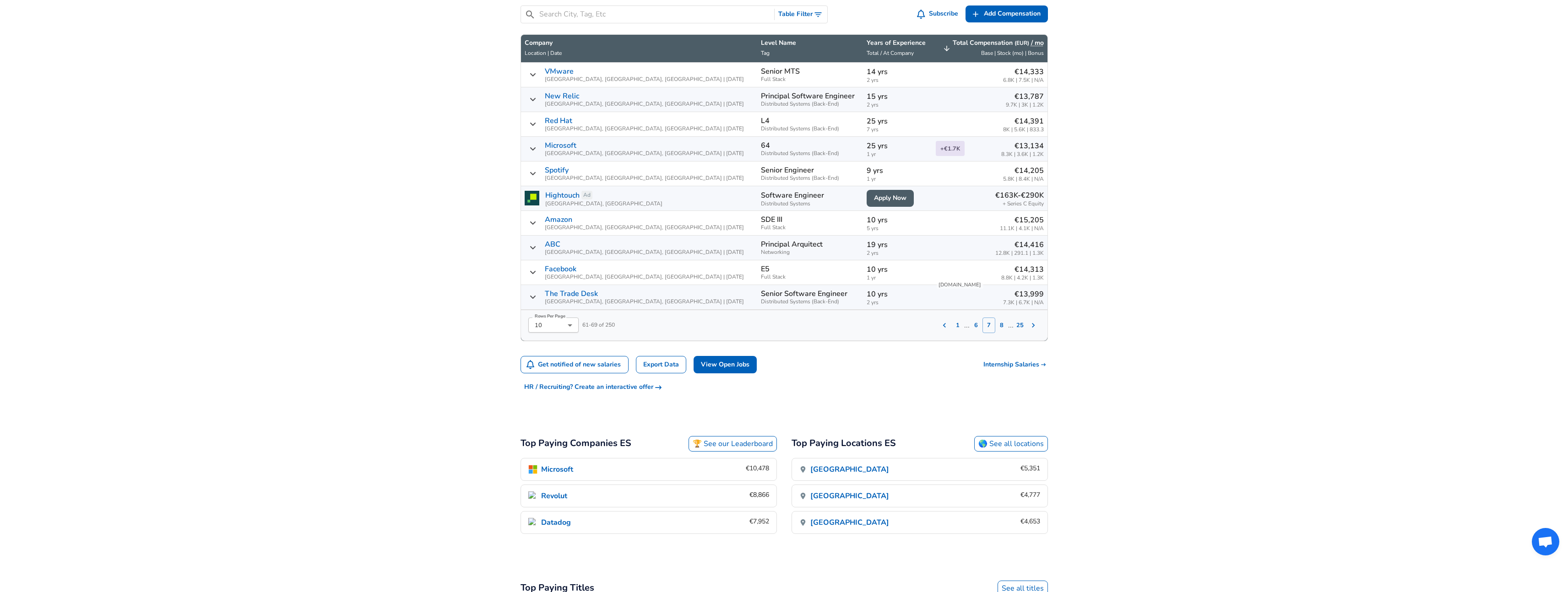
scroll to position [410, 0]
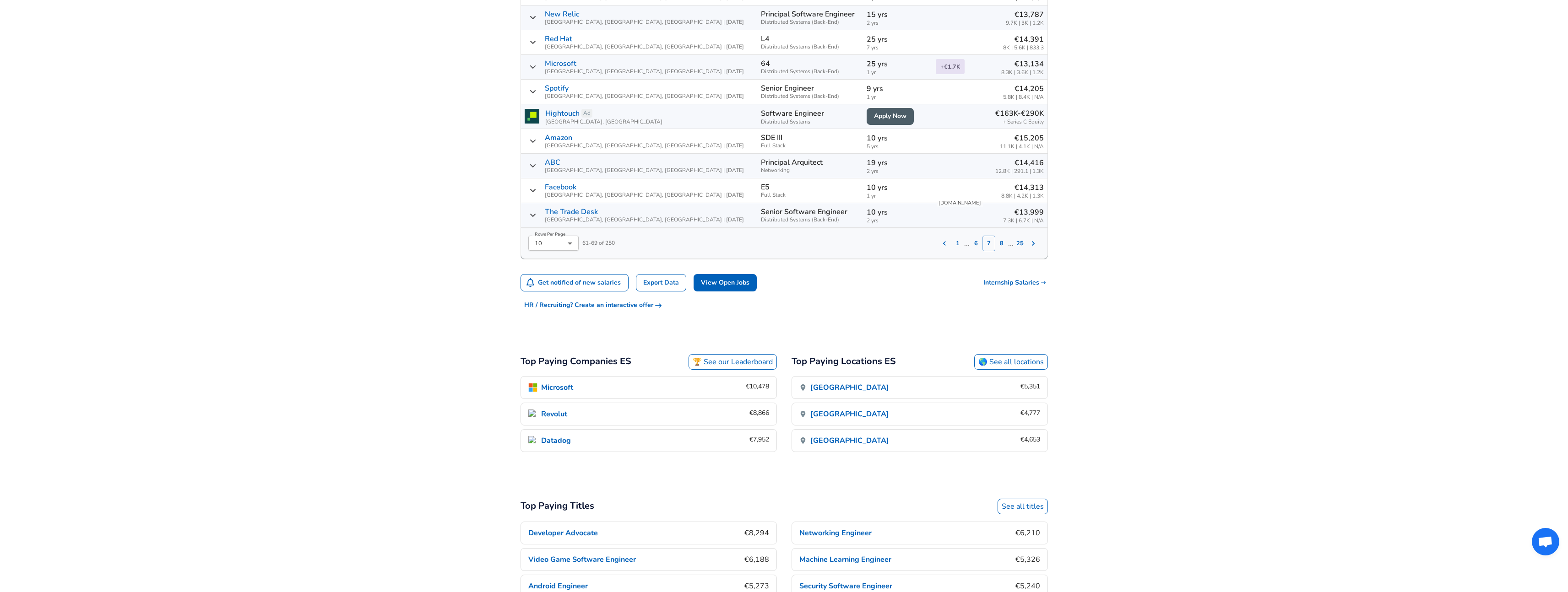
click at [583, 304] on span "HR / Recruiting? Create an interactive offer" at bounding box center [592, 305] width 138 height 12
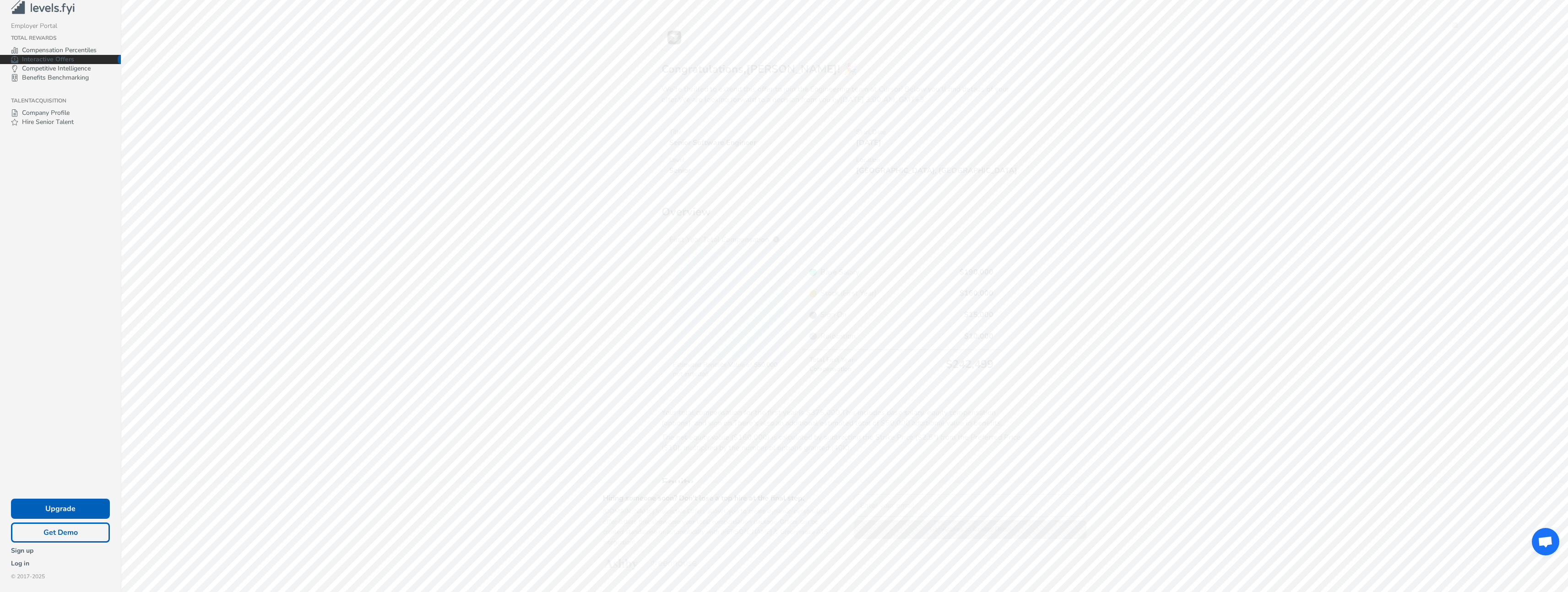
click at [762, 176] on span "Senior" at bounding box center [751, 170] width 164 height 10
drag, startPoint x: 702, startPoint y: 87, endPoint x: 728, endPoint y: 92, distance: 26.5
click at [724, 90] on p "We're thrilled to extend this offer to join the Engineering team at [GEOGRAPHIC…" at bounding box center [844, 95] width 366 height 21
click at [728, 92] on p "We're thrilled to extend this offer to join the Engineering team at [GEOGRAPHIC…" at bounding box center [844, 95] width 366 height 21
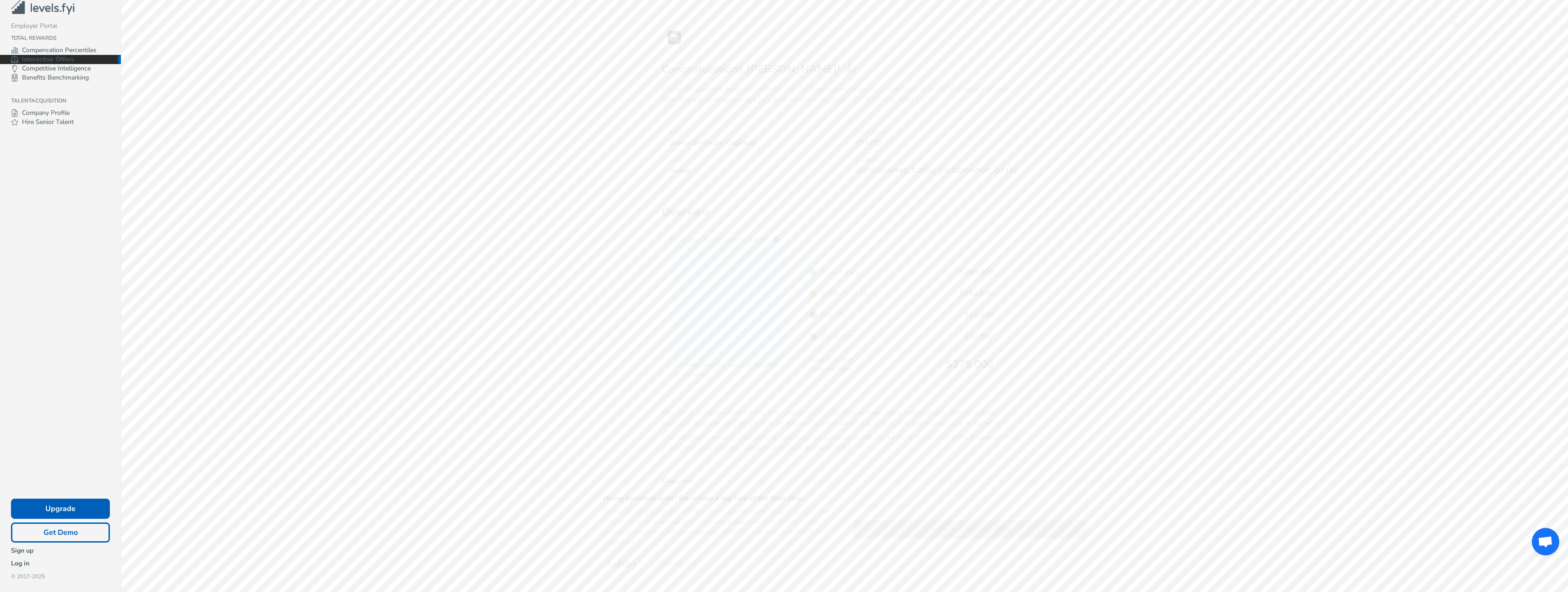
click at [794, 212] on h2 "Overview" at bounding box center [844, 211] width 366 height 15
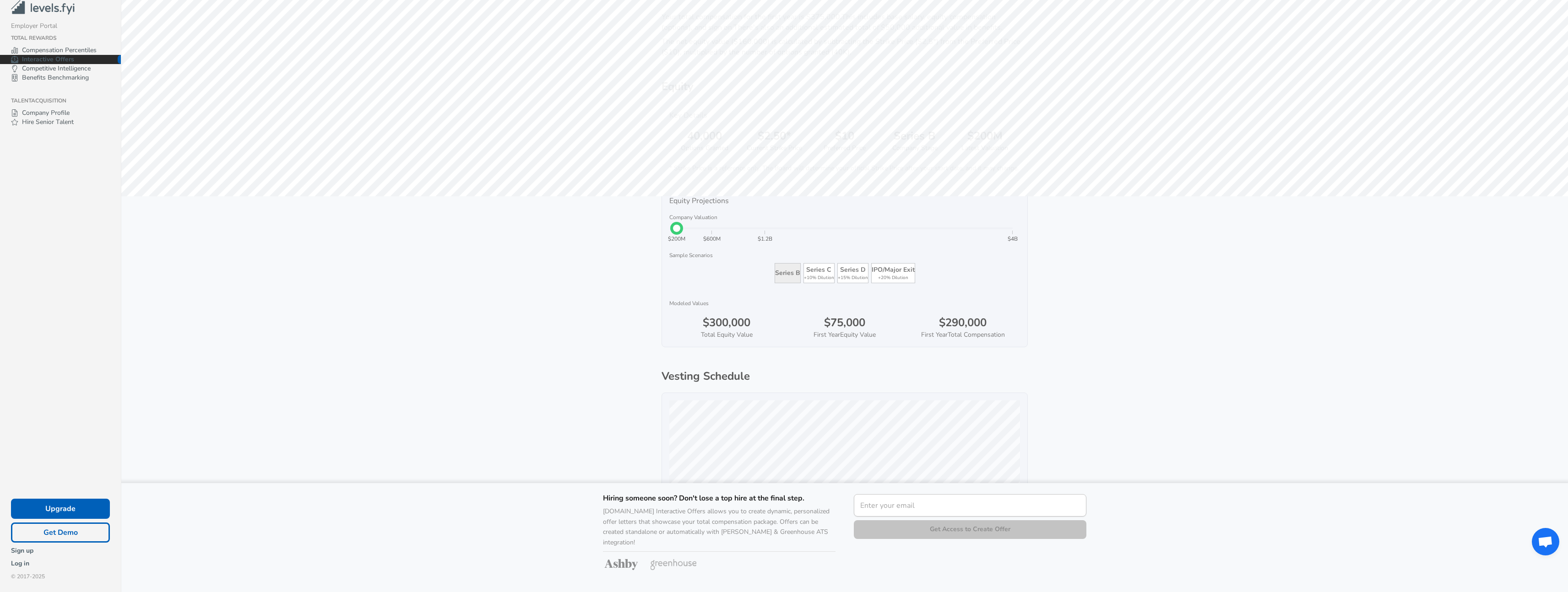
scroll to position [389, 0]
type input "200000000"
drag, startPoint x: 683, startPoint y: 243, endPoint x: 577, endPoint y: 234, distance: 106.4
click at [577, 230] on div "Congratulations, [PERSON_NAME] ! 🎉 We're thrilled to extend this offer to join …" at bounding box center [844, 324] width 1446 height 1425
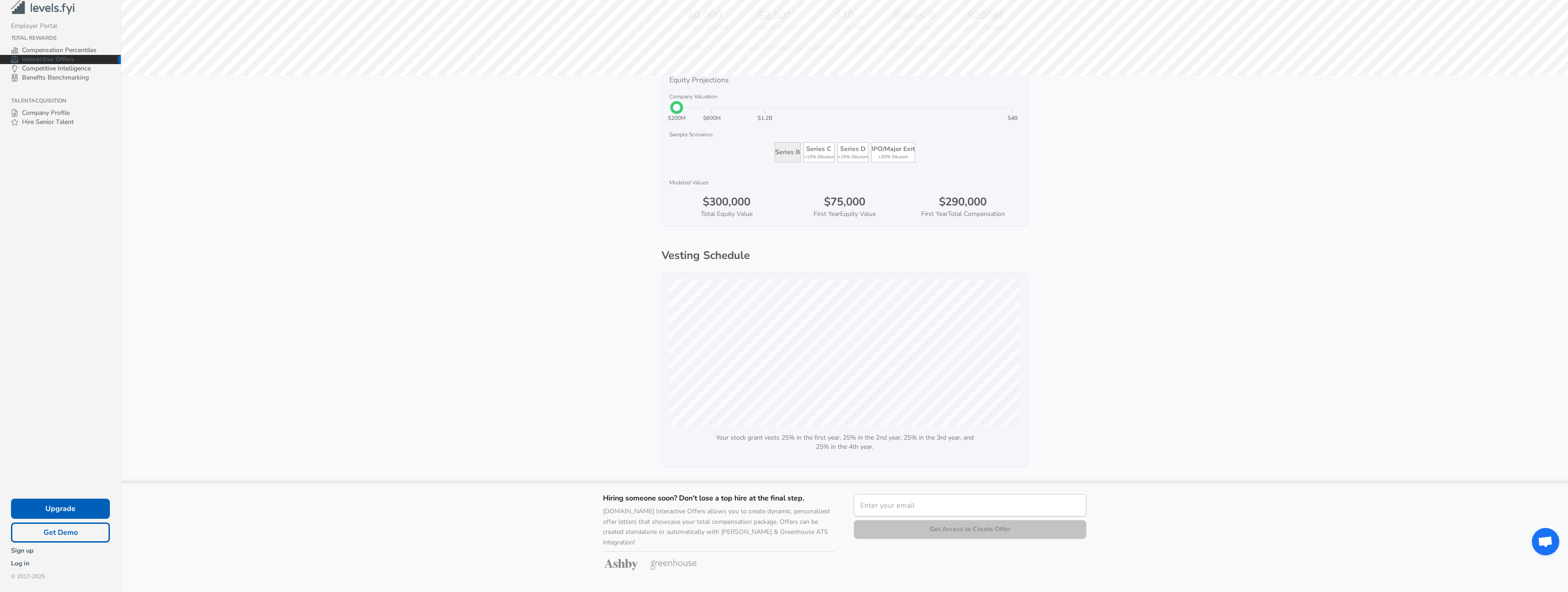
scroll to position [793, 0]
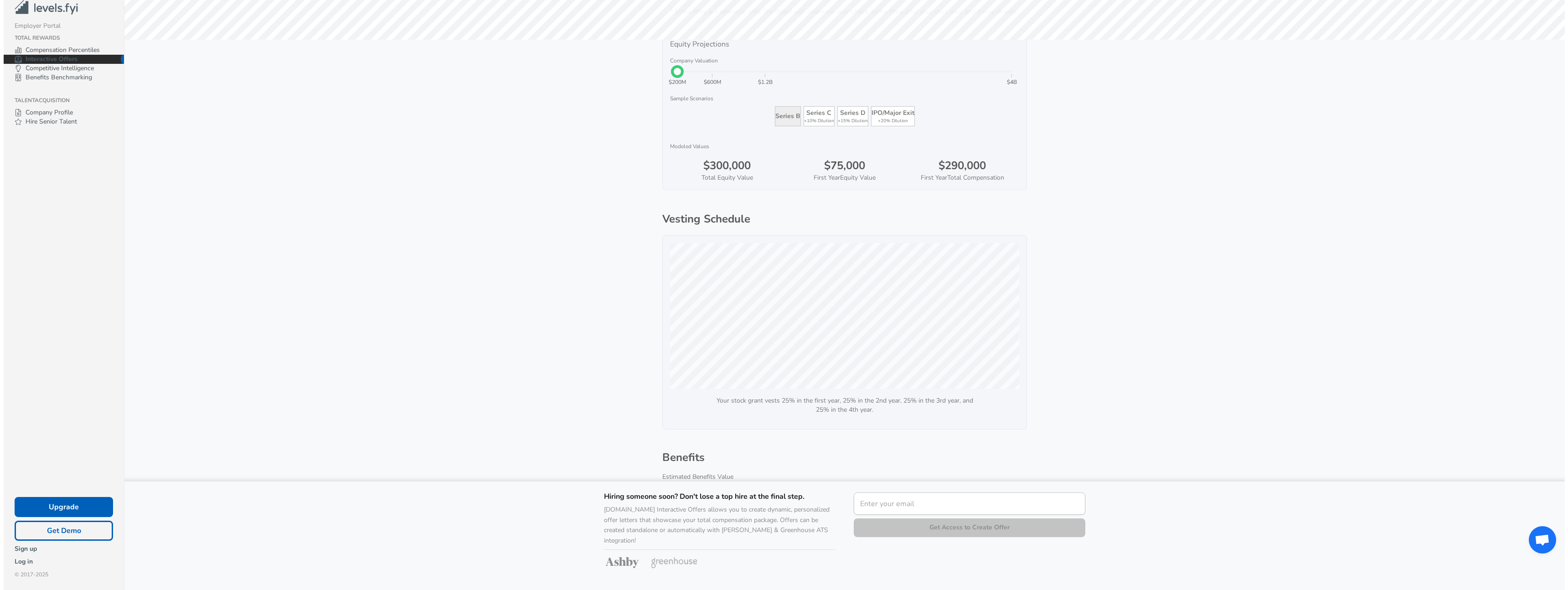
scroll to position [0, 0]
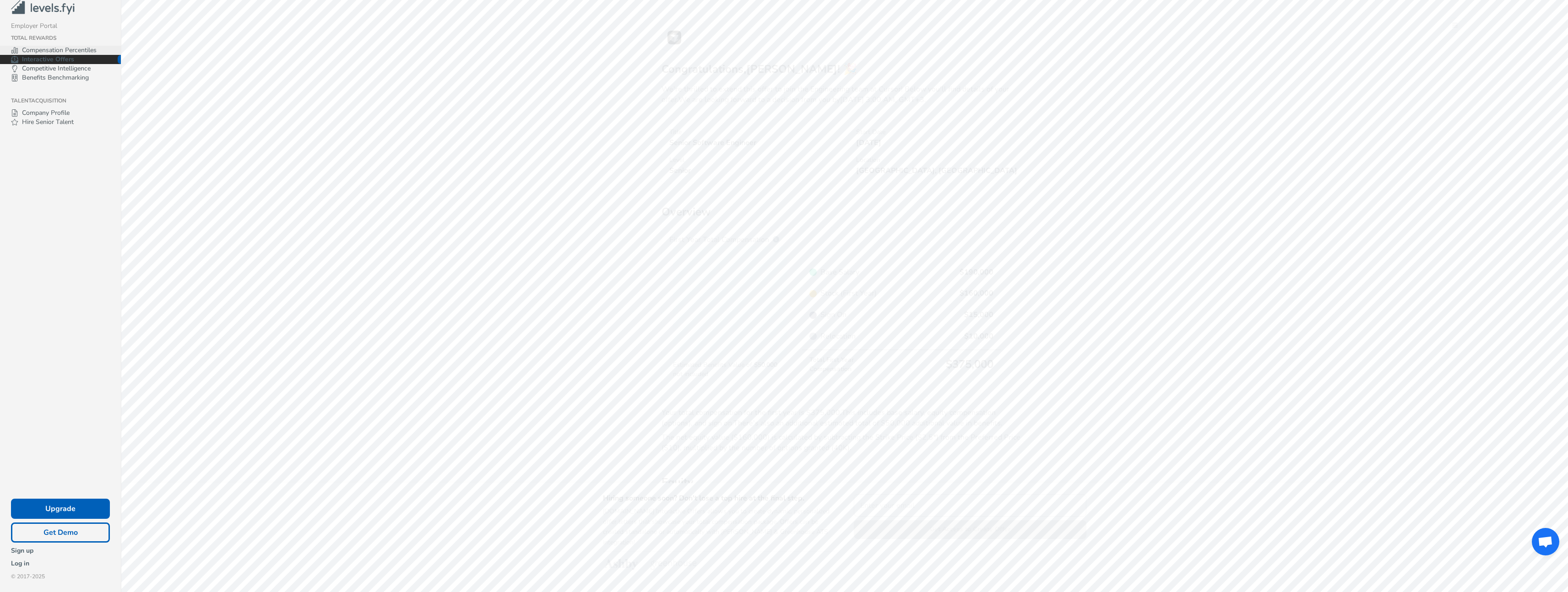
click at [87, 55] on p "Compensation Percentiles" at bounding box center [66, 50] width 110 height 9
